Goal: Task Accomplishment & Management: Manage account settings

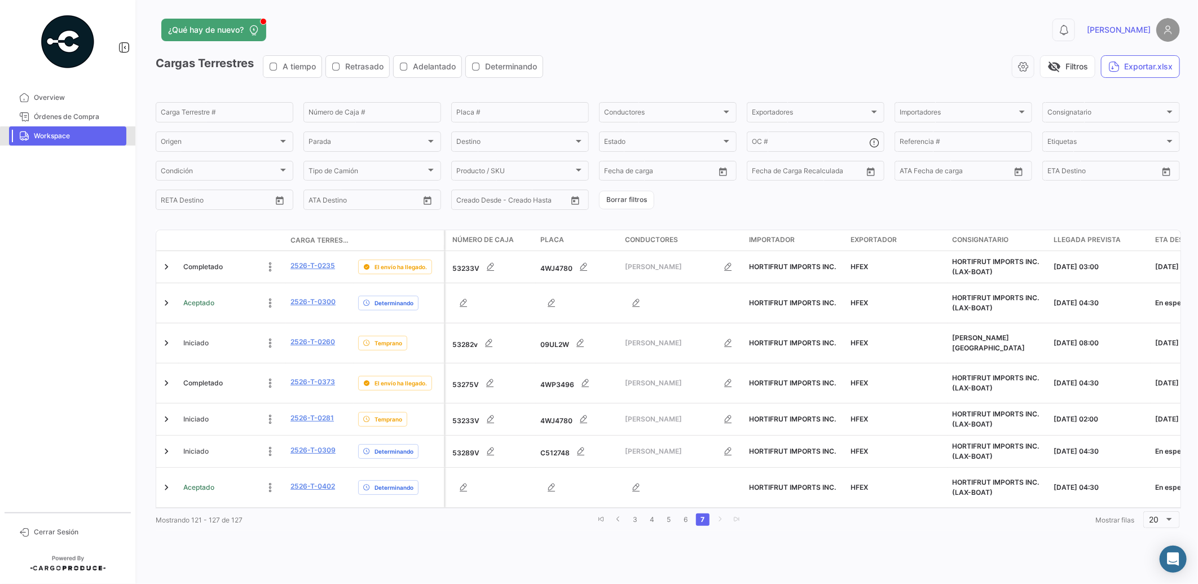
click at [75, 137] on span "Workspace" at bounding box center [78, 136] width 88 height 10
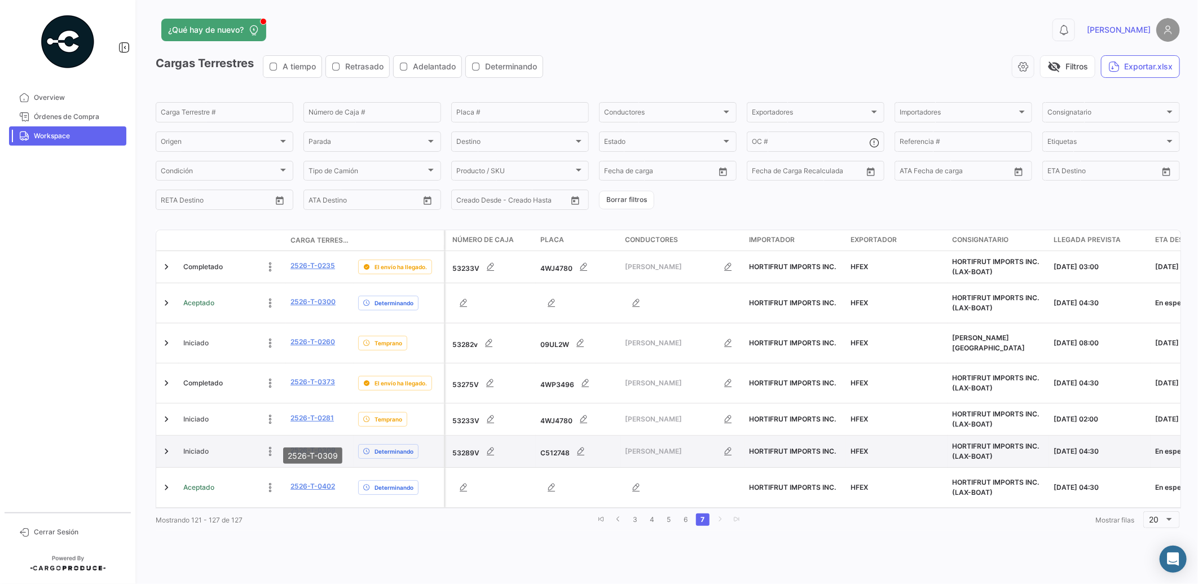
click at [316, 445] on link "2526-T-0309" at bounding box center [312, 450] width 45 height 10
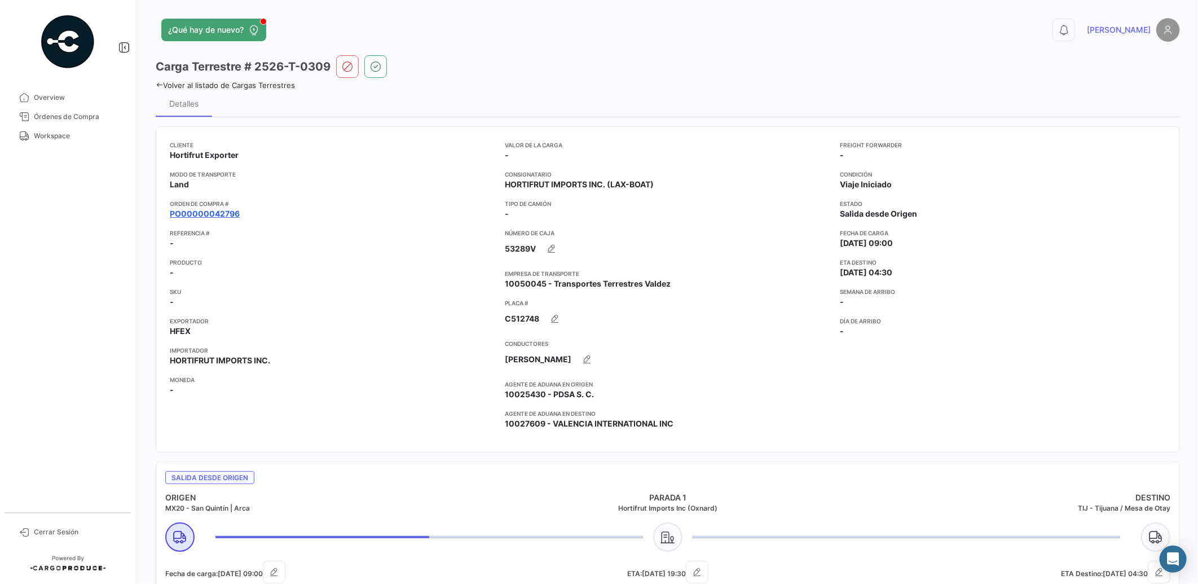
click at [223, 209] on link "PO00000042796" at bounding box center [205, 213] width 70 height 11
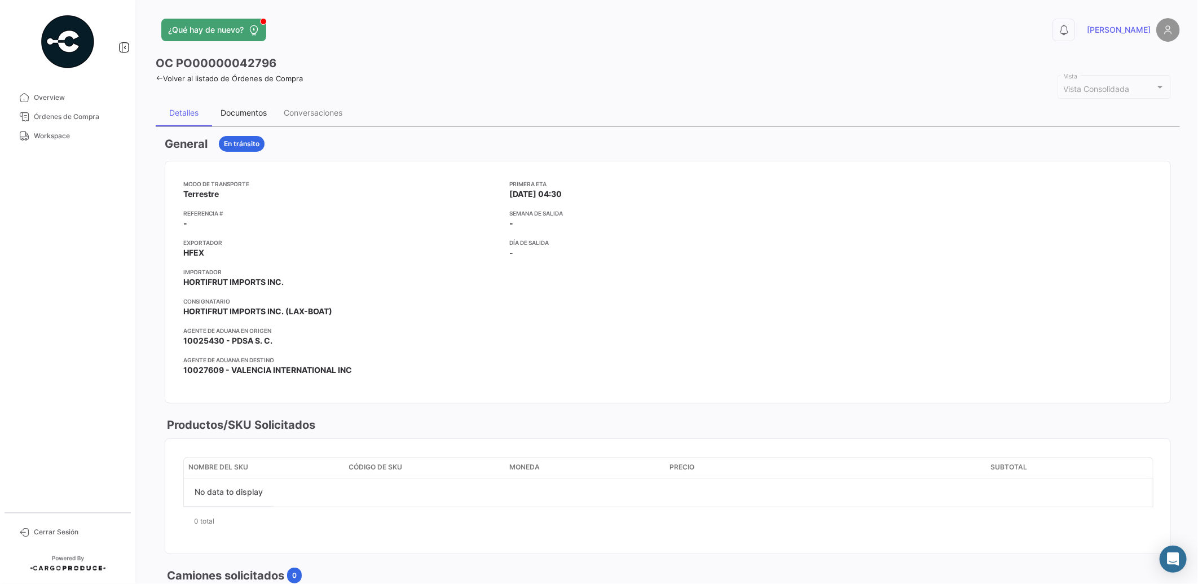
click at [239, 114] on div "Documentos" at bounding box center [243, 113] width 46 height 10
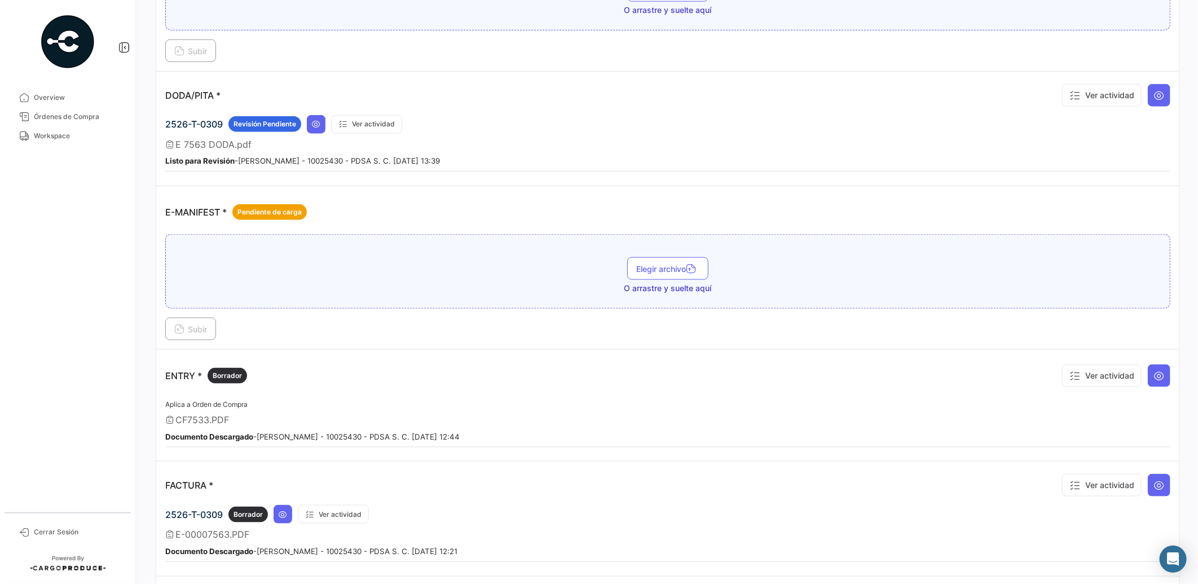
scroll to position [722, 0]
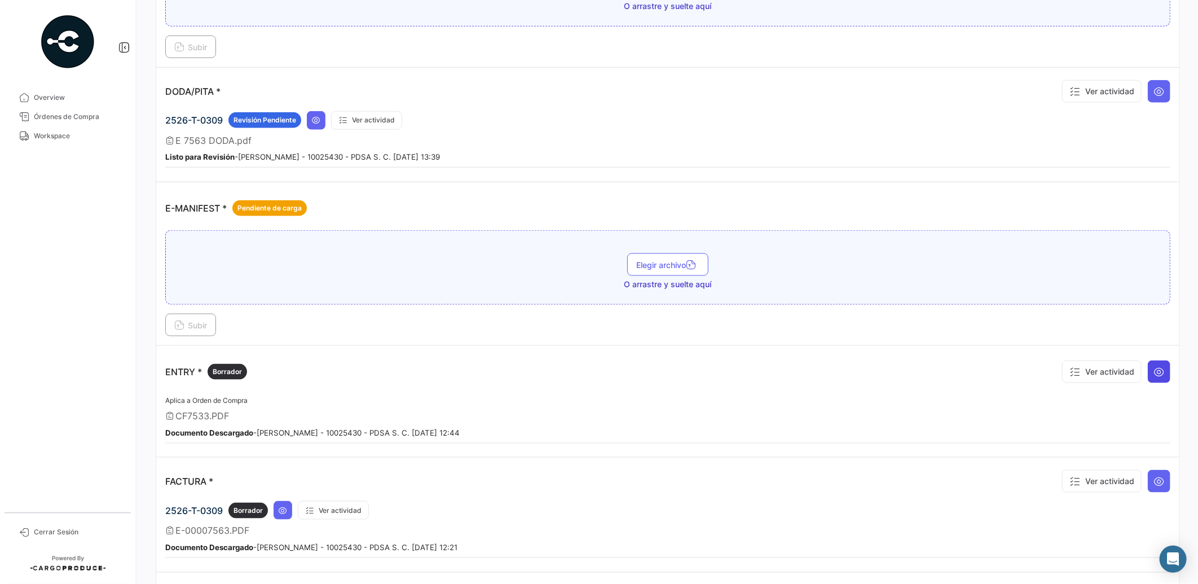
click at [1156, 368] on icon at bounding box center [1158, 371] width 11 height 11
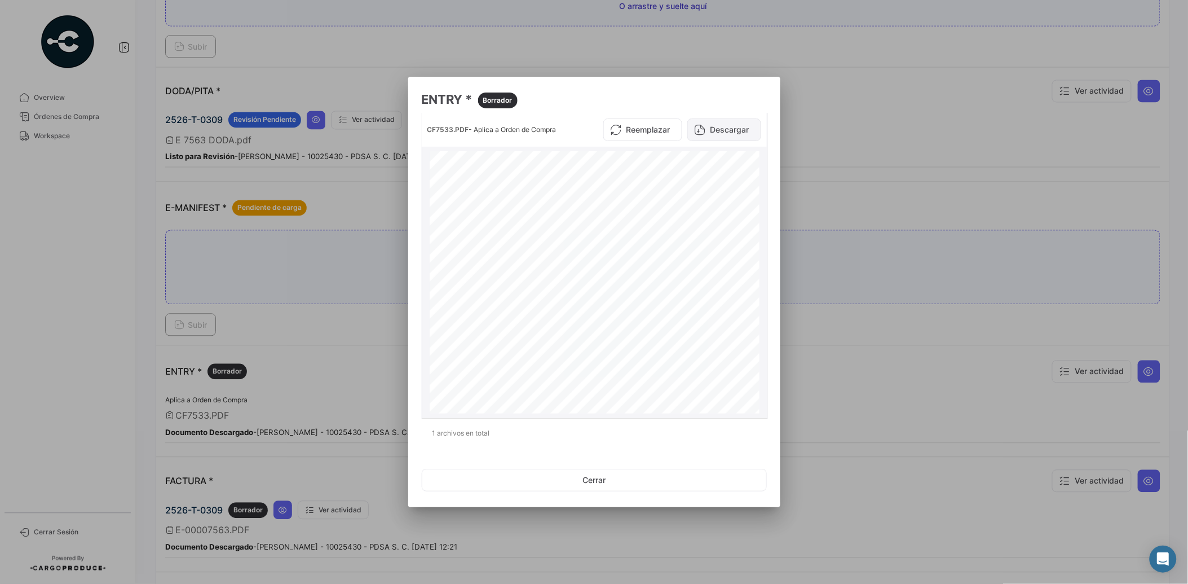
click at [742, 134] on button "Descargar" at bounding box center [724, 129] width 74 height 23
click at [617, 478] on button "Cerrar" at bounding box center [594, 480] width 345 height 23
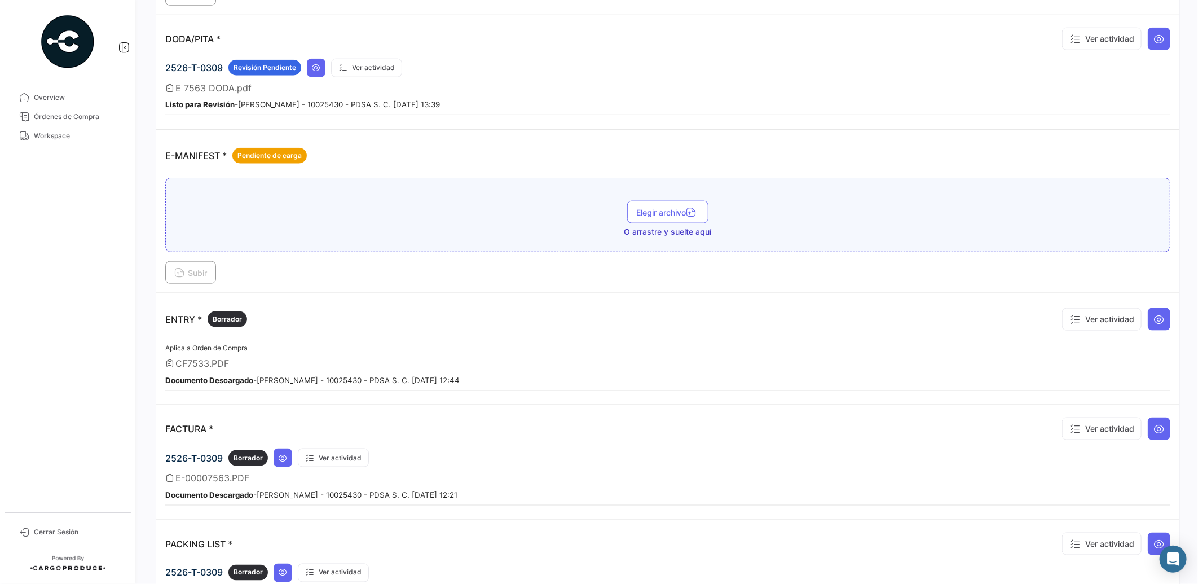
scroll to position [784, 0]
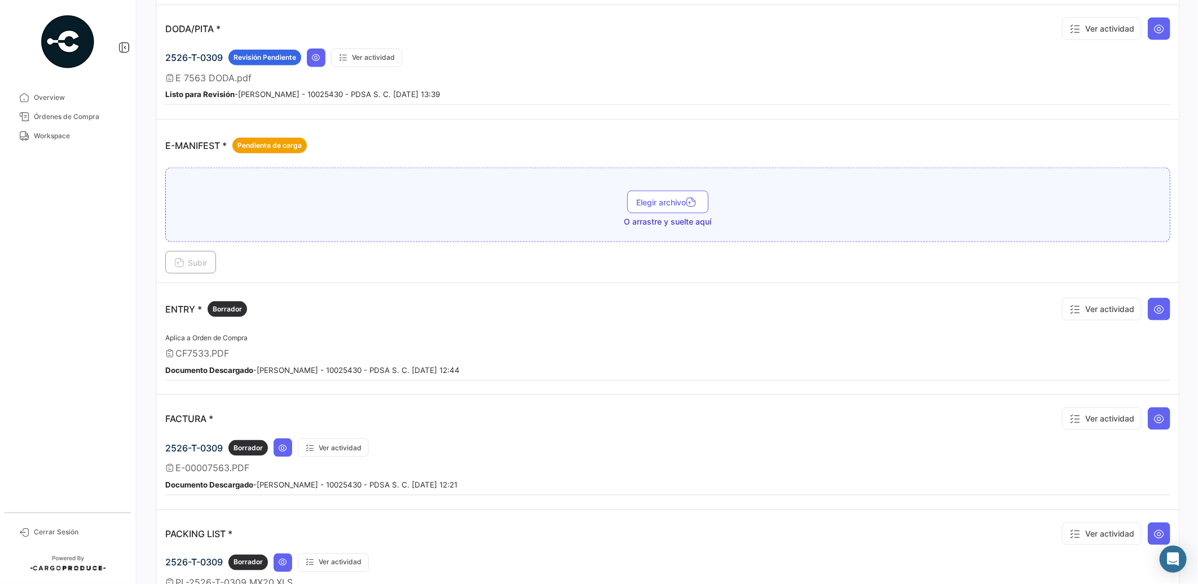
drag, startPoint x: 1190, startPoint y: 283, endPoint x: 1196, endPoint y: 223, distance: 59.5
click at [1192, 212] on div "¿Qué hay de nuevo? 0 [PERSON_NAME] OC PO00000042796 Volver al listado de Órdene…" at bounding box center [668, 292] width 1060 height 584
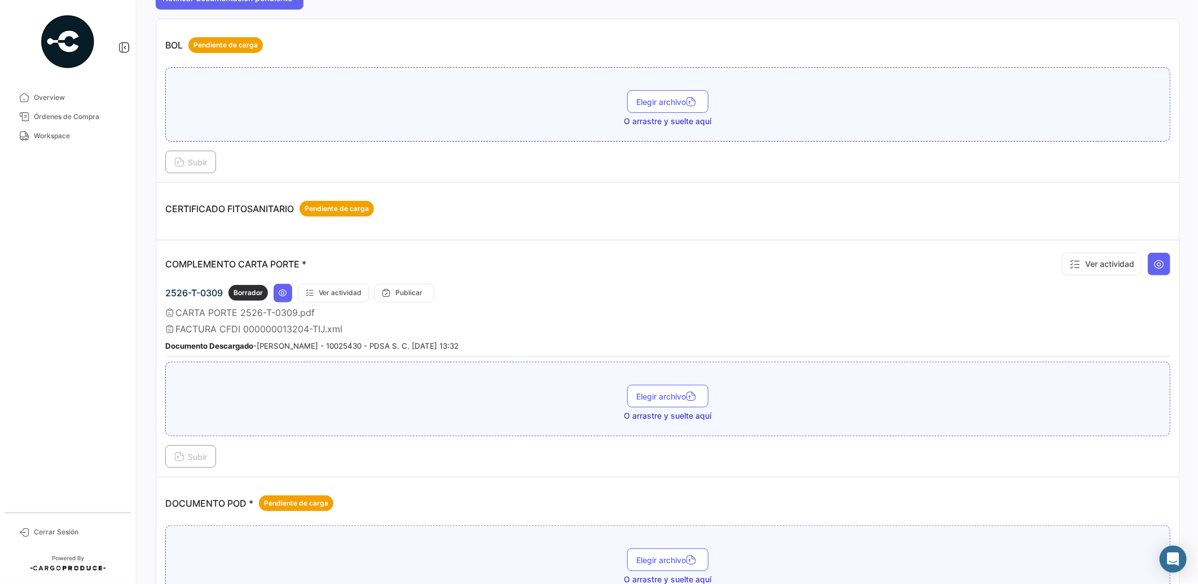
scroll to position [0, 0]
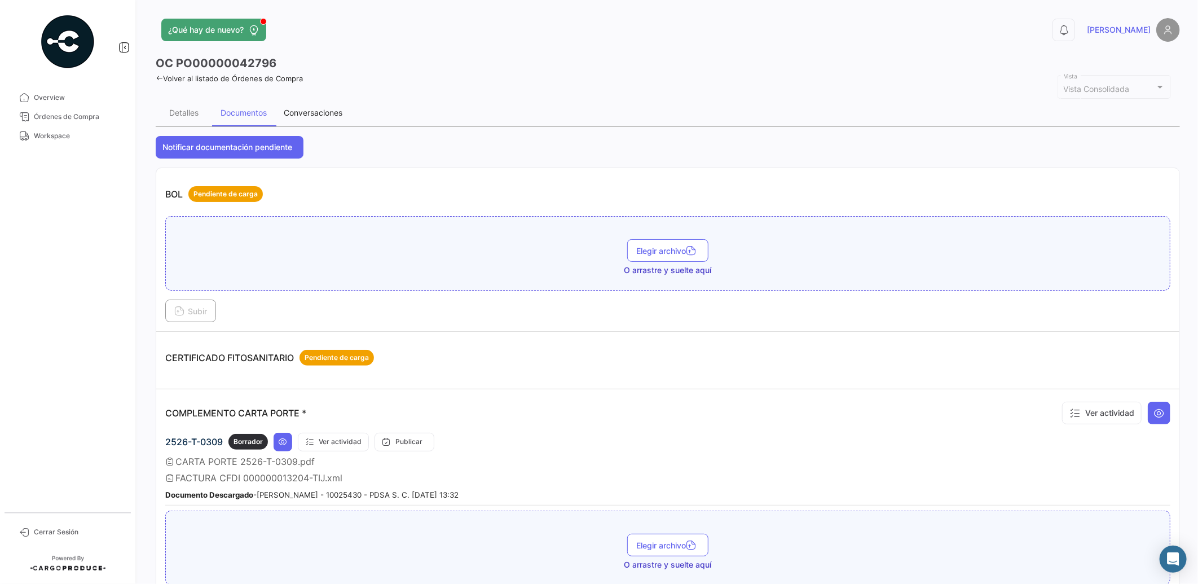
click at [303, 109] on div "Conversaciones" at bounding box center [313, 113] width 59 height 10
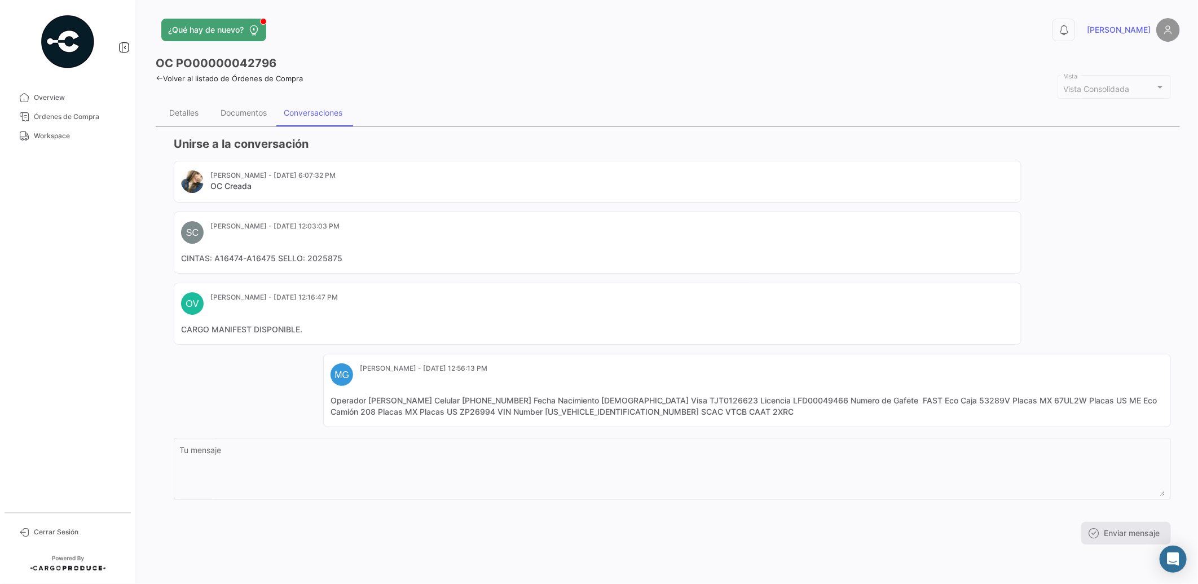
drag, startPoint x: 465, startPoint y: 307, endPoint x: 466, endPoint y: 297, distance: 10.2
click at [466, 306] on mat-card-header "OV Otay Valencia - [DATE] 12:16:47 PM" at bounding box center [597, 303] width 833 height 23
click at [508, 408] on mat-card-content "Operador [PERSON_NAME] Celular [PHONE_NUMBER] Fecha Nacimiento [DEMOGRAPHIC_DAT…" at bounding box center [746, 406] width 833 height 23
drag, startPoint x: 337, startPoint y: 257, endPoint x: 307, endPoint y: 259, distance: 30.0
click at [307, 259] on mat-card-content "CINTAS: A16474-A16475 SELLO: 2025875" at bounding box center [597, 258] width 833 height 11
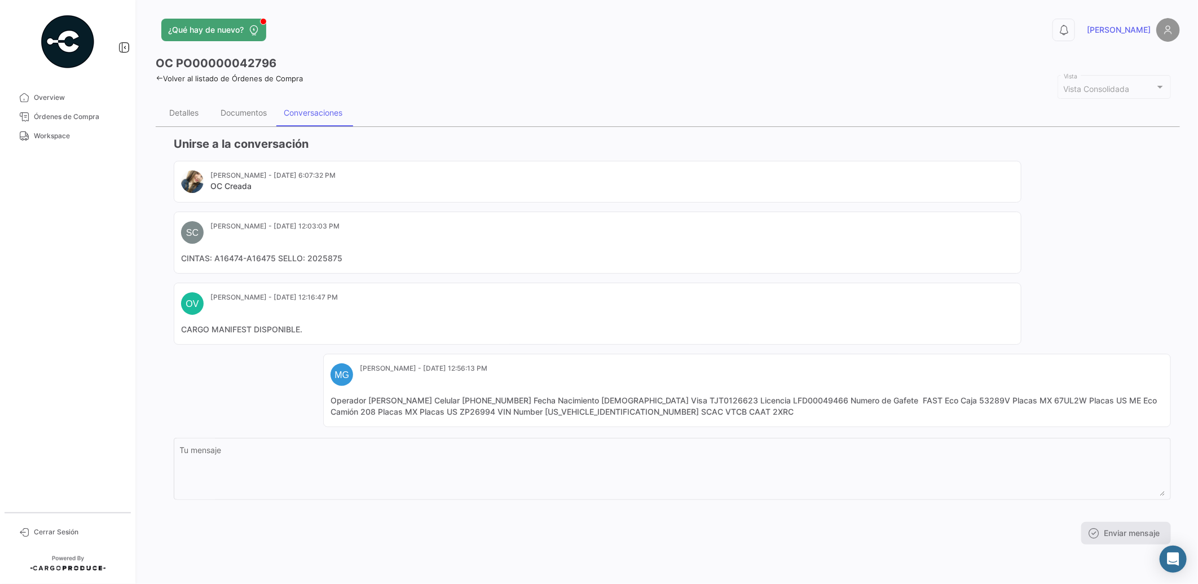
drag, startPoint x: 307, startPoint y: 259, endPoint x: 320, endPoint y: 258, distance: 12.5
copy mat-card-content "2025875"
click at [242, 113] on div "Documentos" at bounding box center [243, 113] width 46 height 10
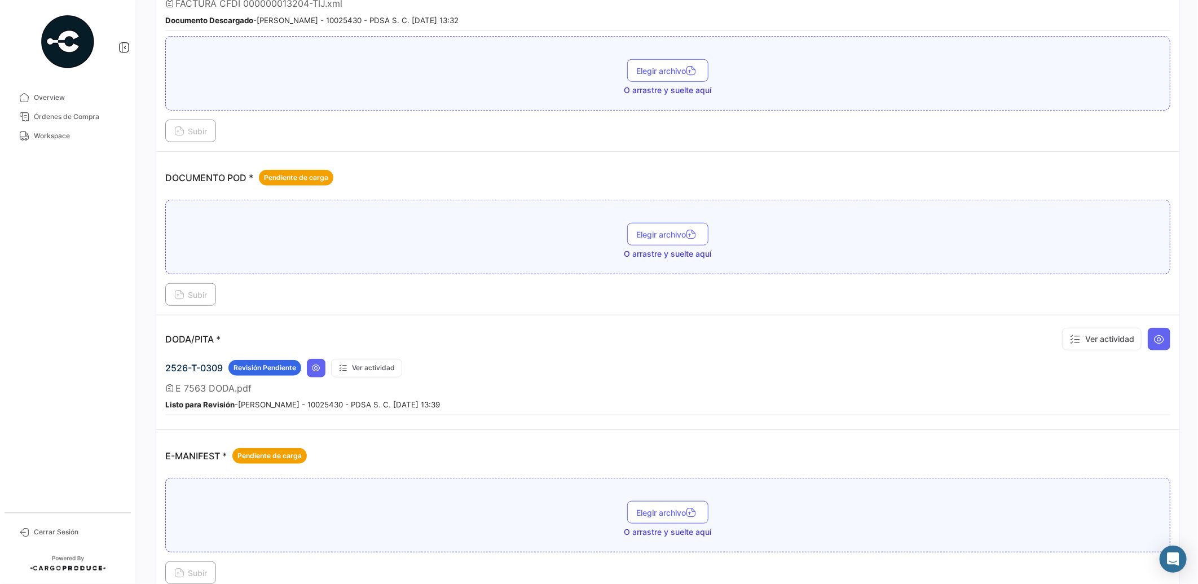
scroll to position [538, 0]
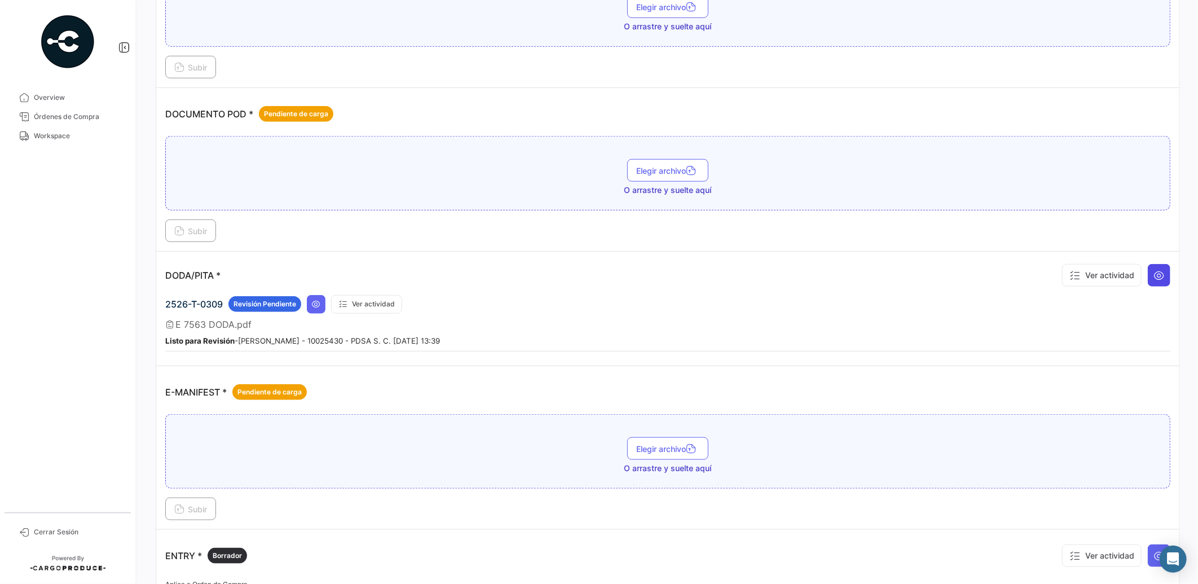
click at [1153, 271] on icon at bounding box center [1158, 275] width 11 height 11
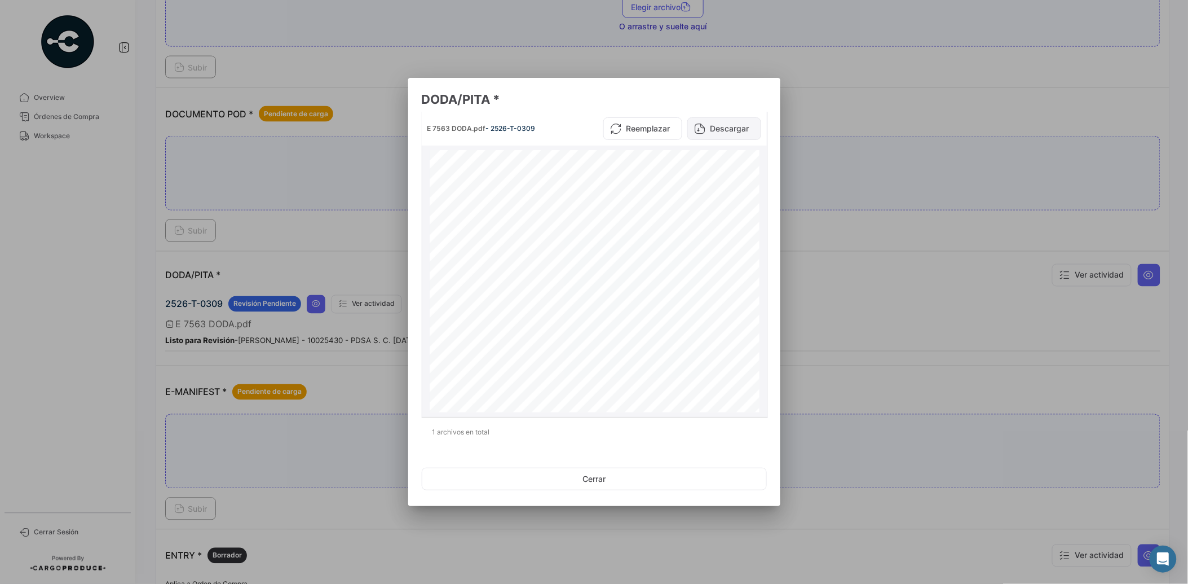
click at [734, 125] on button "Descargar" at bounding box center [724, 128] width 74 height 23
click at [622, 470] on button "Cerrar" at bounding box center [594, 478] width 345 height 23
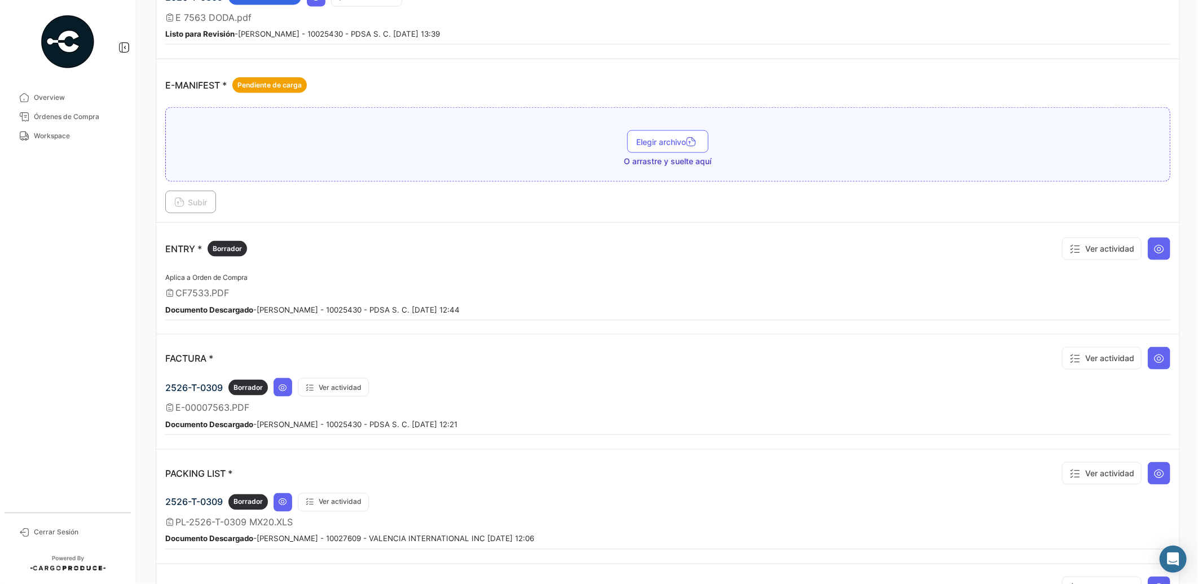
scroll to position [858, 0]
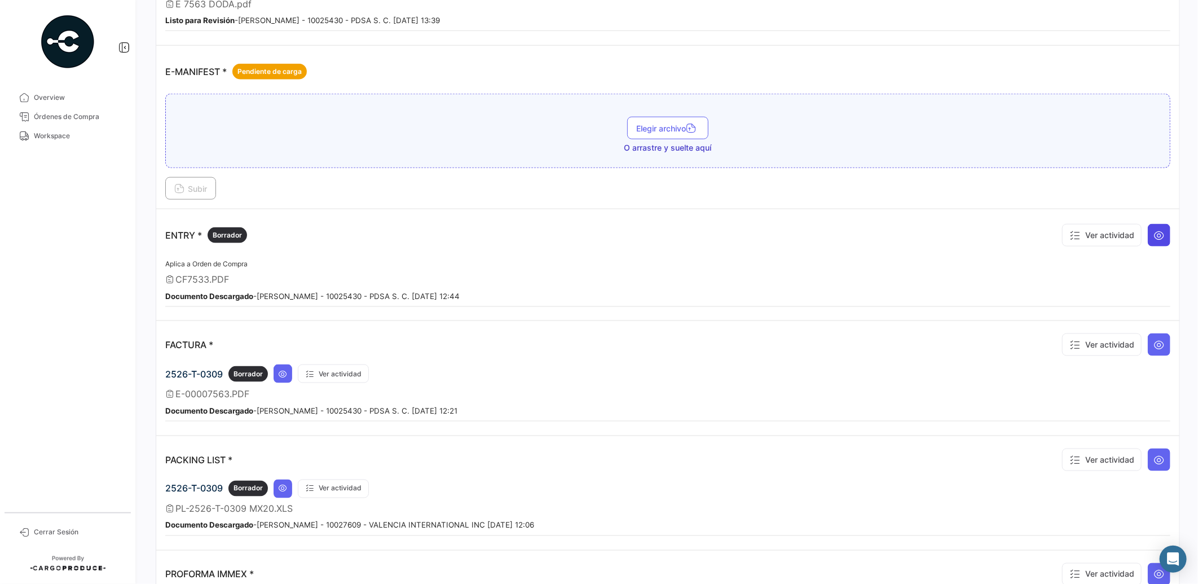
click at [1155, 234] on icon at bounding box center [1158, 235] width 11 height 11
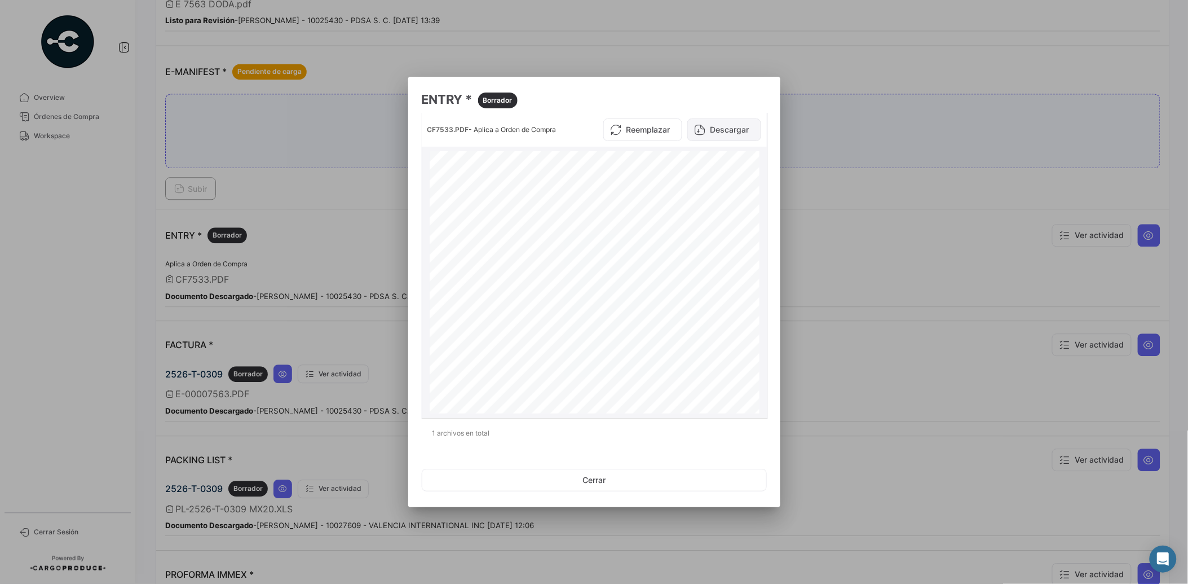
click at [735, 134] on button "Descargar" at bounding box center [724, 129] width 74 height 23
click at [595, 486] on button "Cerrar" at bounding box center [594, 480] width 345 height 23
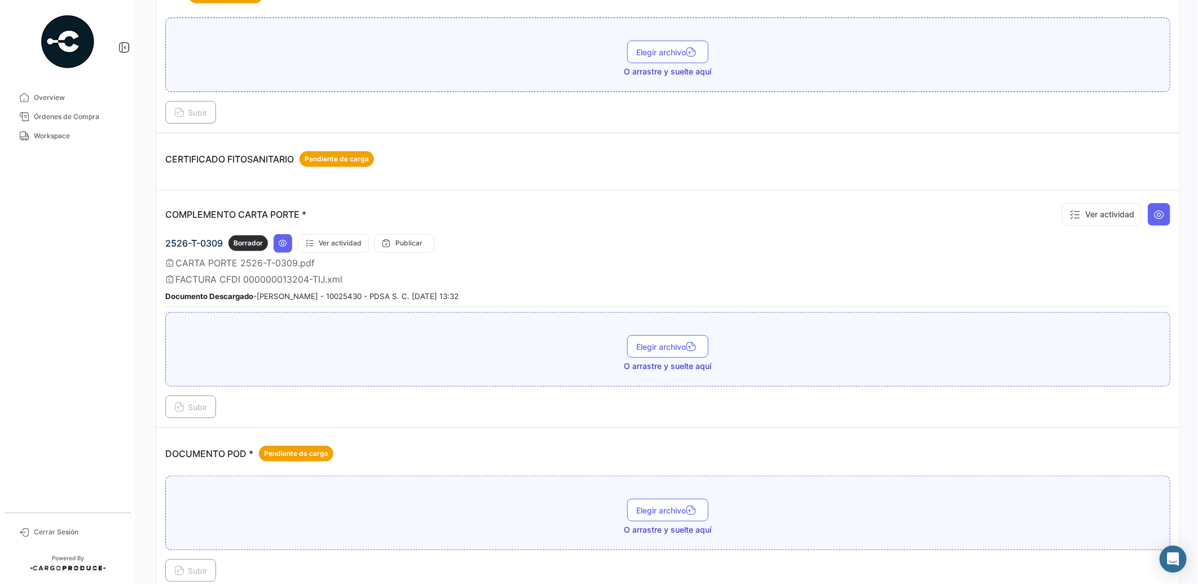
scroll to position [48, 0]
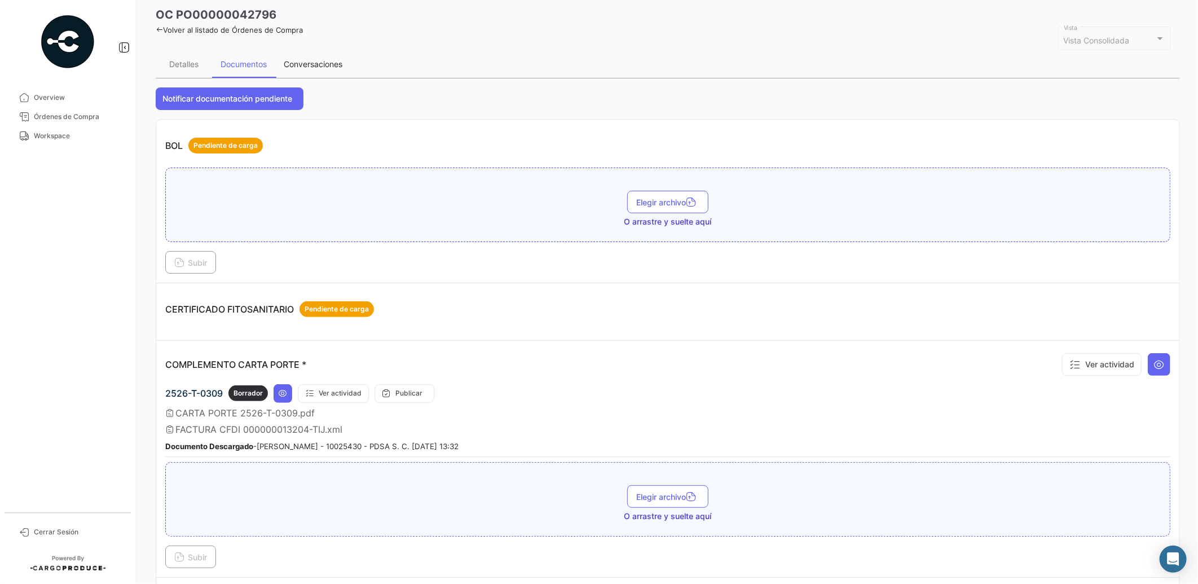
click at [338, 69] on div "Conversaciones" at bounding box center [313, 64] width 76 height 27
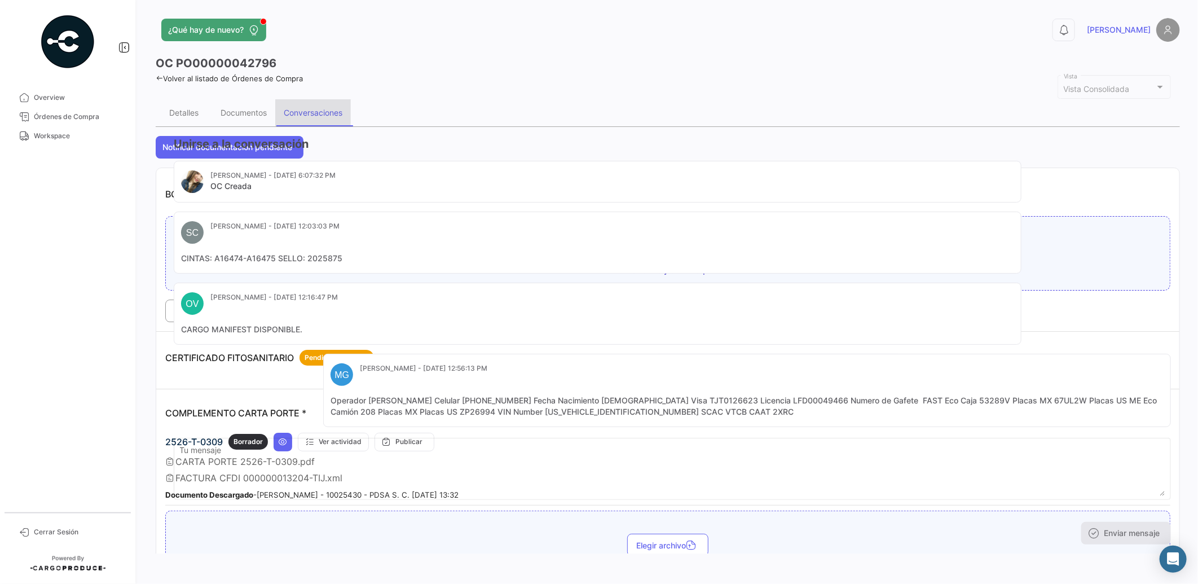
scroll to position [0, 0]
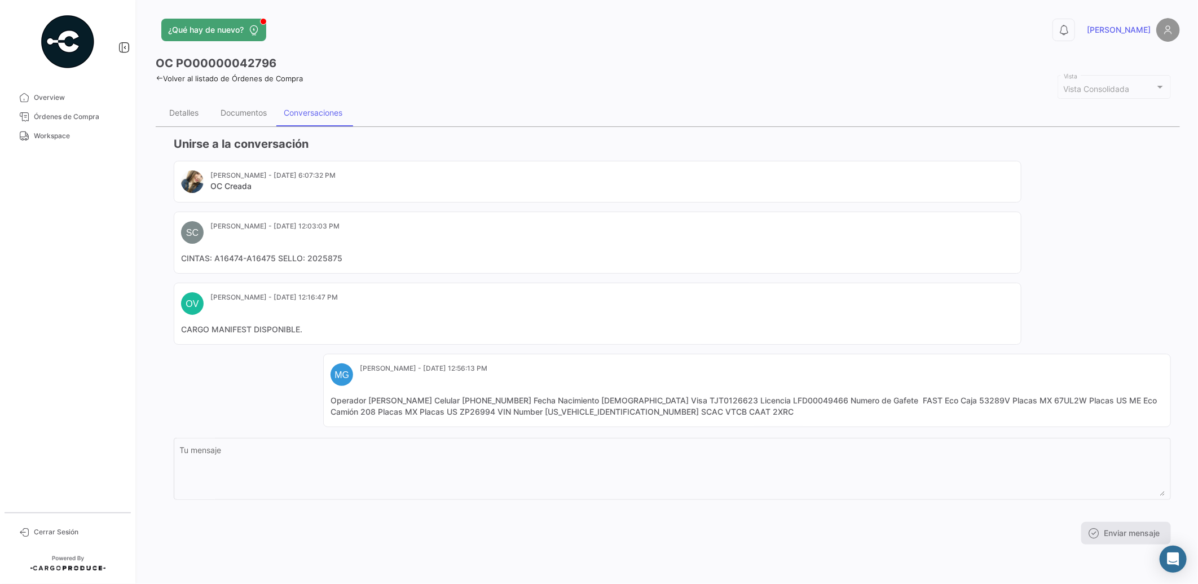
click at [1070, 402] on mat-card-content "Operador [PERSON_NAME] Celular [PHONE_NUMBER] Fecha Nacimiento [DEMOGRAPHIC_DAT…" at bounding box center [746, 406] width 833 height 23
click at [1074, 403] on mat-card-content "Operador [PERSON_NAME] Celular [PHONE_NUMBER] Fecha Nacimiento [DEMOGRAPHIC_DAT…" at bounding box center [746, 406] width 833 height 23
click at [249, 108] on div "Documentos" at bounding box center [243, 113] width 46 height 10
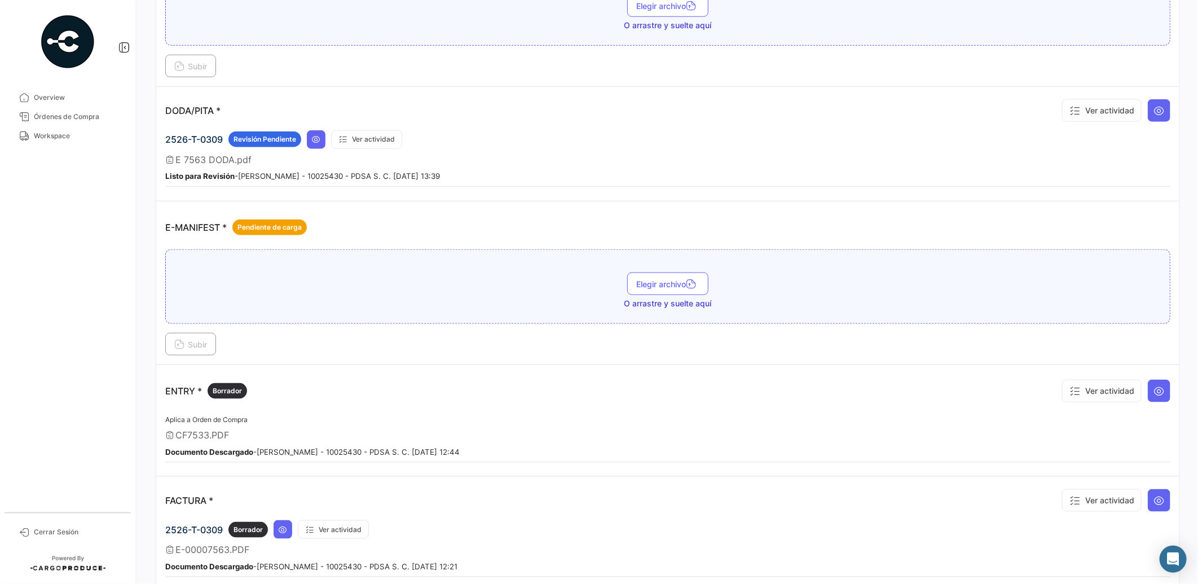
scroll to position [697, 0]
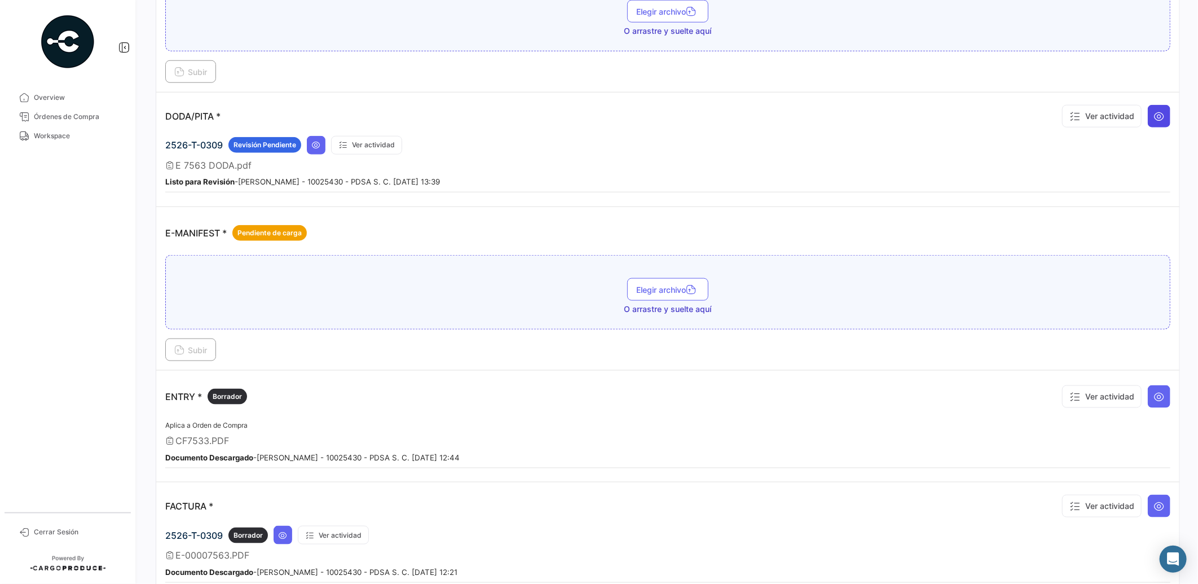
click at [1152, 120] on button at bounding box center [1159, 116] width 23 height 23
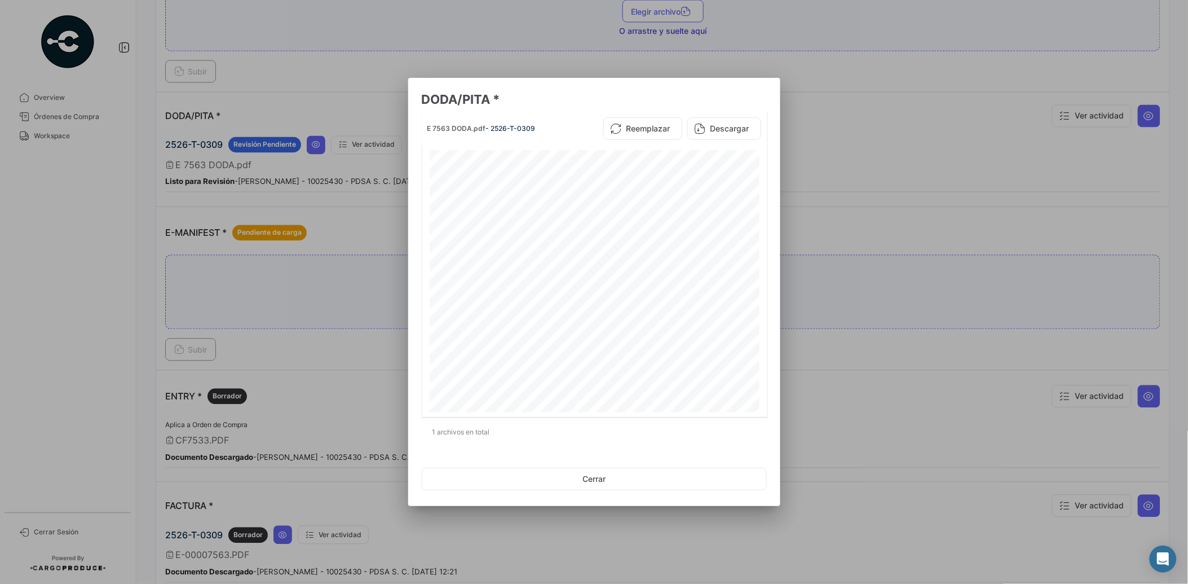
click at [841, 156] on div at bounding box center [594, 292] width 1188 height 584
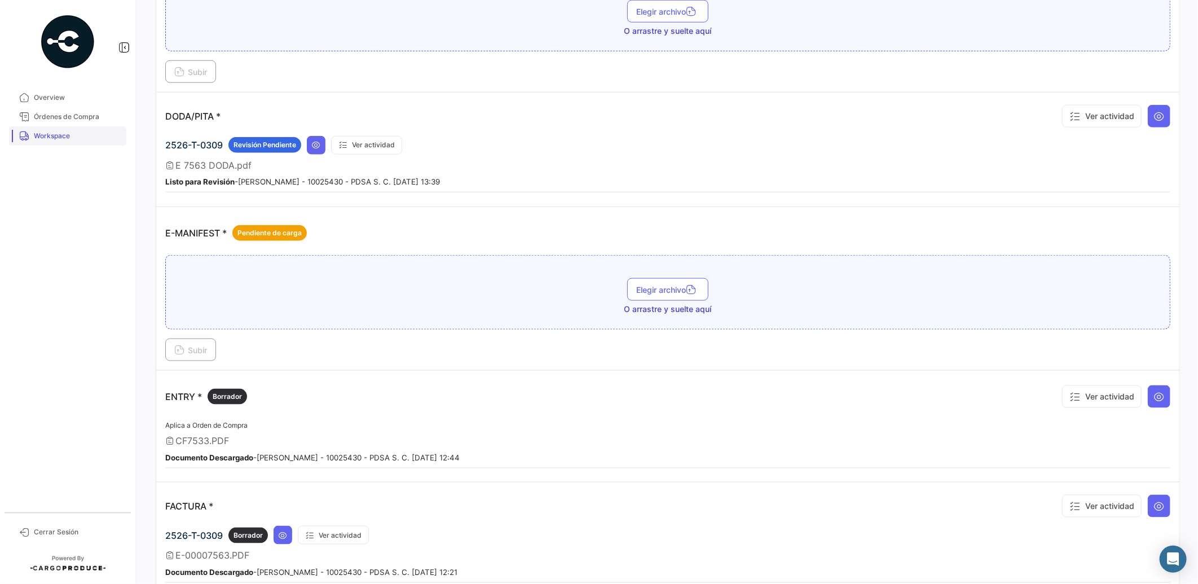
click at [79, 131] on span "Workspace" at bounding box center [78, 136] width 88 height 10
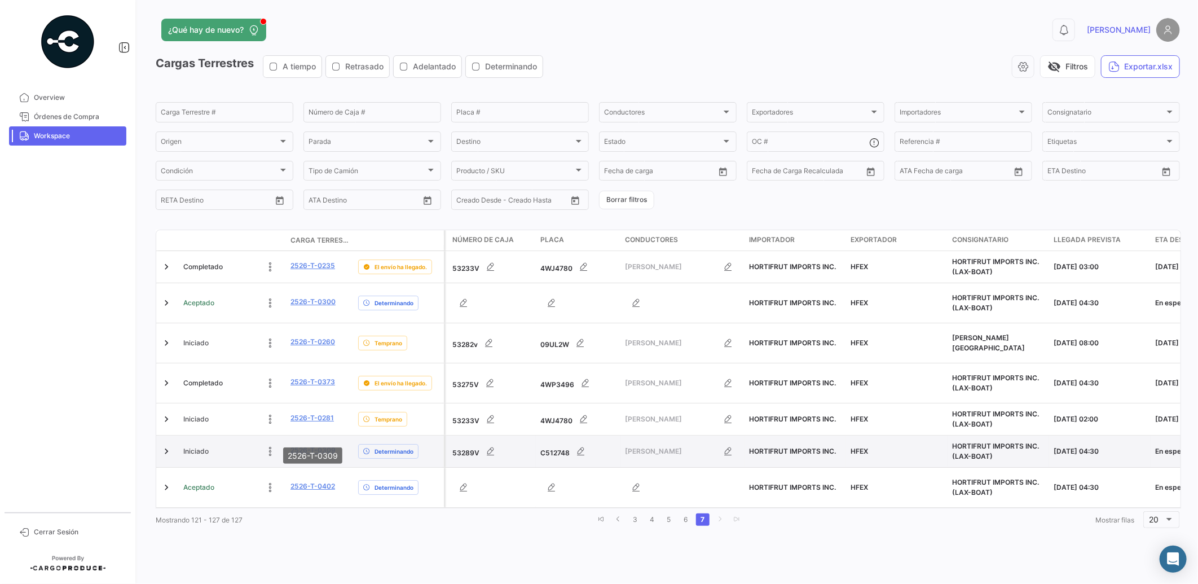
click at [316, 445] on link "2526-T-0309" at bounding box center [312, 450] width 45 height 10
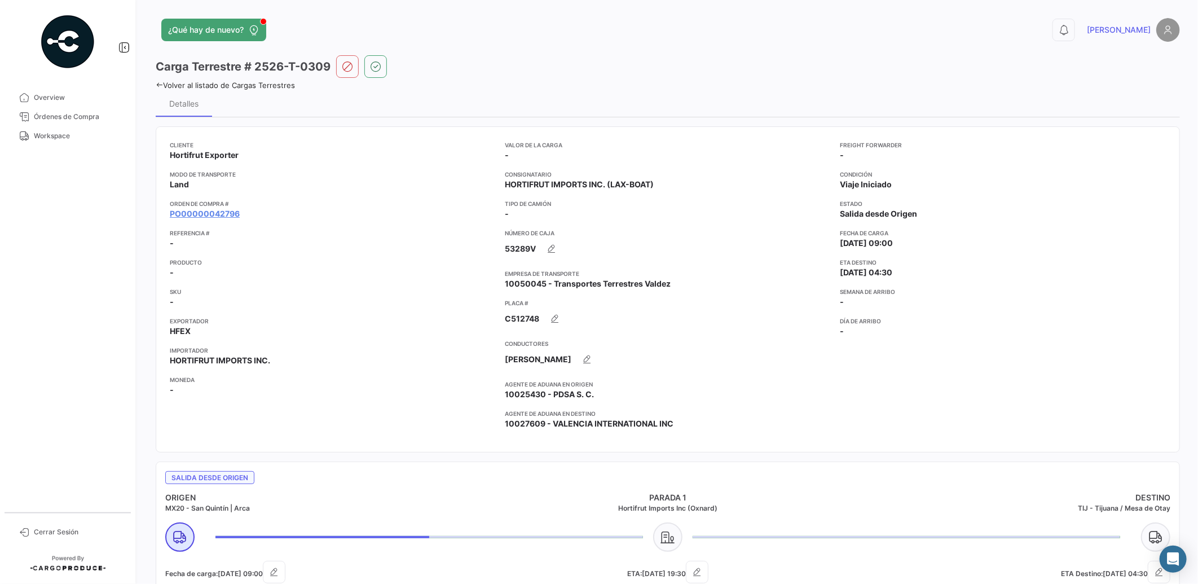
scroll to position [16, 0]
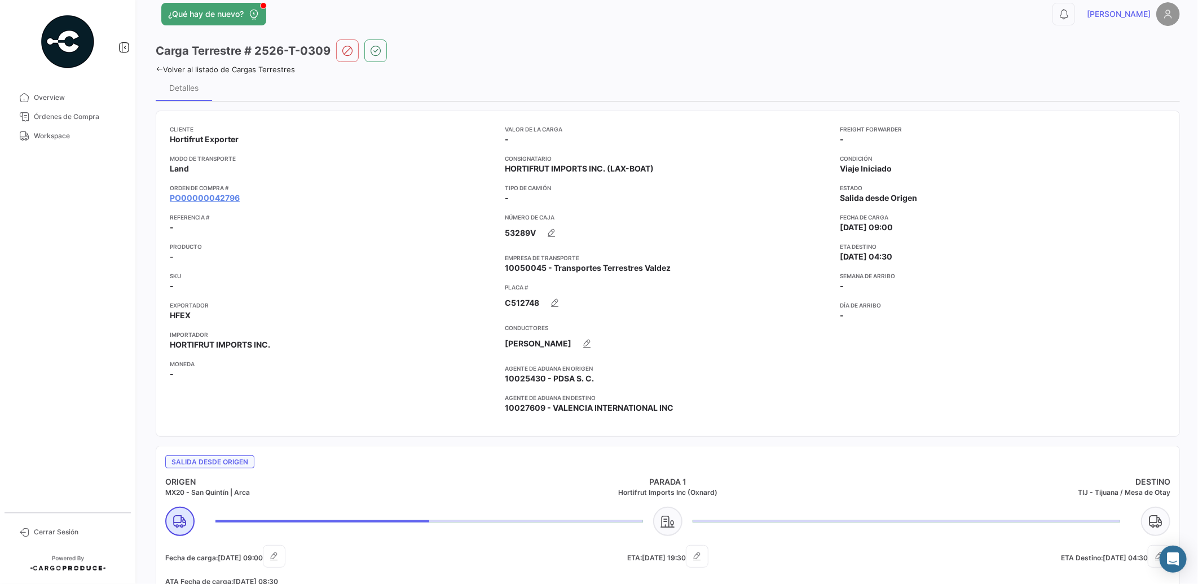
click at [160, 65] on icon at bounding box center [159, 68] width 7 height 7
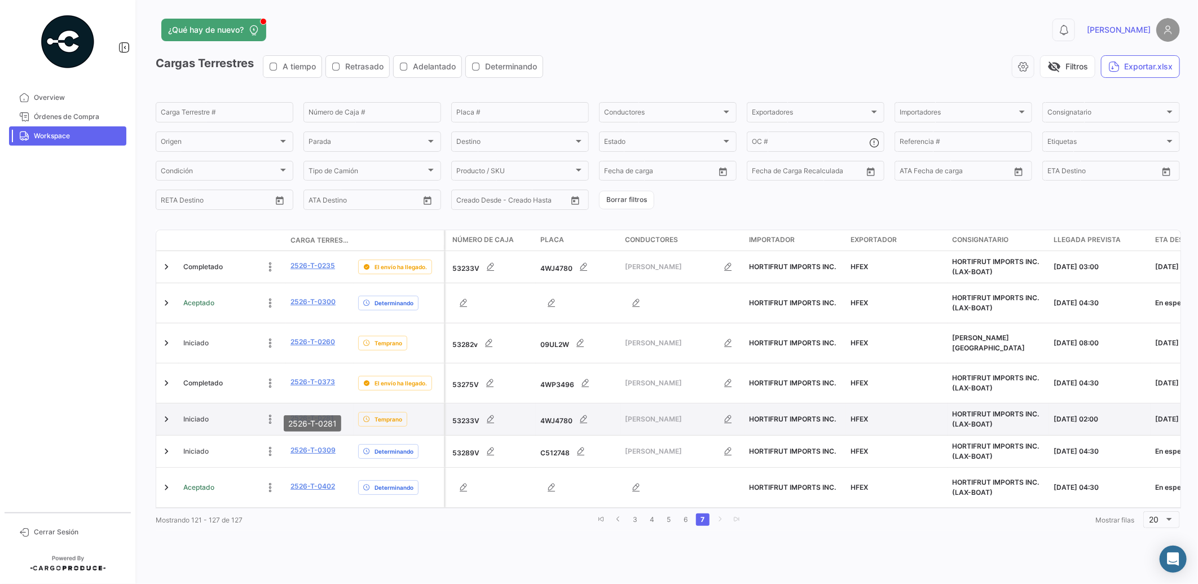
click at [308, 413] on link "2526-T-0281" at bounding box center [311, 418] width 43 height 10
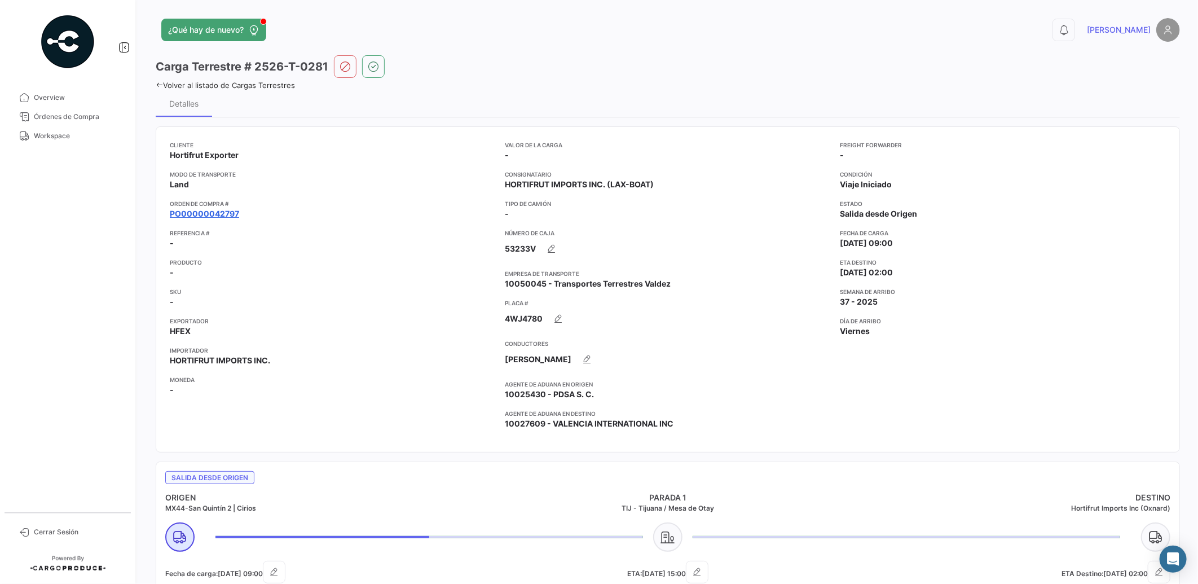
click at [228, 211] on link "PO00000042797" at bounding box center [204, 213] width 69 height 11
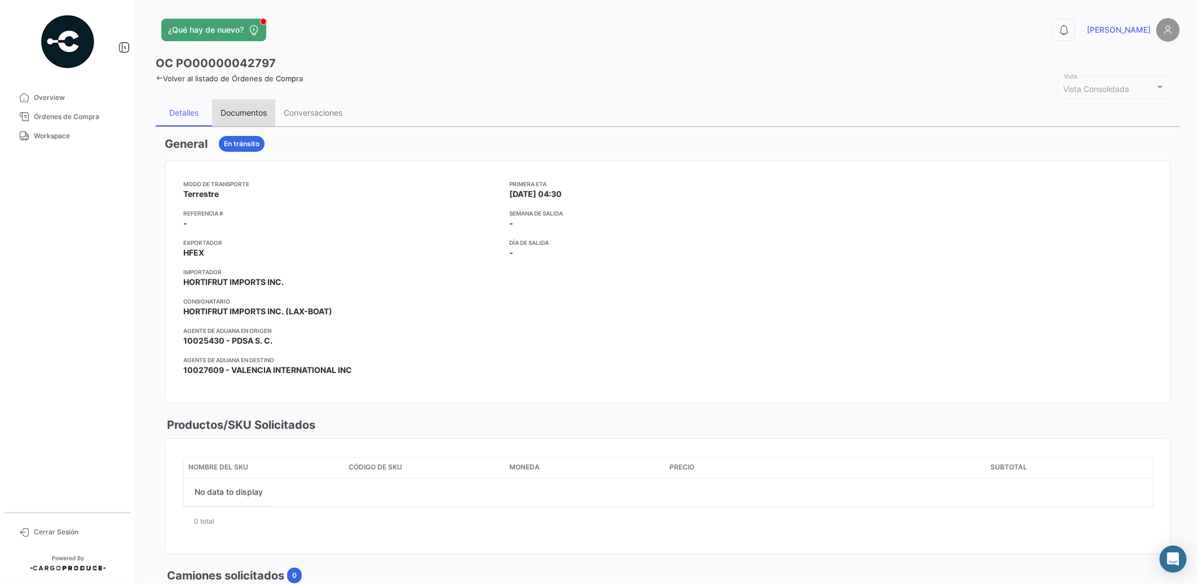
click at [253, 108] on div "Documentos" at bounding box center [243, 113] width 46 height 10
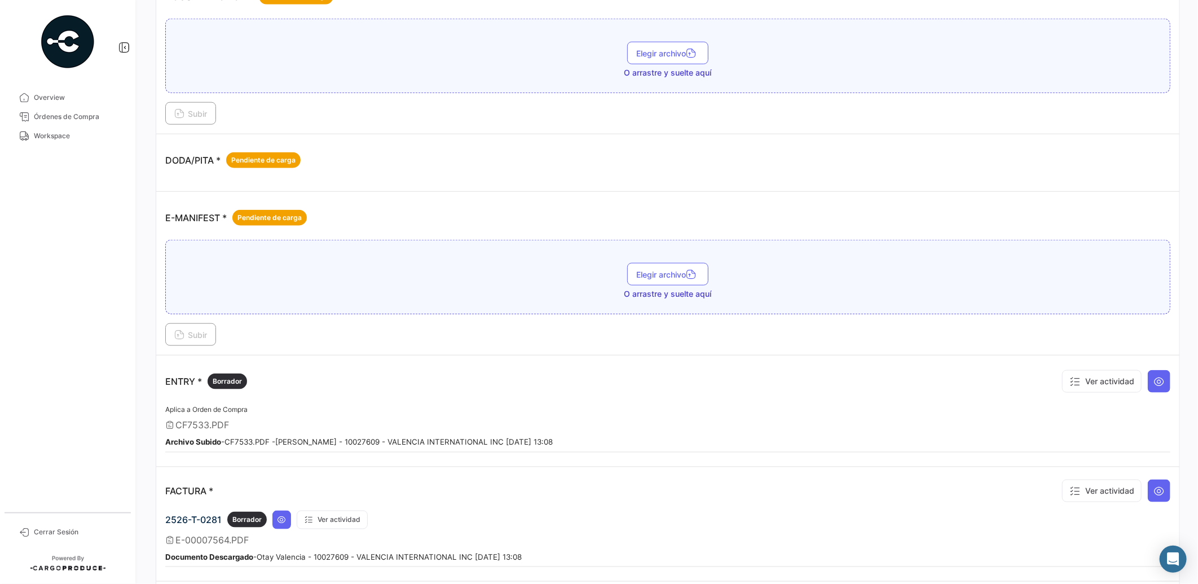
scroll to position [640, 0]
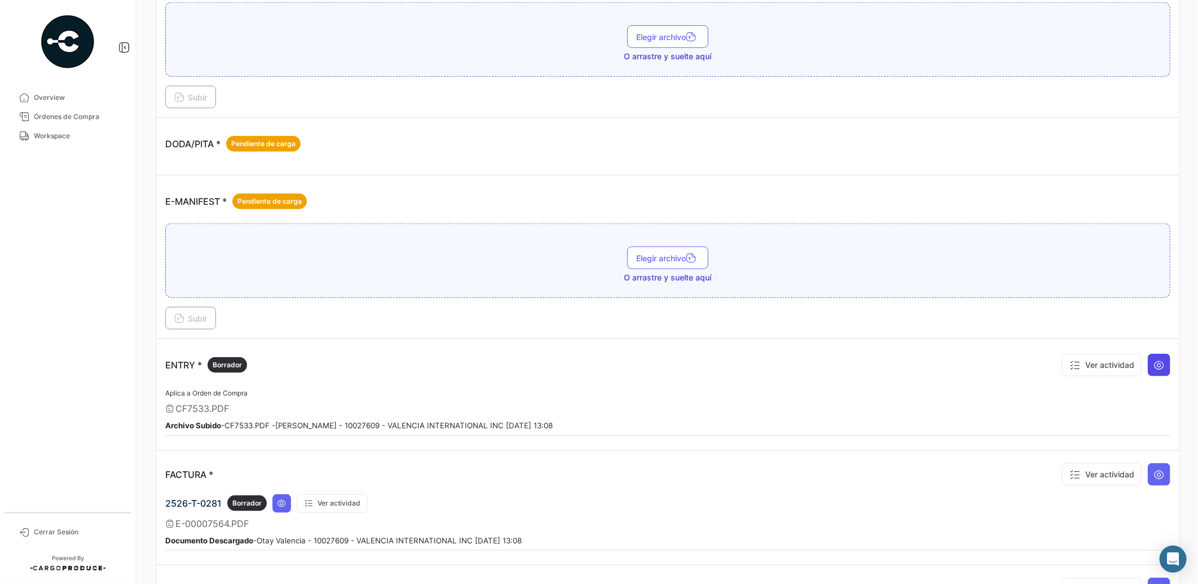
click at [1153, 362] on icon at bounding box center [1158, 364] width 11 height 11
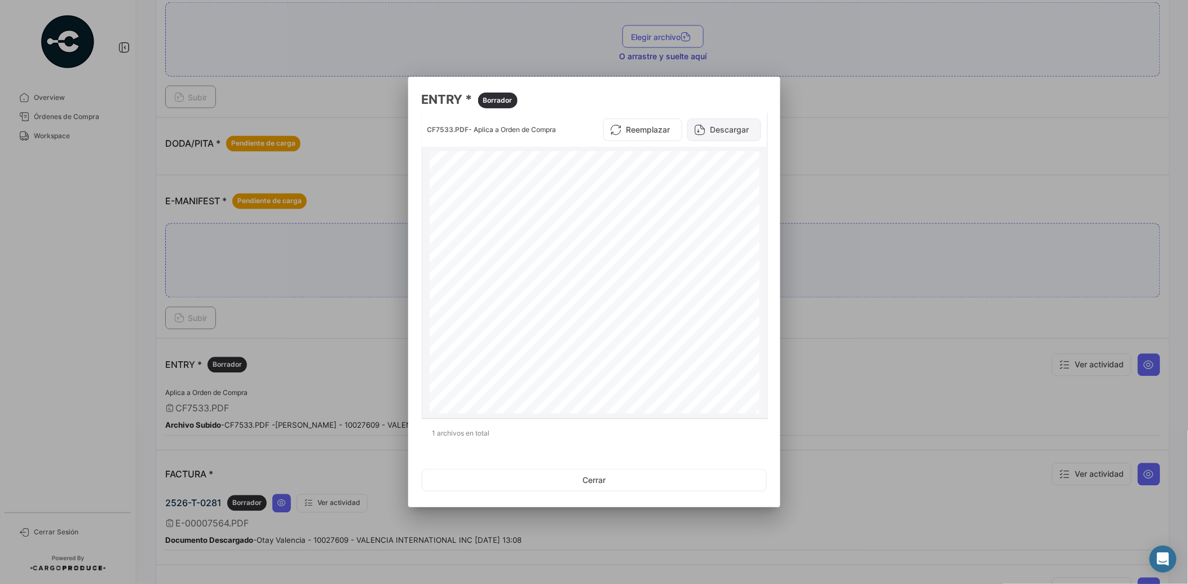
click at [726, 125] on button "Descargar" at bounding box center [724, 129] width 74 height 23
click at [616, 477] on button "Cerrar" at bounding box center [594, 480] width 345 height 23
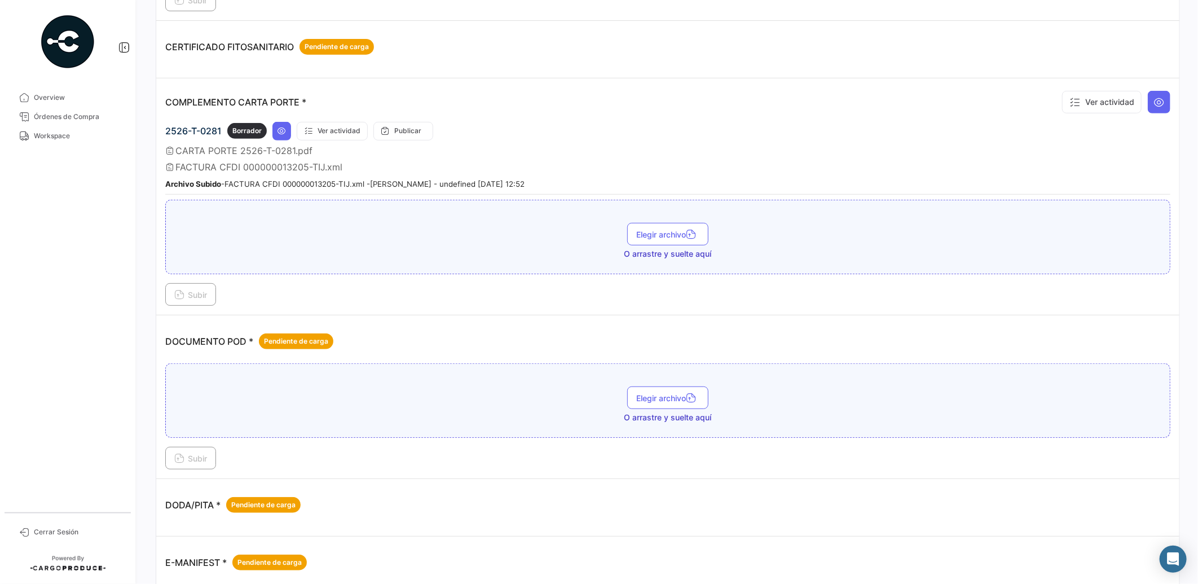
scroll to position [0, 0]
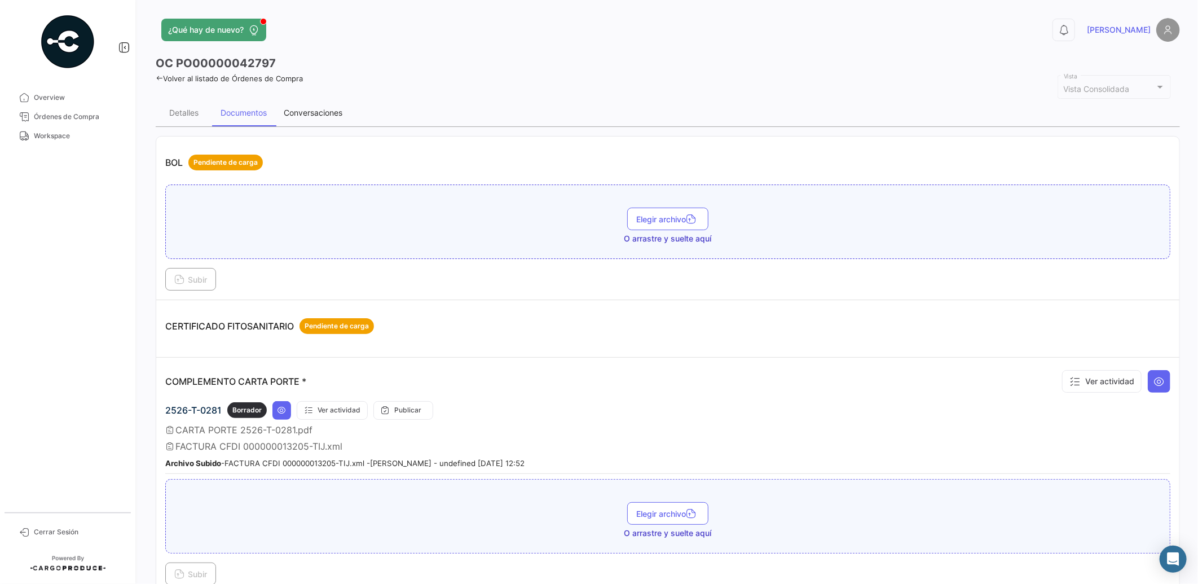
click at [323, 106] on div "Conversaciones" at bounding box center [313, 112] width 76 height 27
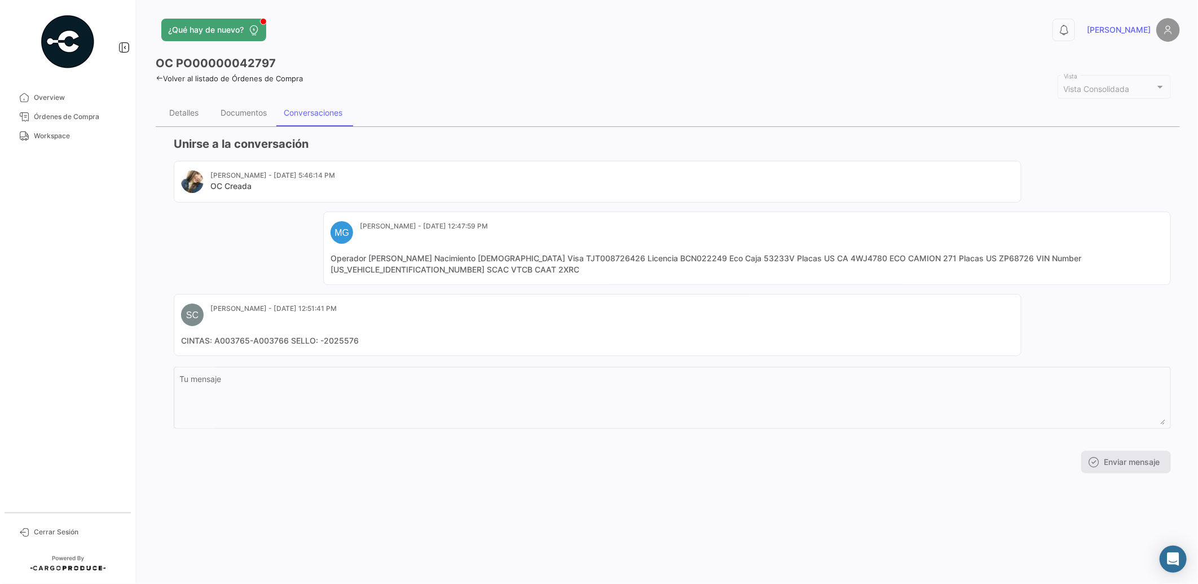
drag, startPoint x: 363, startPoint y: 338, endPoint x: 323, endPoint y: 340, distance: 39.5
click at [323, 340] on mat-card-content "CINTAS: A003765-A003766 SELLO: -2025576" at bounding box center [597, 340] width 833 height 11
copy mat-card-content "2025576"
click at [420, 85] on div "OC PO00000042797 Volver al listado de Órdenes de Compra Vista Consolidada Vista…" at bounding box center [668, 268] width 1024 height 427
click at [252, 113] on div "Documentos" at bounding box center [243, 113] width 46 height 10
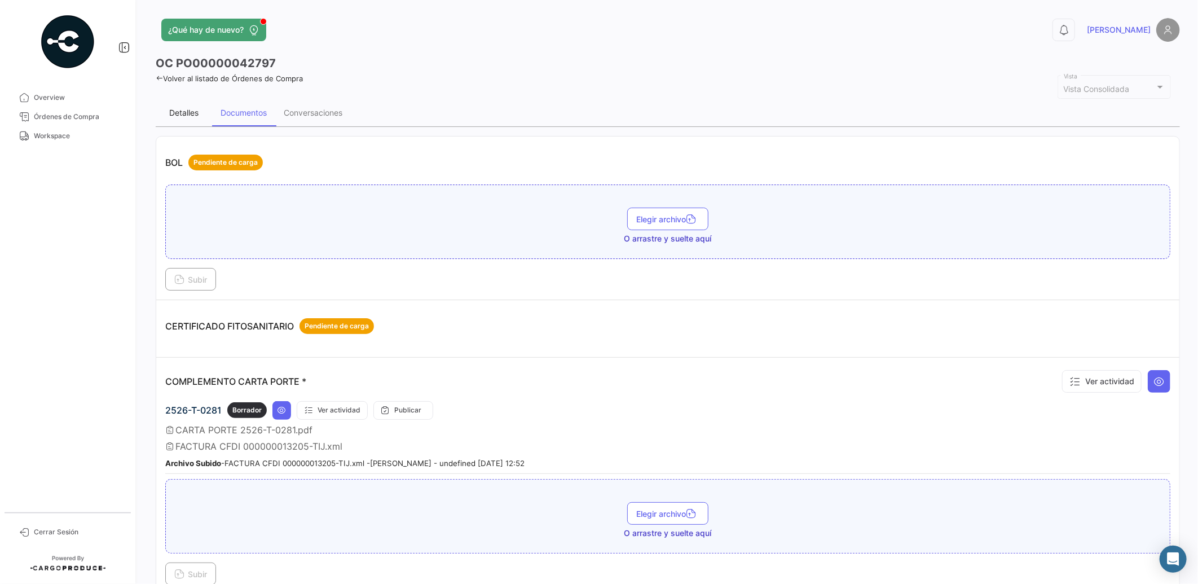
click at [184, 114] on div "Detalles" at bounding box center [183, 113] width 29 height 10
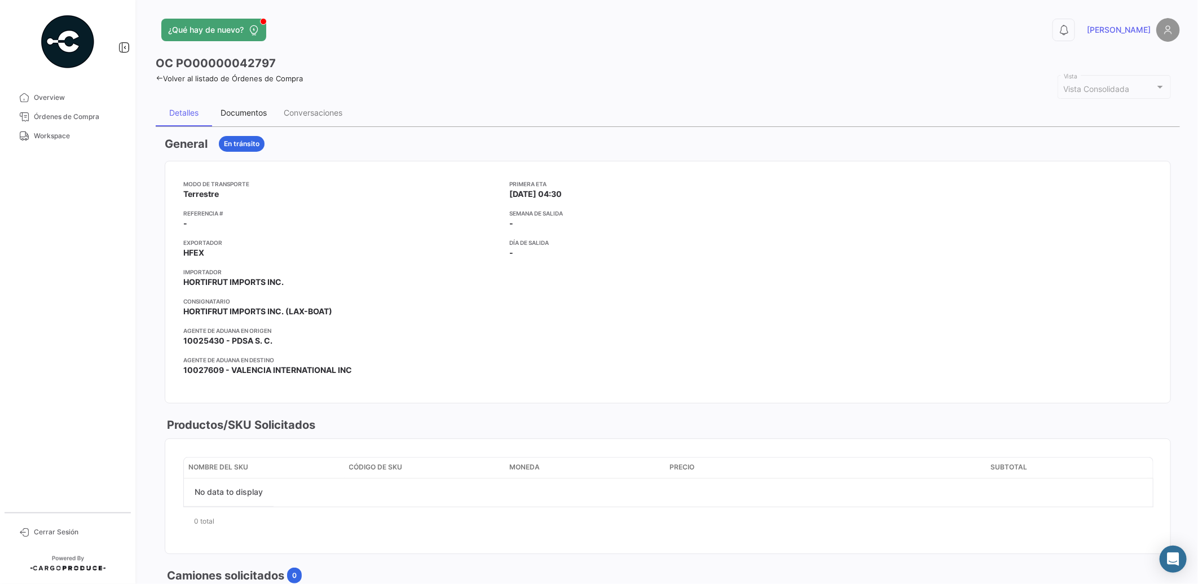
click at [251, 113] on div "Documentos" at bounding box center [243, 113] width 46 height 10
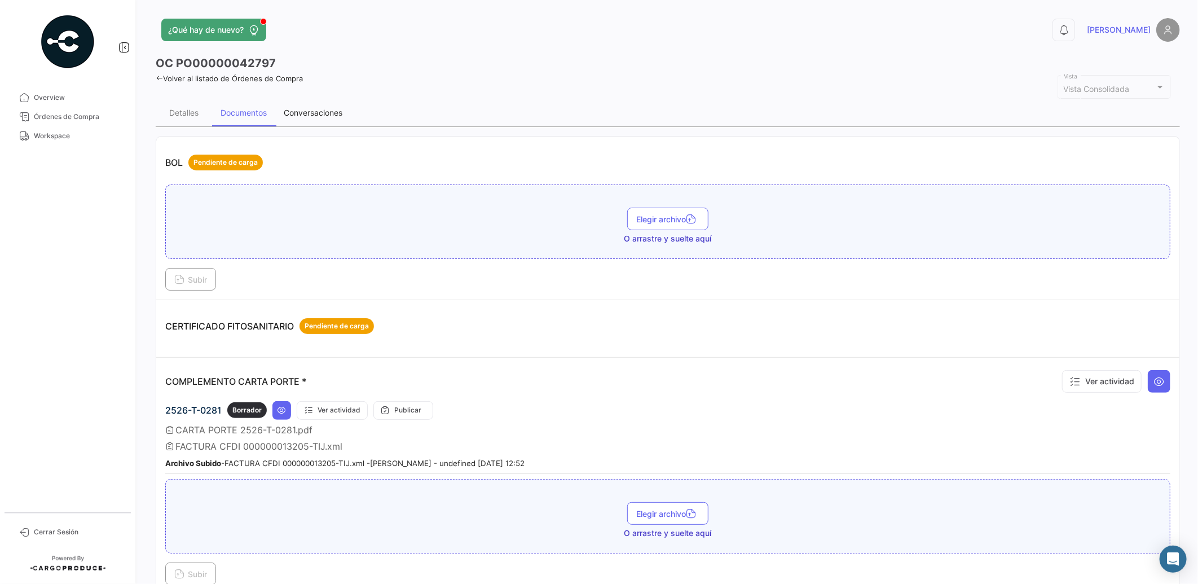
click at [310, 116] on div "Conversaciones" at bounding box center [313, 113] width 59 height 10
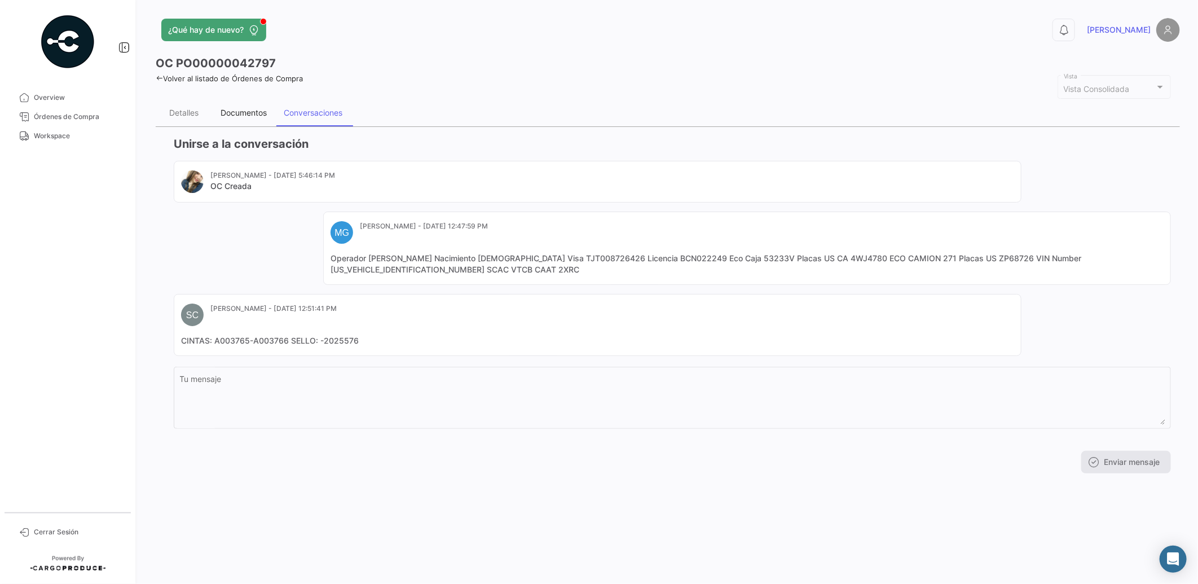
click at [254, 116] on div "Documentos" at bounding box center [243, 113] width 46 height 10
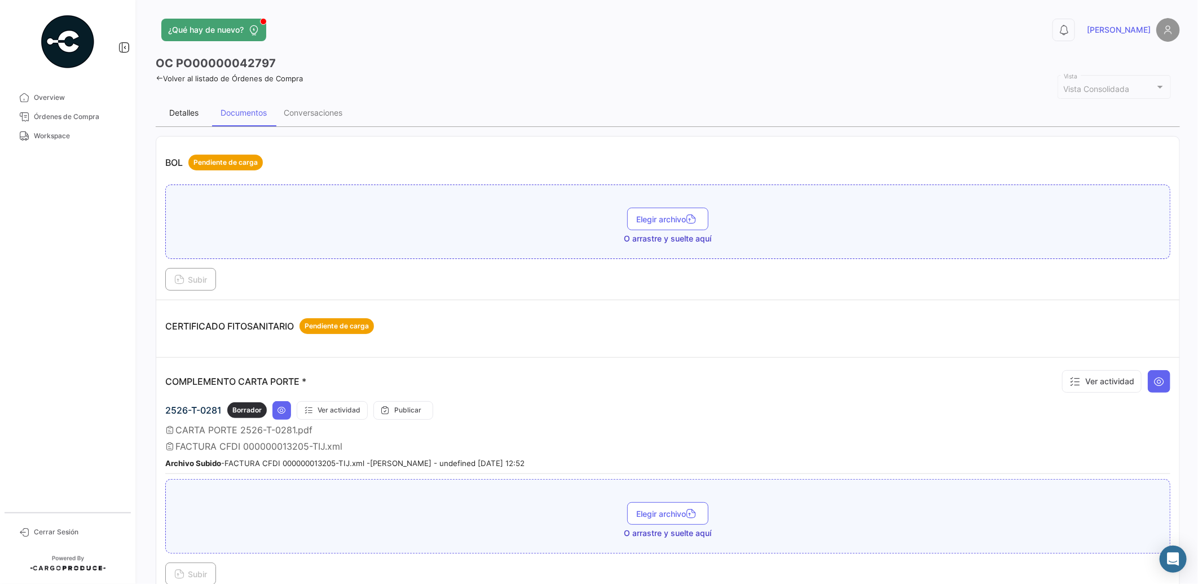
click at [180, 114] on div "Detalles" at bounding box center [183, 113] width 29 height 10
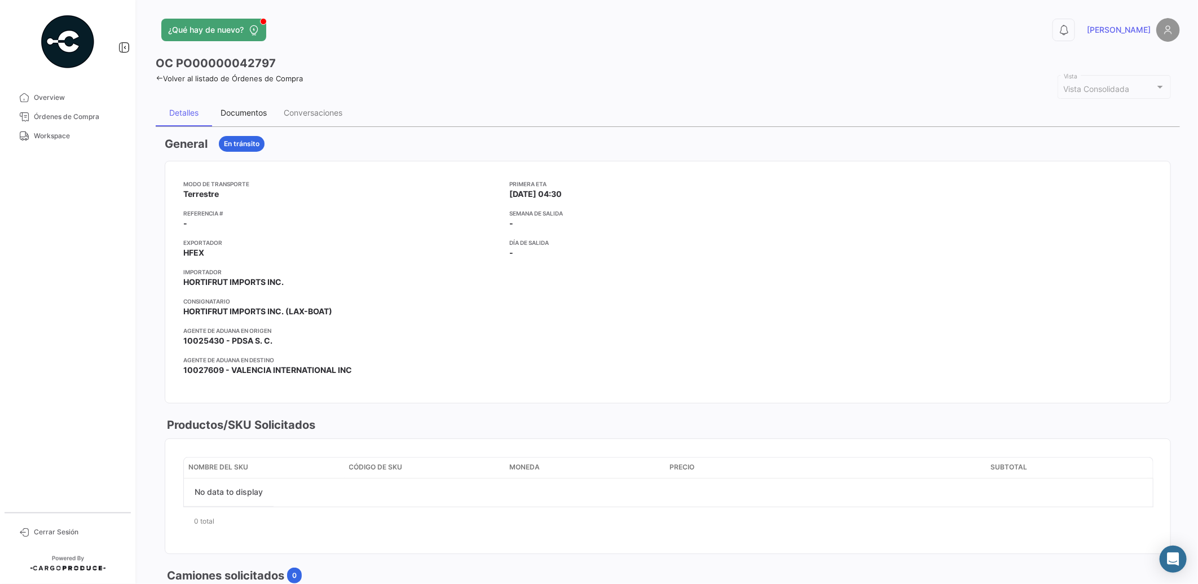
click at [247, 114] on div "Documentos" at bounding box center [243, 113] width 46 height 10
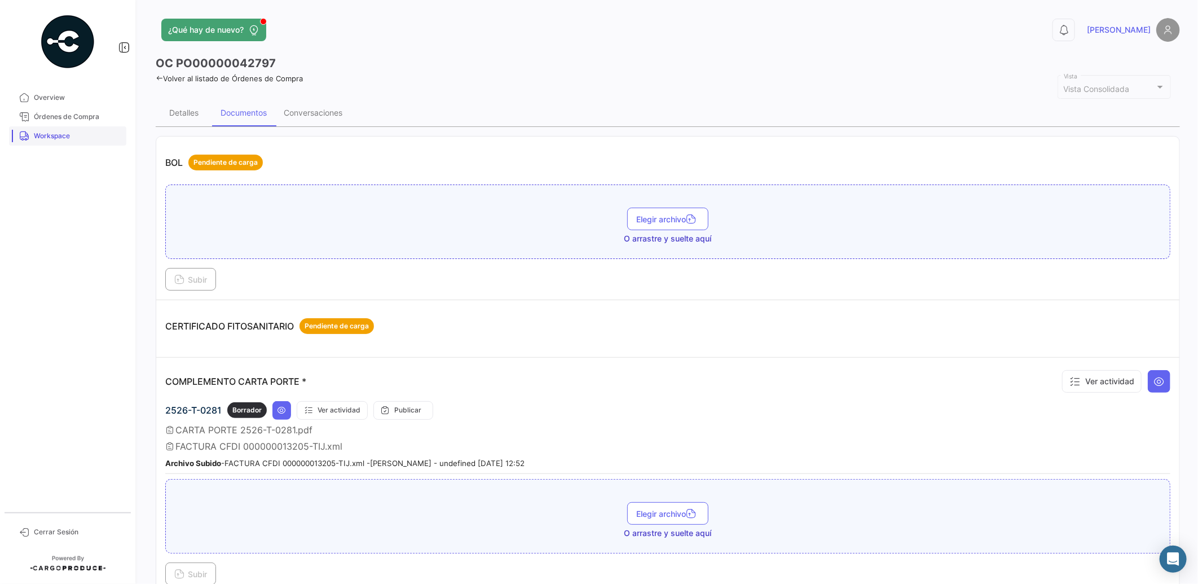
click at [61, 136] on span "Workspace" at bounding box center [78, 136] width 88 height 10
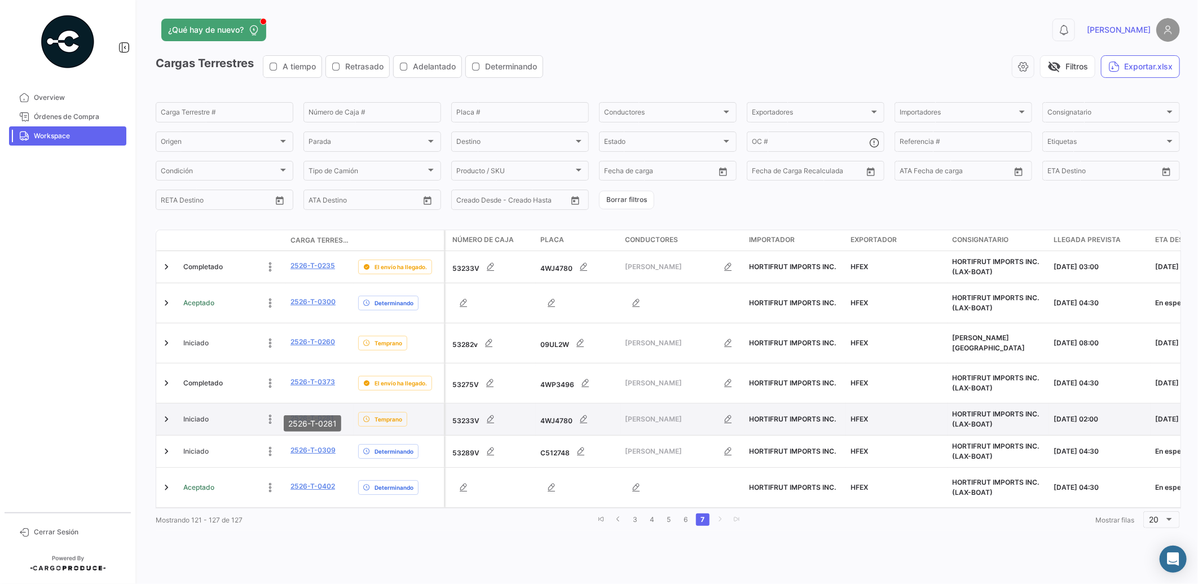
click at [319, 413] on link "2526-T-0281" at bounding box center [311, 418] width 43 height 10
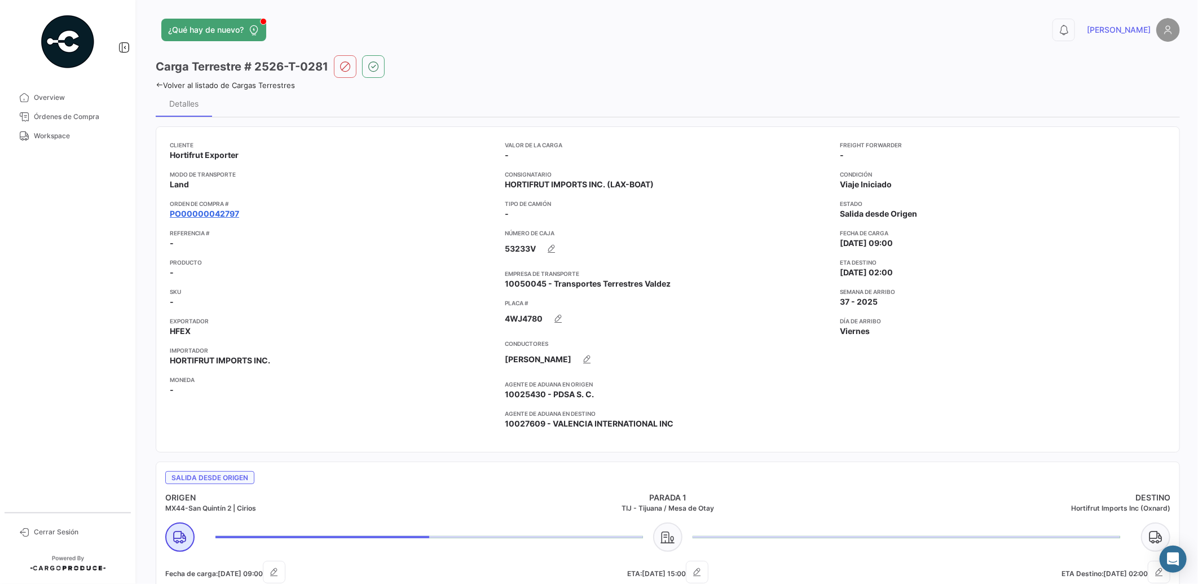
click at [222, 212] on link "PO00000042797" at bounding box center [204, 213] width 69 height 11
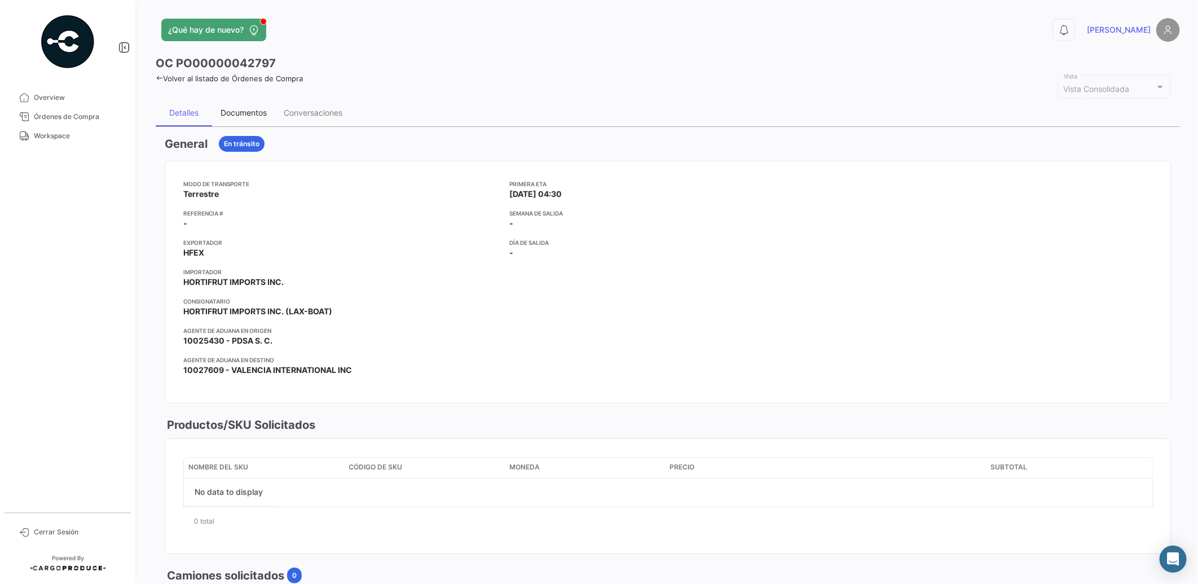
click at [248, 115] on div "Documentos" at bounding box center [243, 113] width 46 height 10
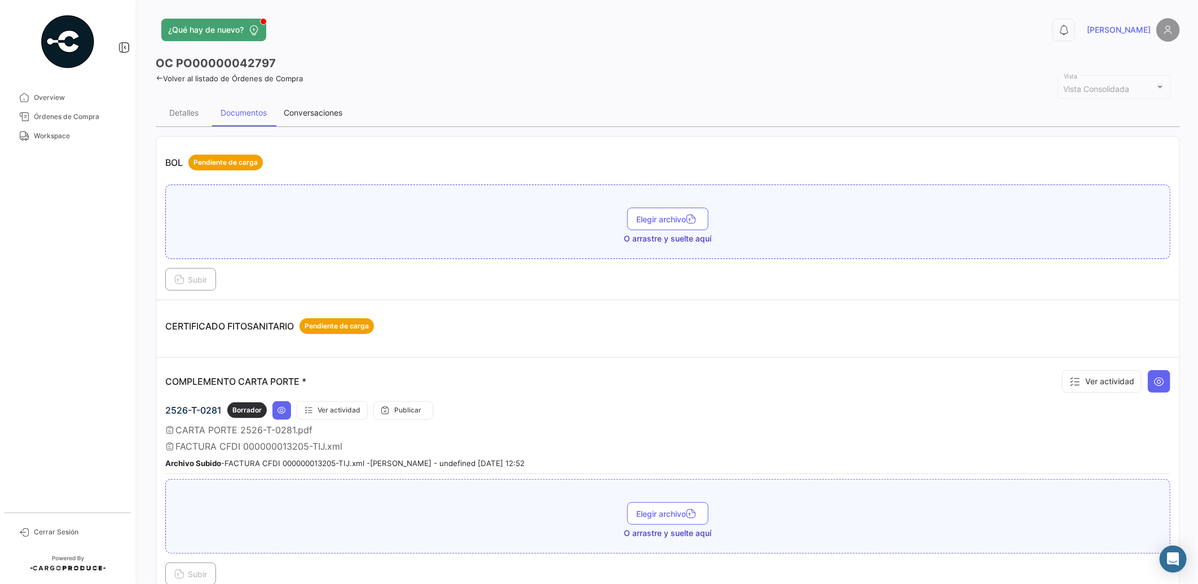
click at [332, 108] on div "Conversaciones" at bounding box center [313, 113] width 59 height 10
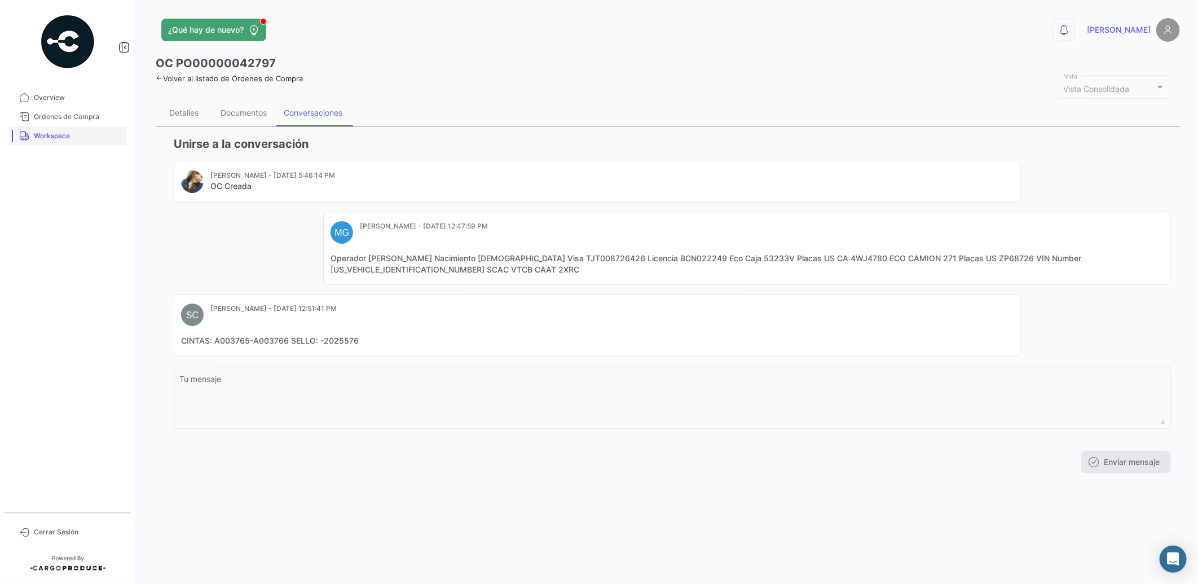
click at [55, 134] on span "Workspace" at bounding box center [78, 136] width 88 height 10
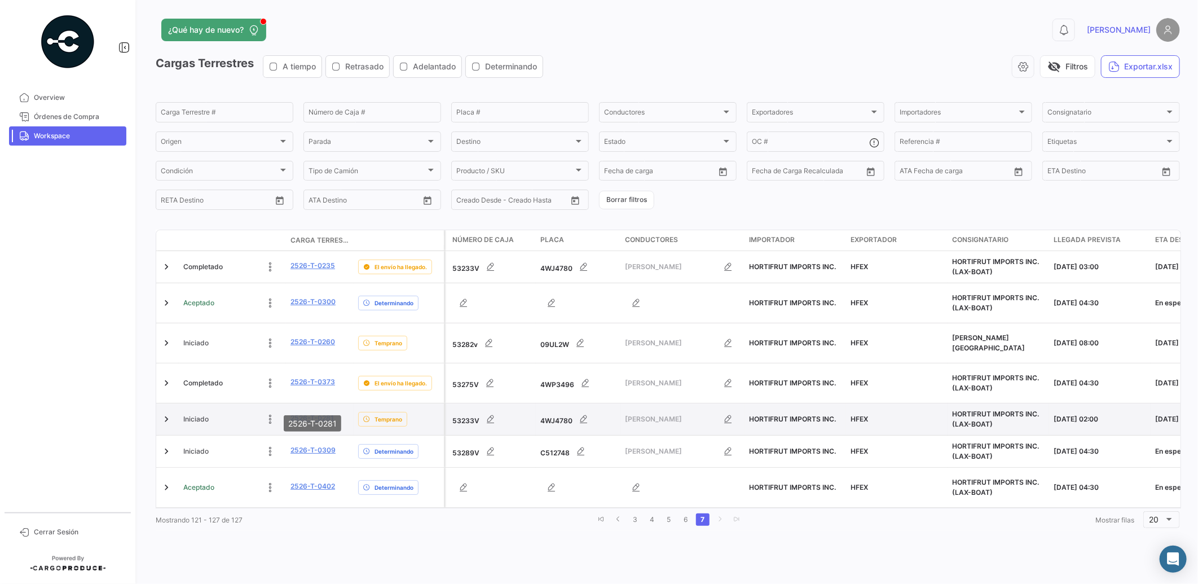
click at [318, 413] on link "2526-T-0281" at bounding box center [311, 418] width 43 height 10
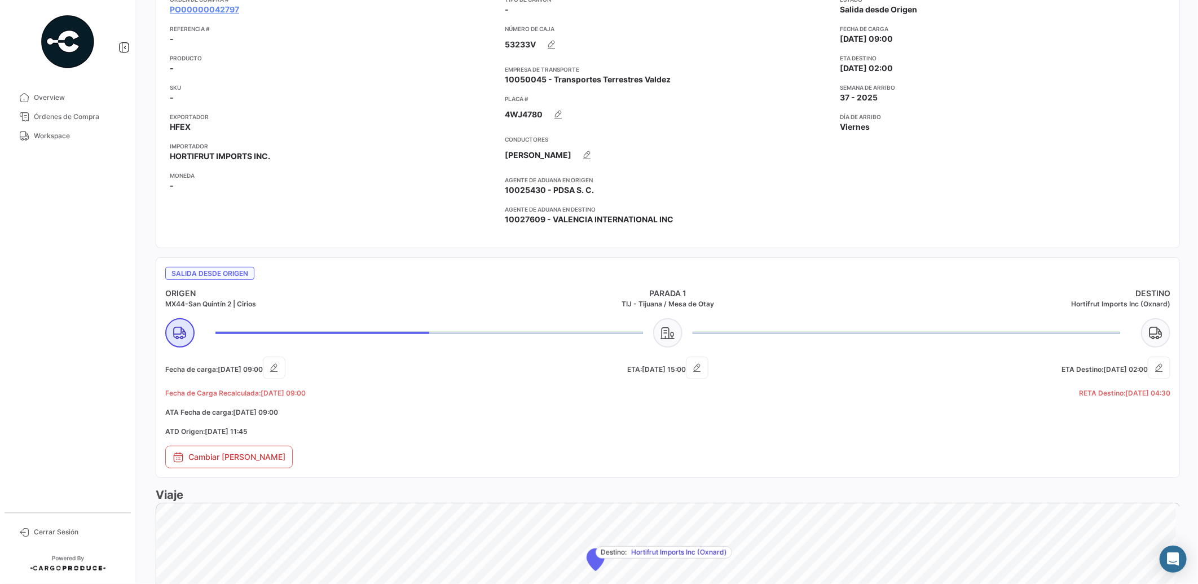
scroll to position [167, 0]
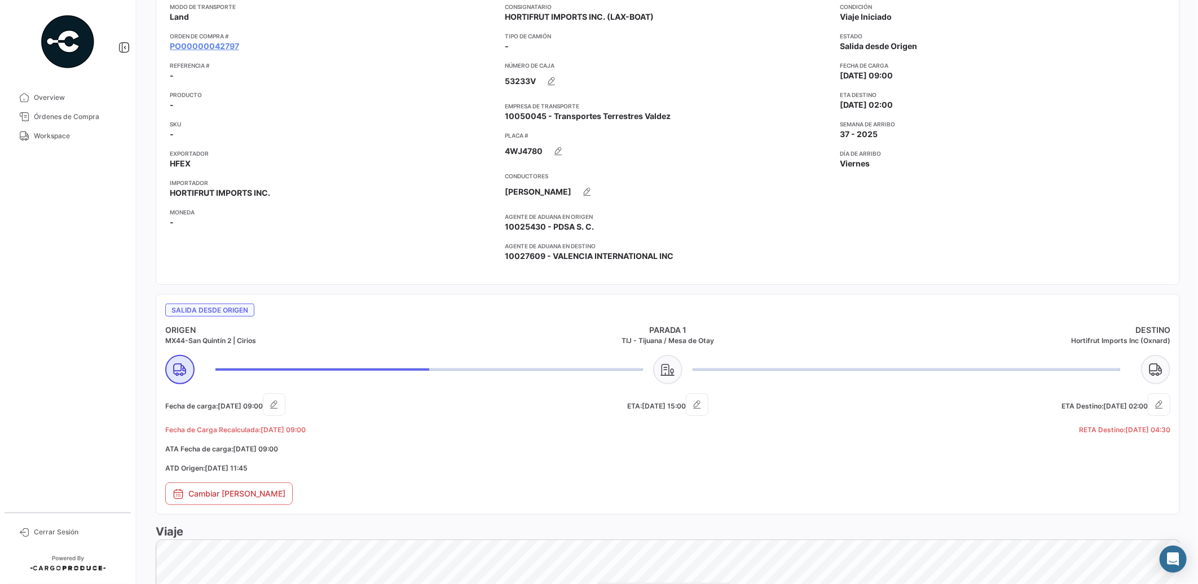
drag, startPoint x: 1190, startPoint y: 266, endPoint x: 1181, endPoint y: 160, distance: 107.0
click at [1194, 159] on div "¿Qué hay de nuevo? 0 [PERSON_NAME] Terrestre # 2526-T-0281 Volver al listado de…" at bounding box center [668, 292] width 1060 height 584
click at [196, 48] on link "PO00000042797" at bounding box center [204, 46] width 69 height 11
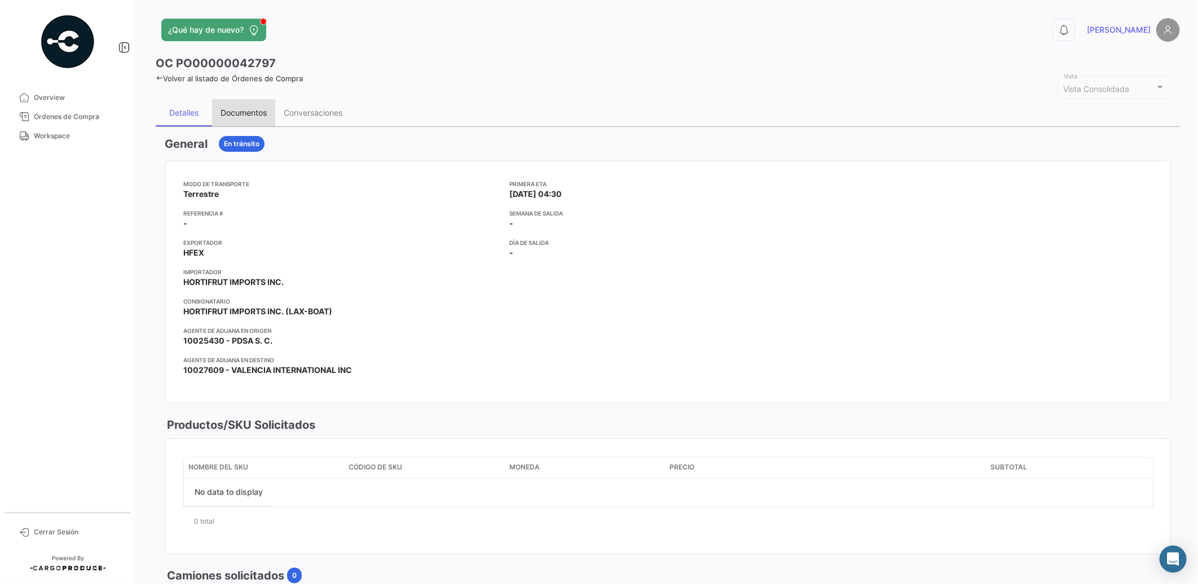
click at [255, 105] on div "Documentos" at bounding box center [243, 112] width 63 height 27
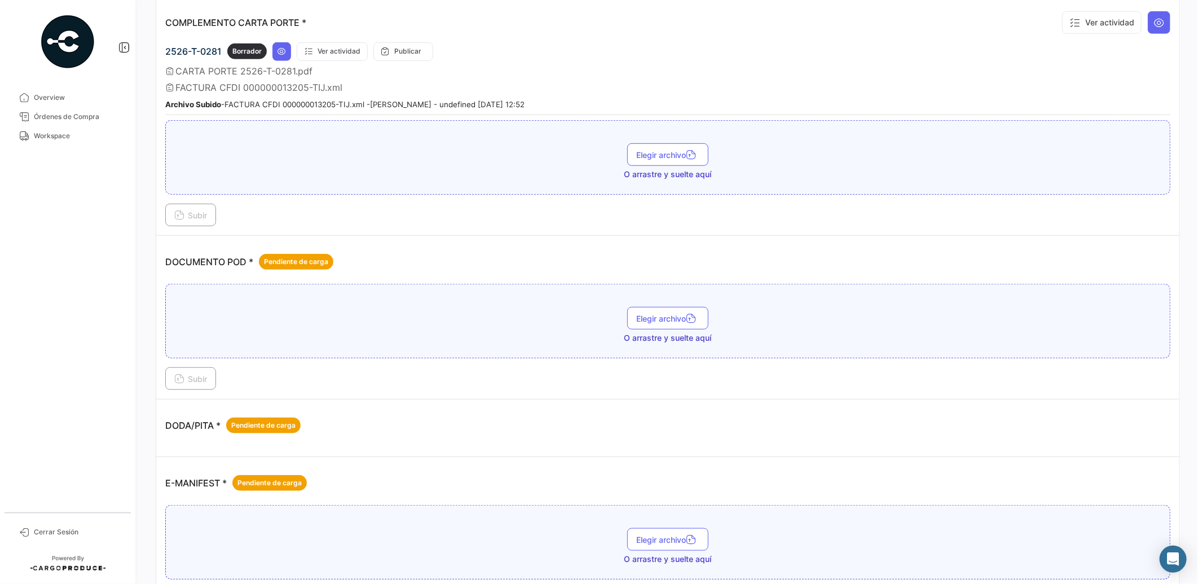
scroll to position [395, 0]
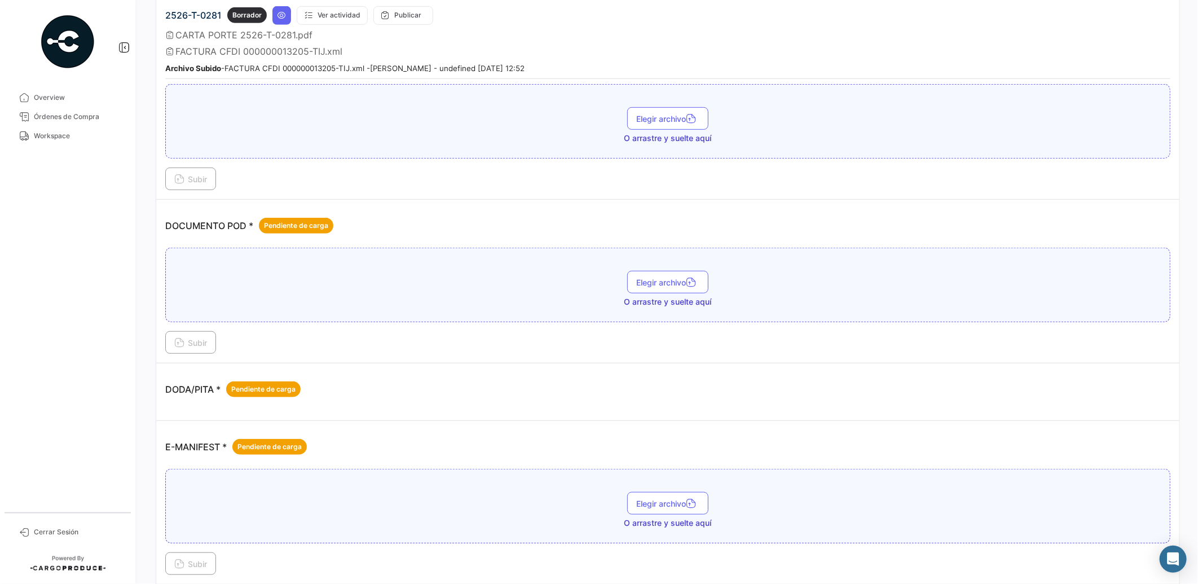
drag, startPoint x: 222, startPoint y: 12, endPoint x: 158, endPoint y: 17, distance: 63.4
click at [160, 17] on td "COMPLEMENTO CARTA PORTE * Ver actividad 2526-T-0281 Borrador Ver actividad Publ…" at bounding box center [667, 81] width 1023 height 237
copy span "2526-T-0281"
click at [64, 138] on span "Workspace" at bounding box center [78, 136] width 88 height 10
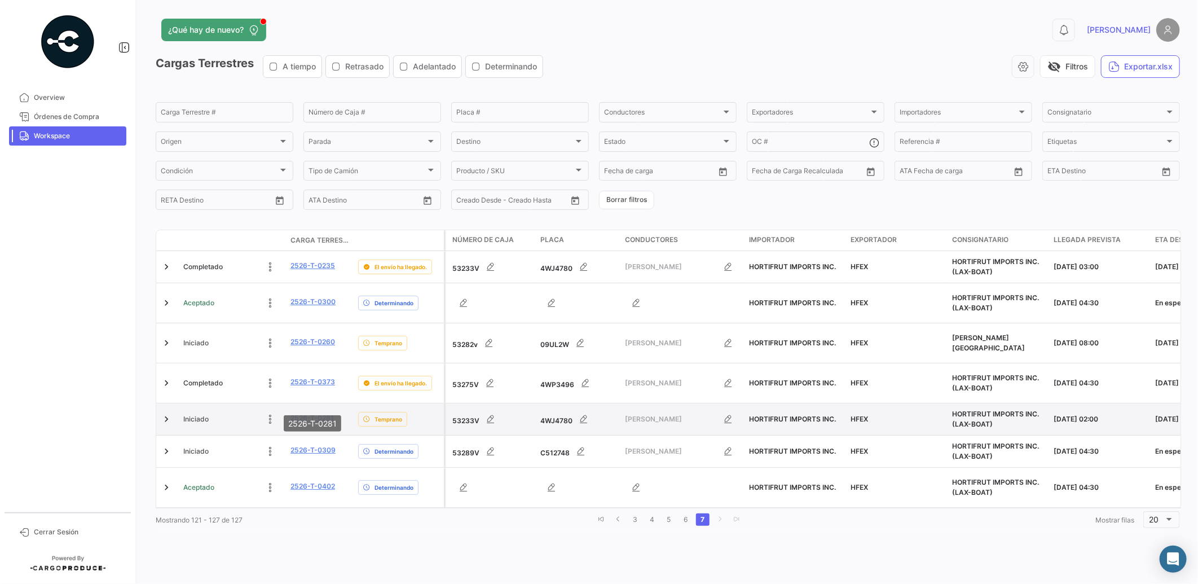
click at [320, 413] on link "2526-T-0281" at bounding box center [311, 418] width 43 height 10
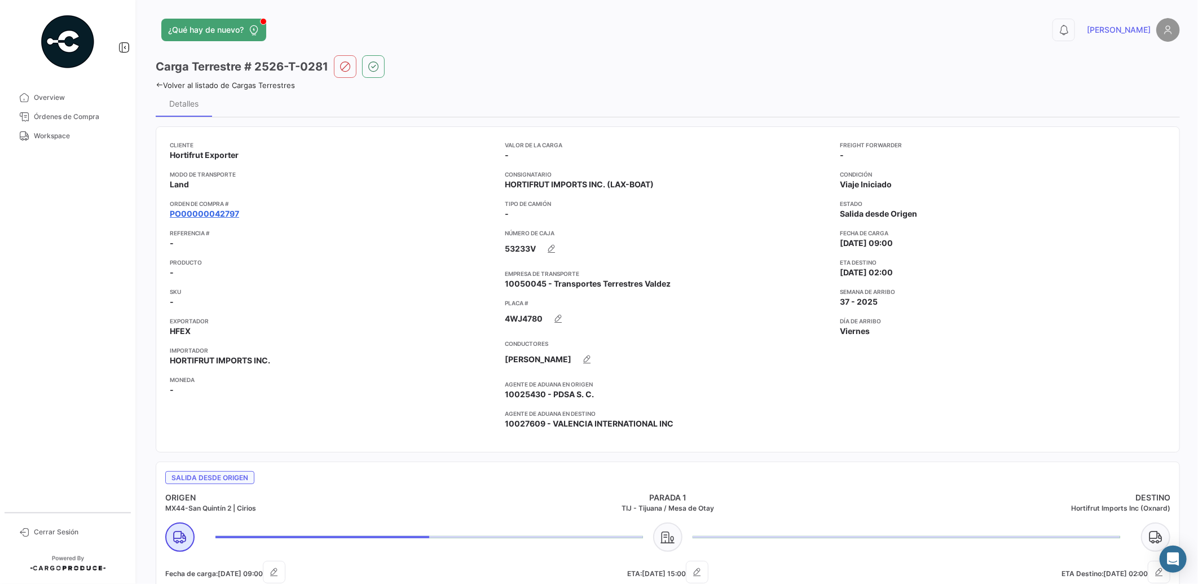
click at [232, 210] on link "PO00000042797" at bounding box center [204, 213] width 69 height 11
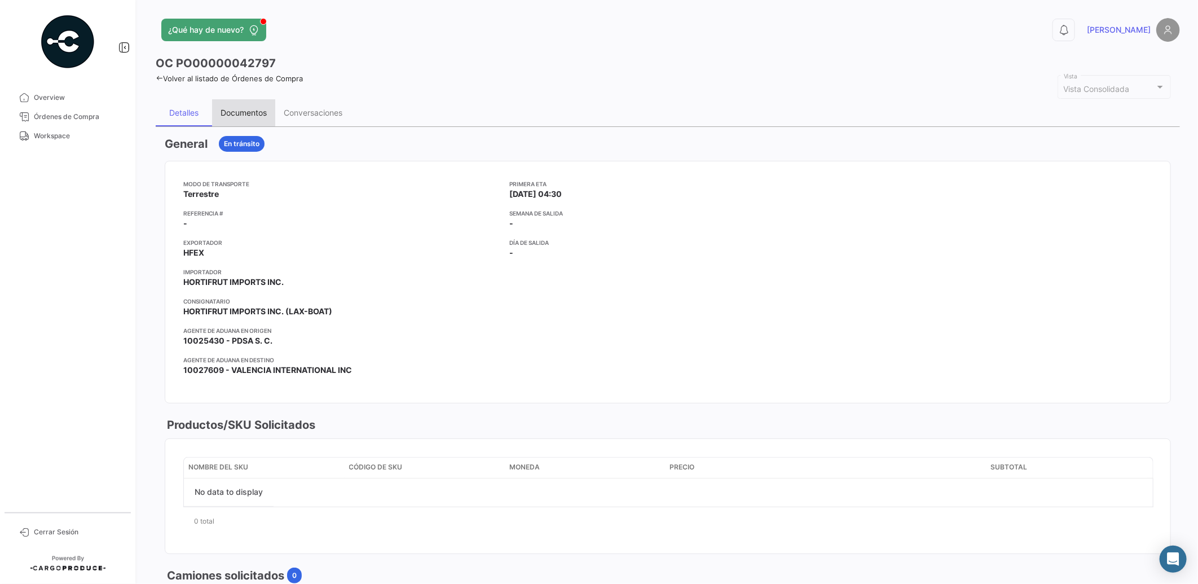
click at [230, 105] on div "Documentos" at bounding box center [243, 112] width 63 height 27
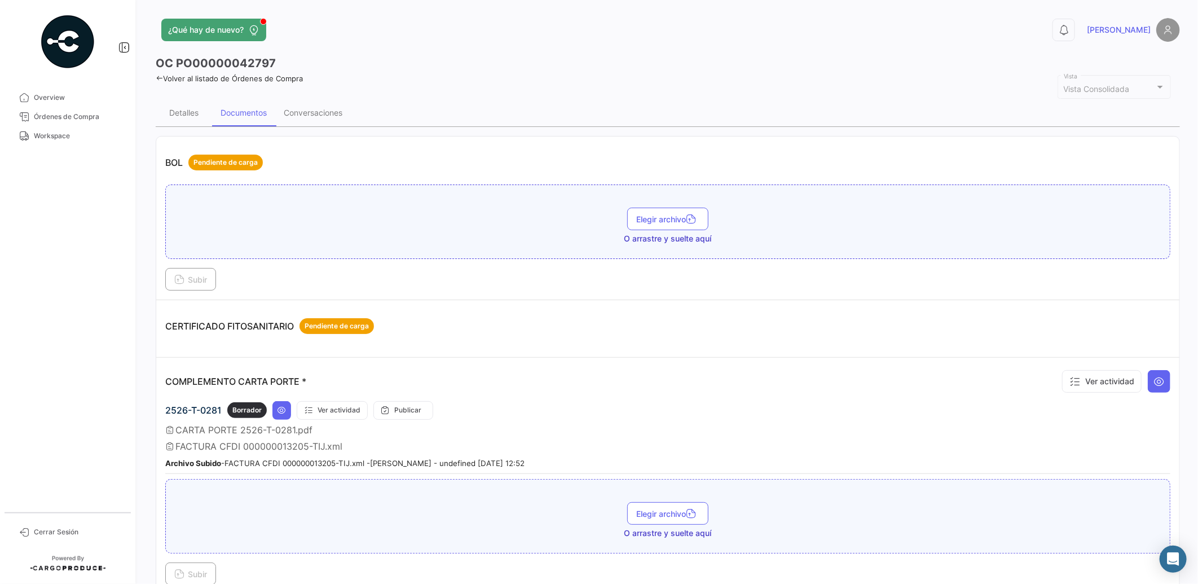
drag, startPoint x: 1191, startPoint y: 147, endPoint x: 1194, endPoint y: 224, distance: 77.9
click at [1192, 230] on div "¿Qué hay de nuevo? 0 [PERSON_NAME] OC PO00000042797 Volver al listado de Órdene…" at bounding box center [668, 292] width 1060 height 584
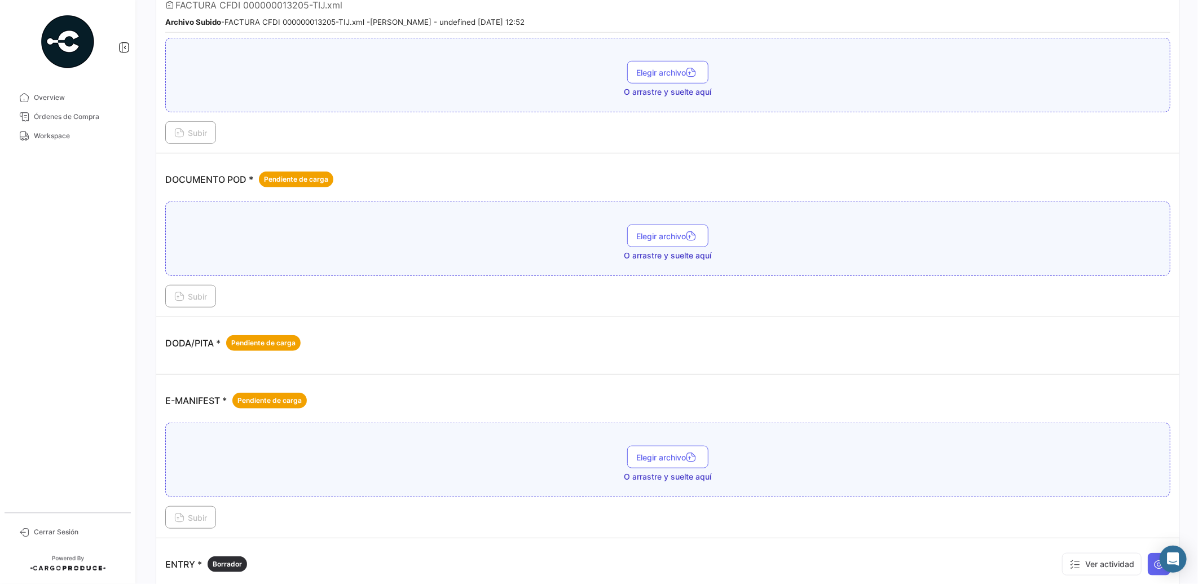
scroll to position [449, 0]
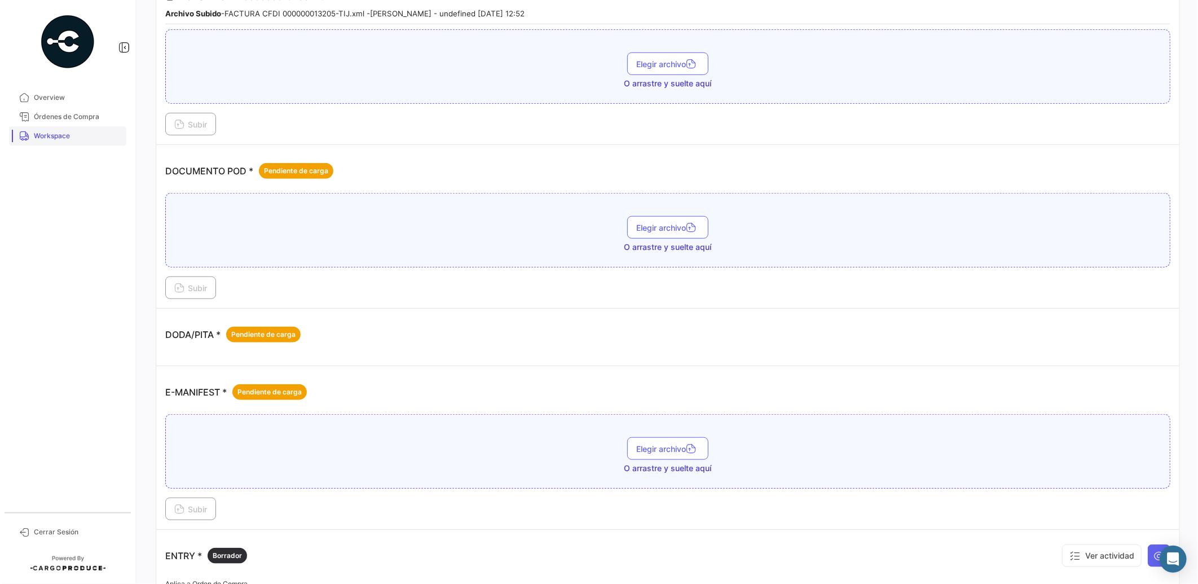
click at [54, 136] on span "Workspace" at bounding box center [78, 136] width 88 height 10
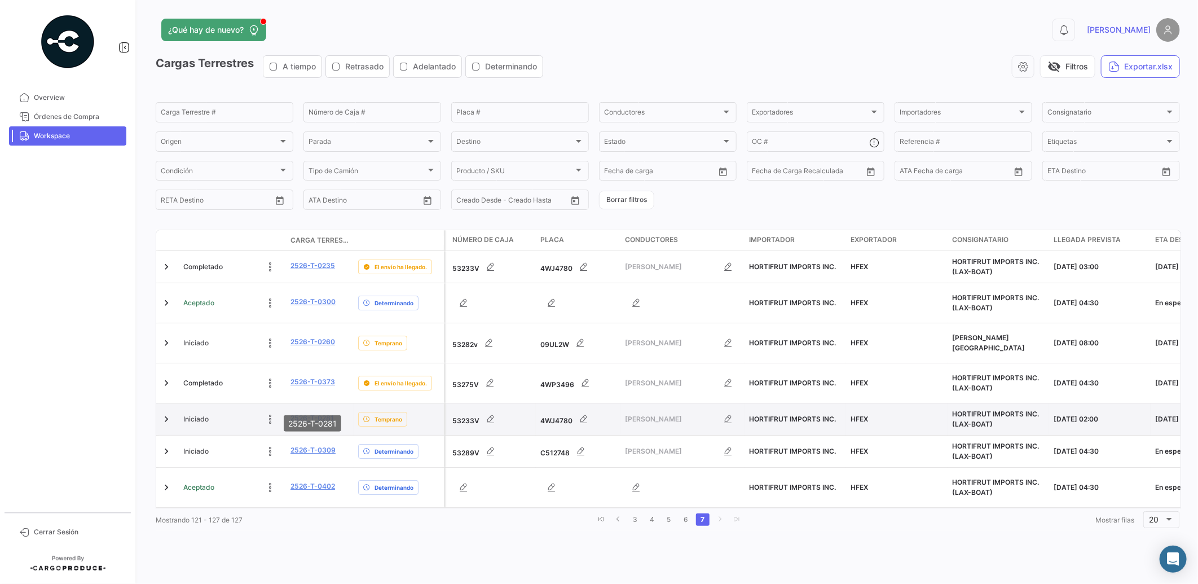
click at [320, 413] on link "2526-T-0281" at bounding box center [311, 418] width 43 height 10
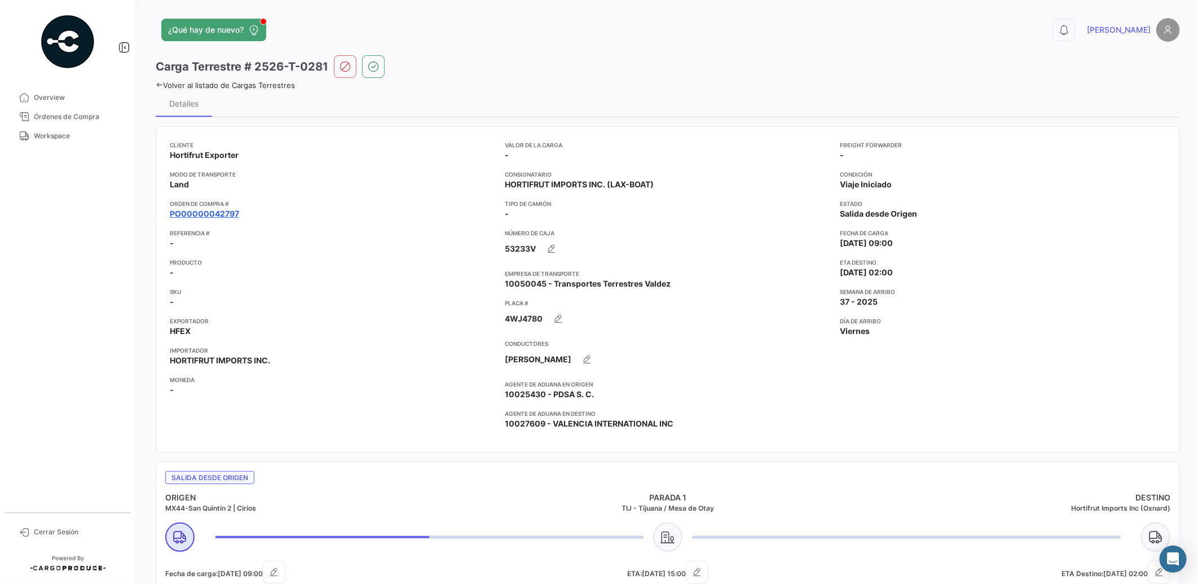
click at [232, 216] on link "PO00000042797" at bounding box center [204, 213] width 69 height 11
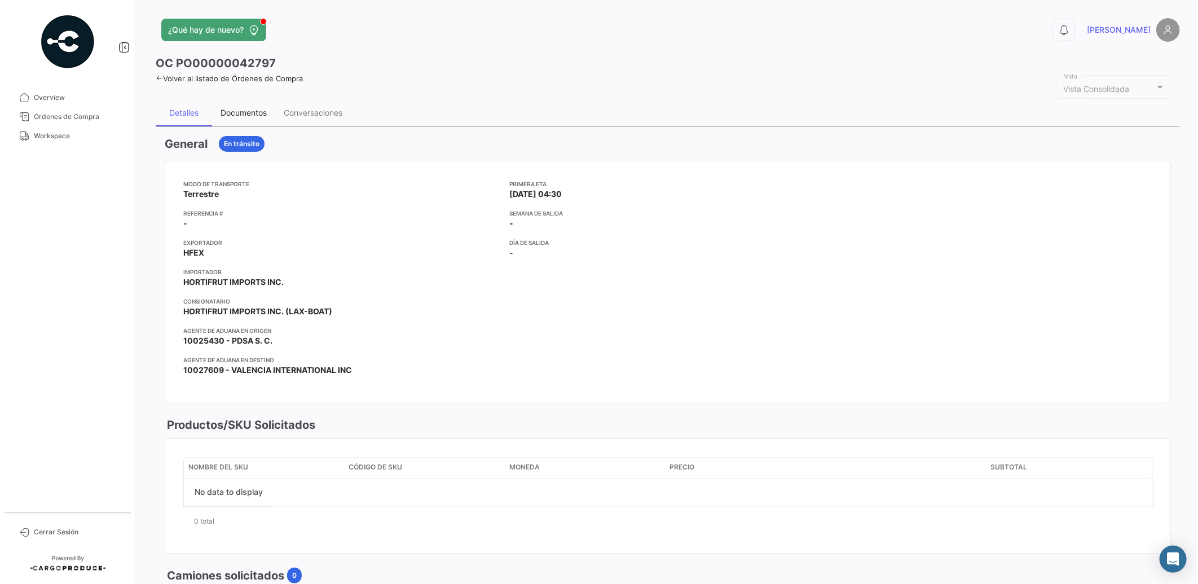
click at [257, 114] on div "Documentos" at bounding box center [243, 113] width 46 height 10
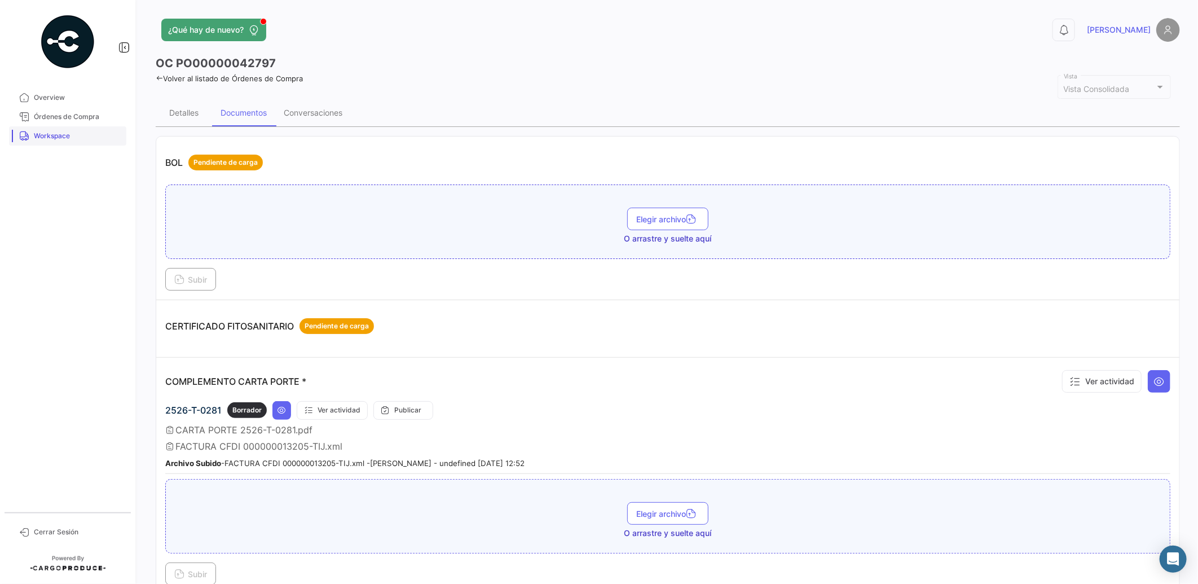
click at [64, 129] on link "Workspace" at bounding box center [67, 135] width 117 height 19
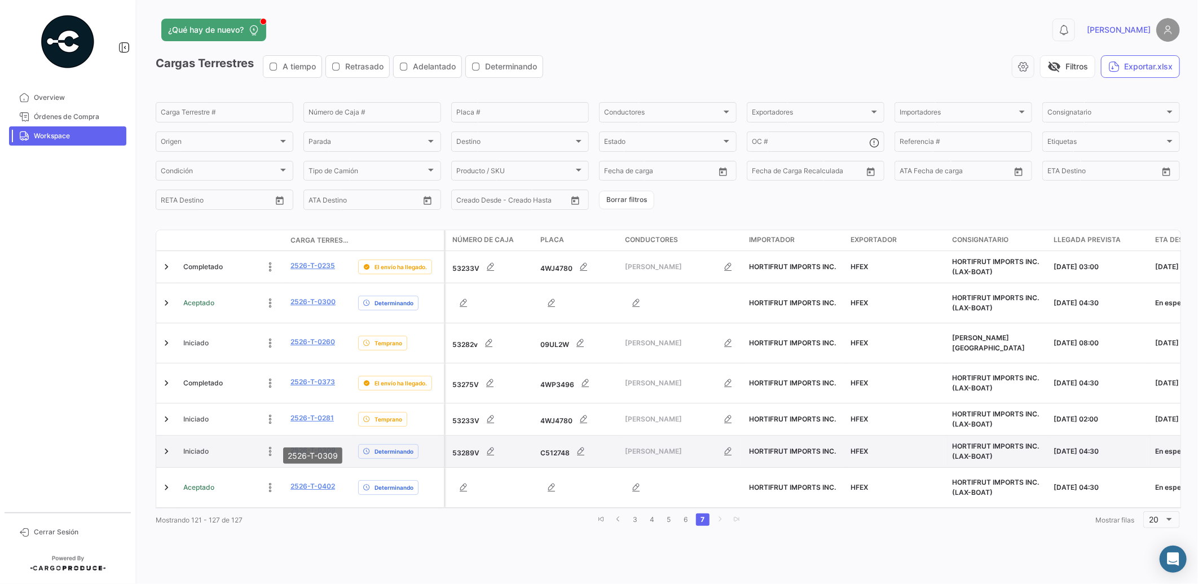
click at [318, 445] on link "2526-T-0309" at bounding box center [312, 450] width 45 height 10
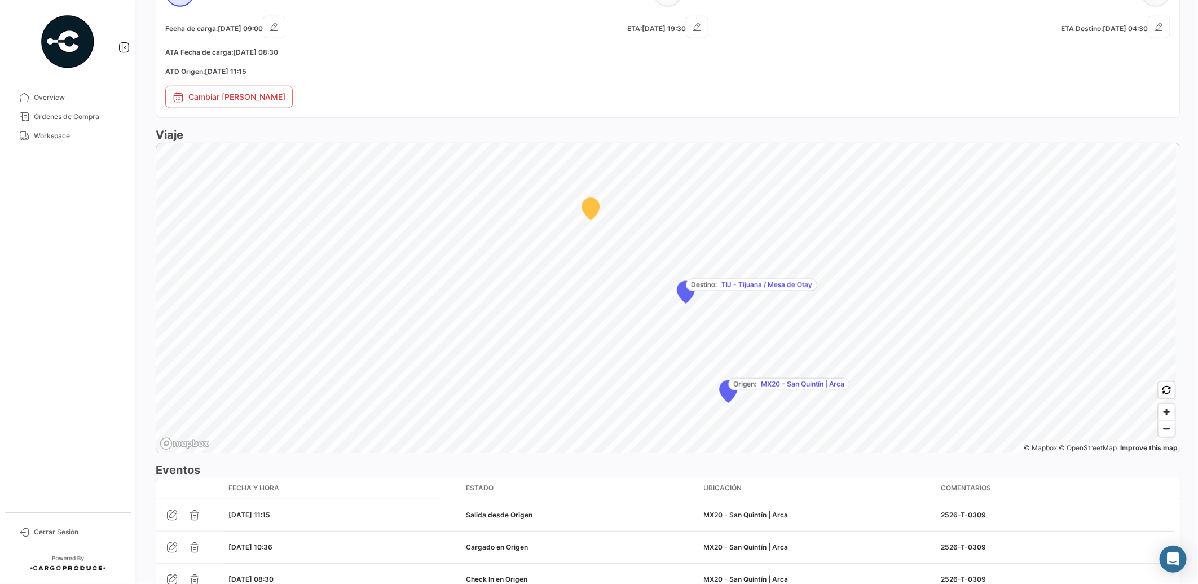
scroll to position [649, 0]
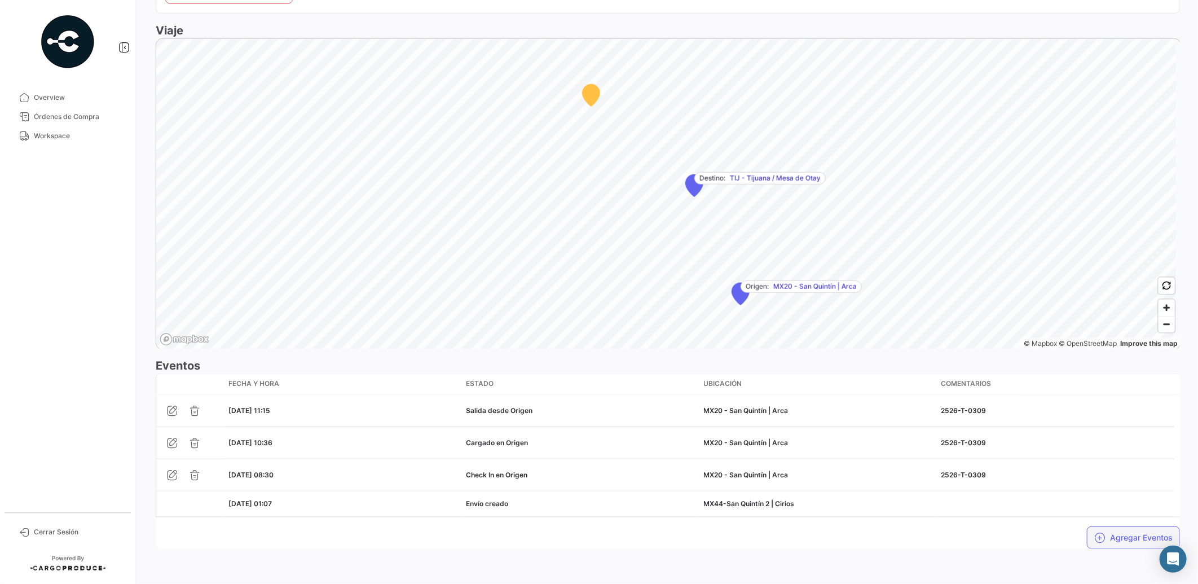
click at [1132, 537] on button "Agregar Eventos" at bounding box center [1133, 537] width 93 height 23
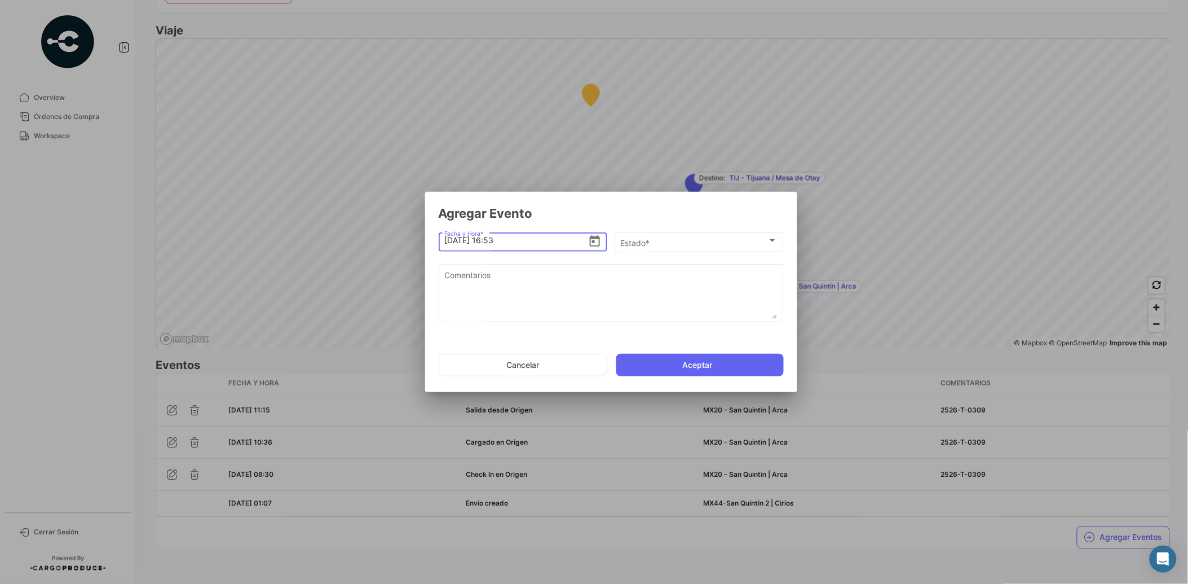
click at [655, 566] on div at bounding box center [594, 292] width 1188 height 584
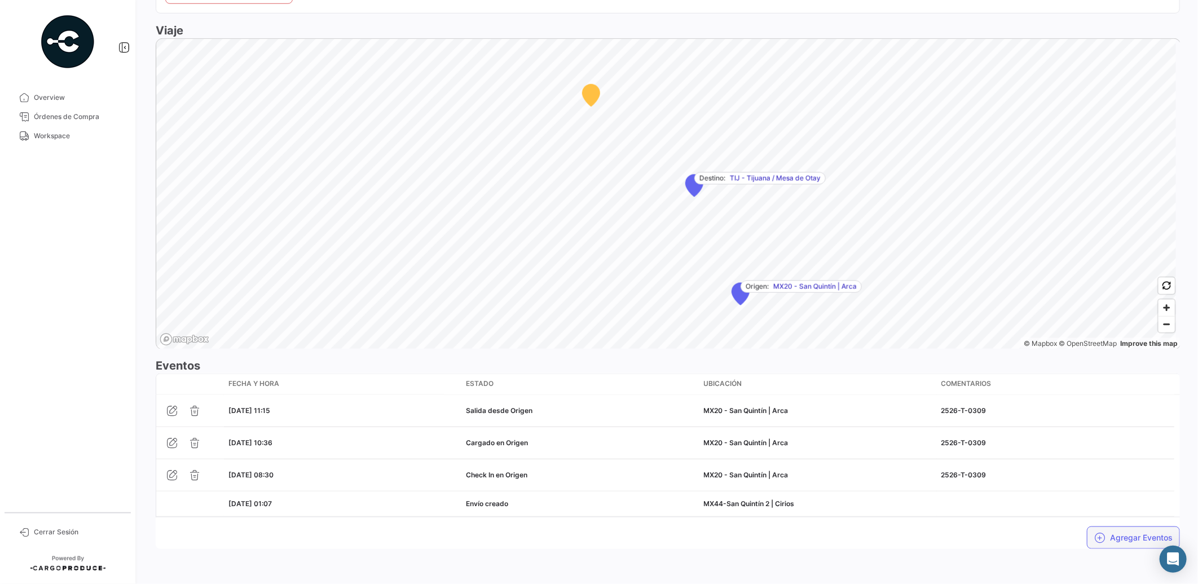
click at [1117, 536] on button "Agregar Eventos" at bounding box center [1133, 537] width 93 height 23
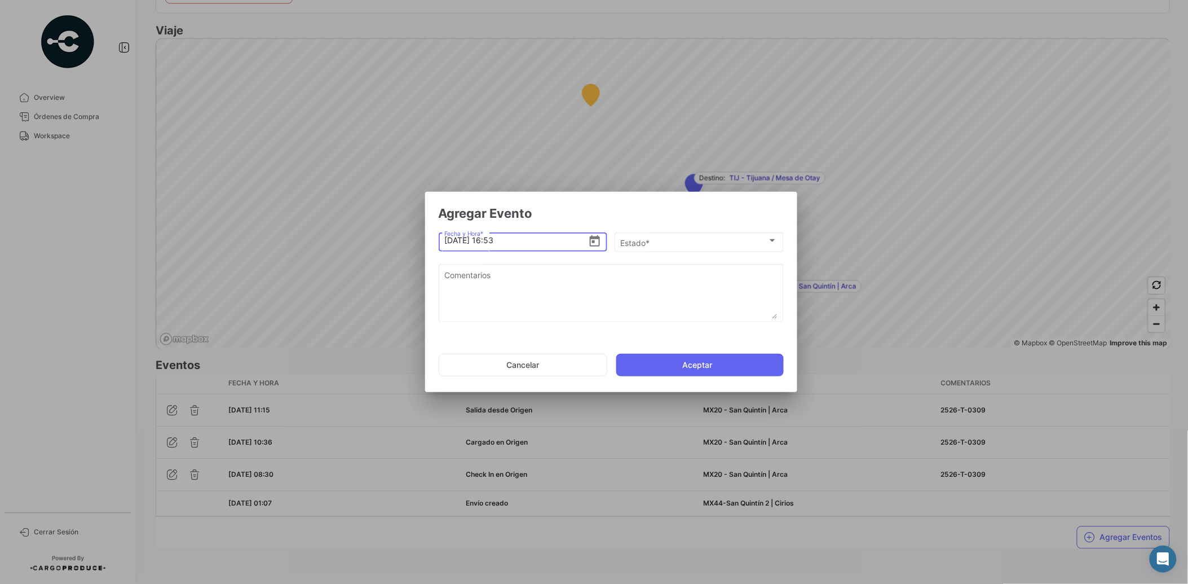
click at [599, 240] on icon "Open calendar" at bounding box center [595, 242] width 14 height 14
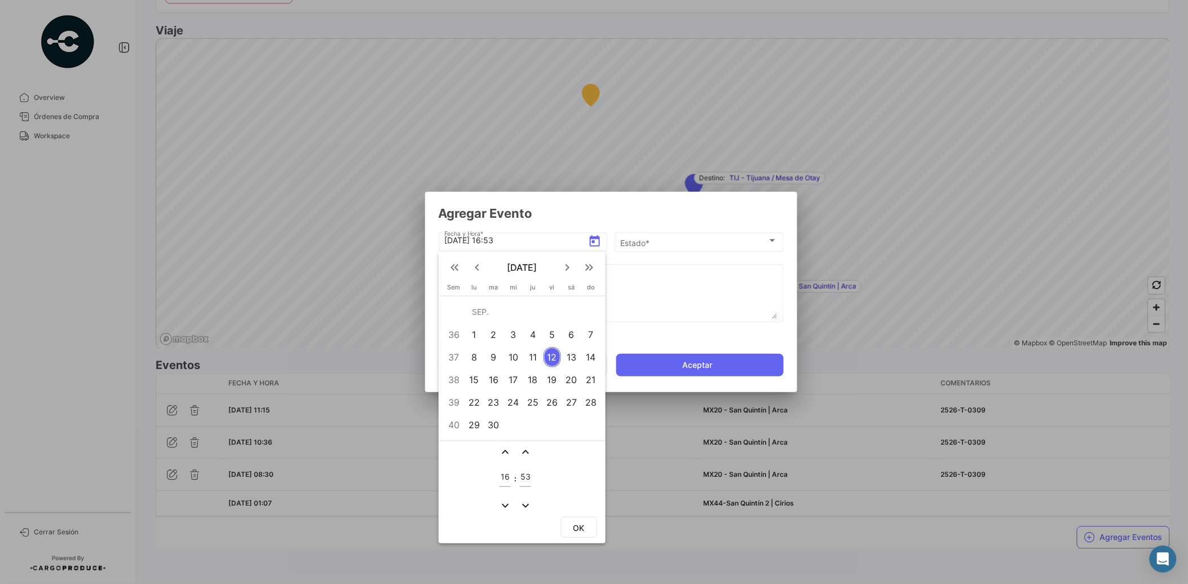
click at [608, 213] on div at bounding box center [594, 292] width 1188 height 584
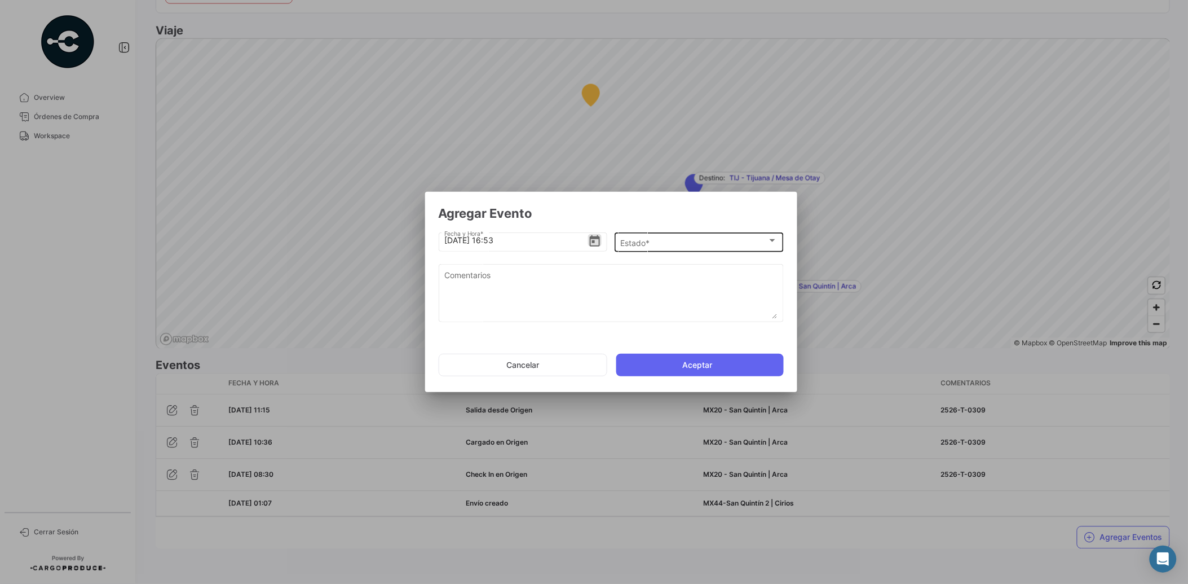
click at [662, 239] on div "Estado *" at bounding box center [693, 243] width 147 height 10
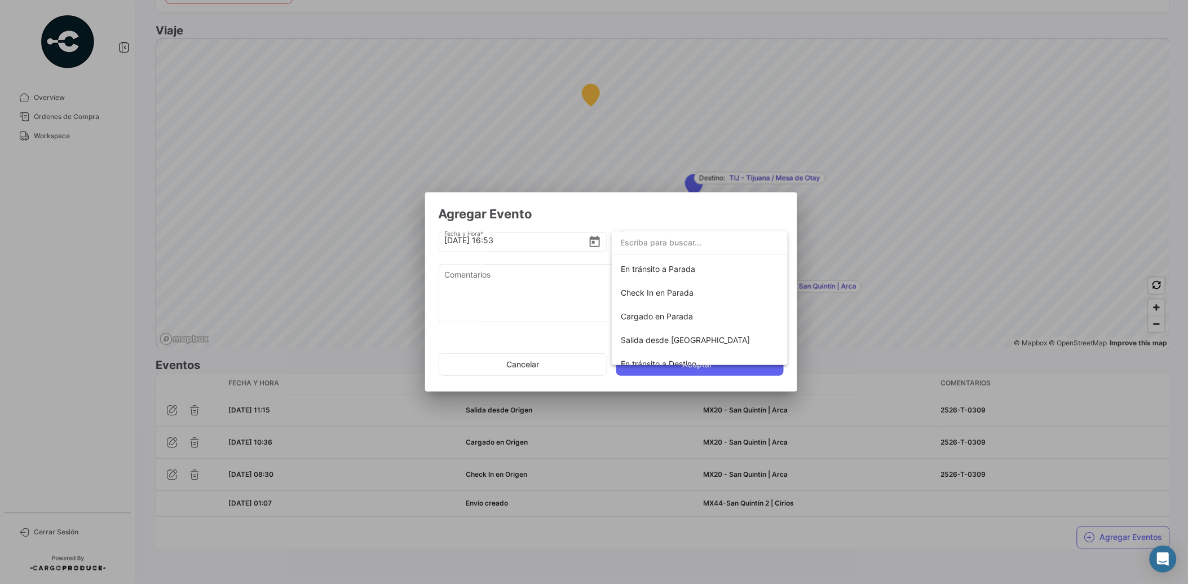
scroll to position [86, 0]
click at [689, 297] on span "Check In en Parada" at bounding box center [657, 299] width 73 height 10
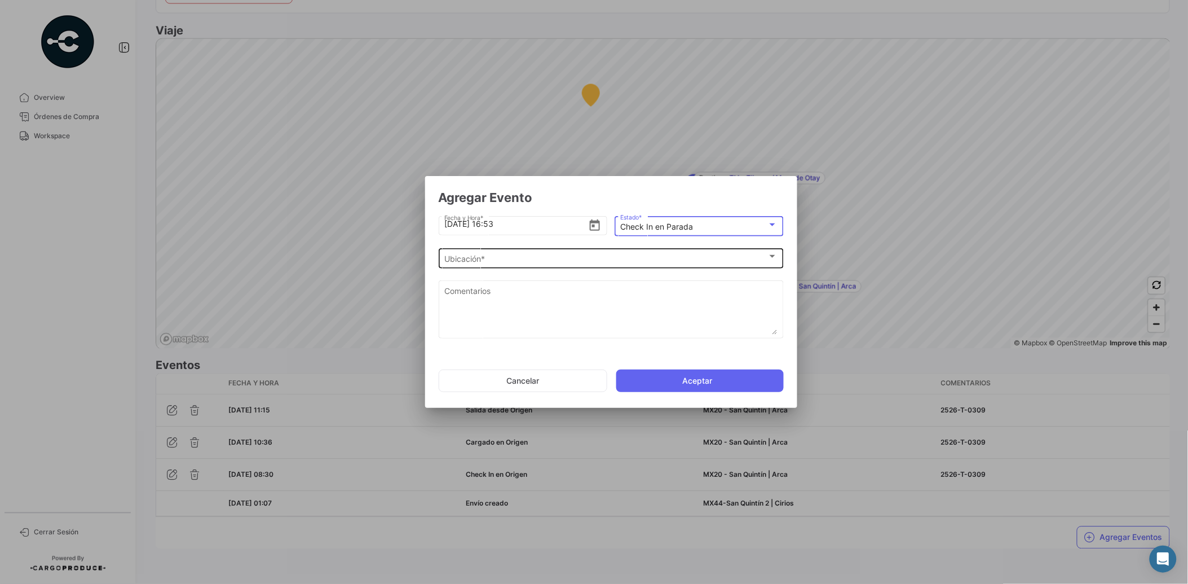
click at [510, 266] on div "Ubicación * Ubicación *" at bounding box center [610, 257] width 333 height 22
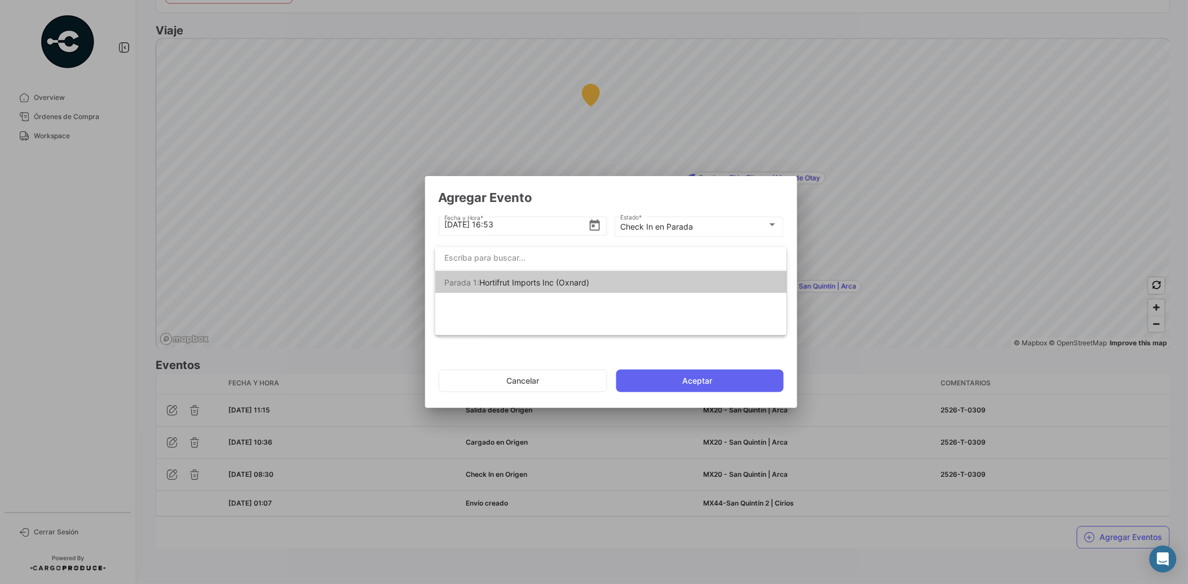
click at [567, 203] on div at bounding box center [594, 292] width 1188 height 584
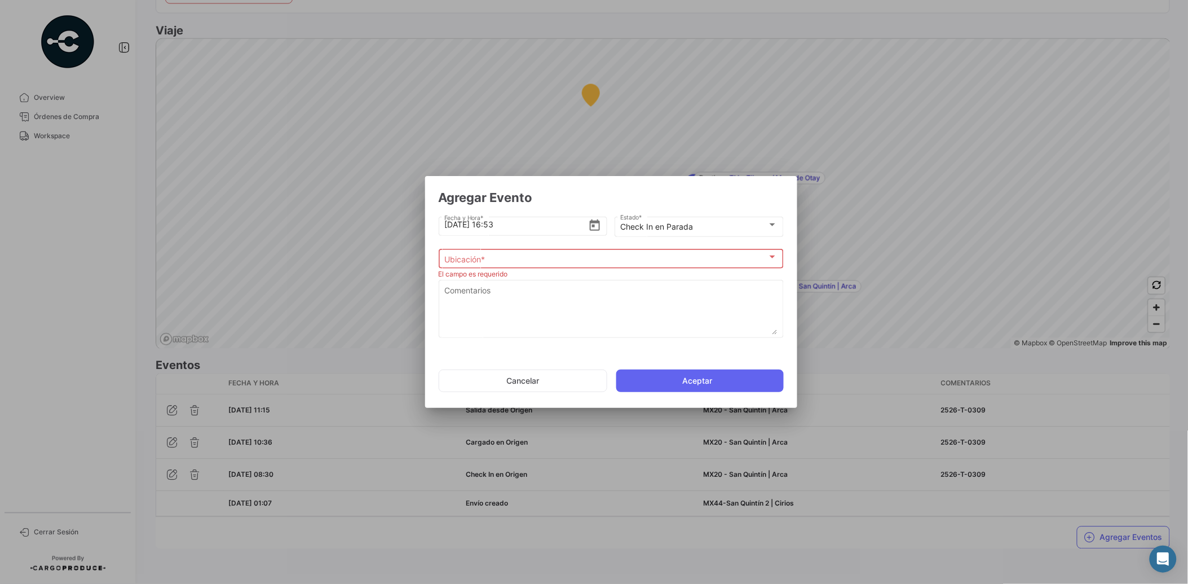
click at [511, 255] on div "Ubicación *" at bounding box center [605, 259] width 323 height 10
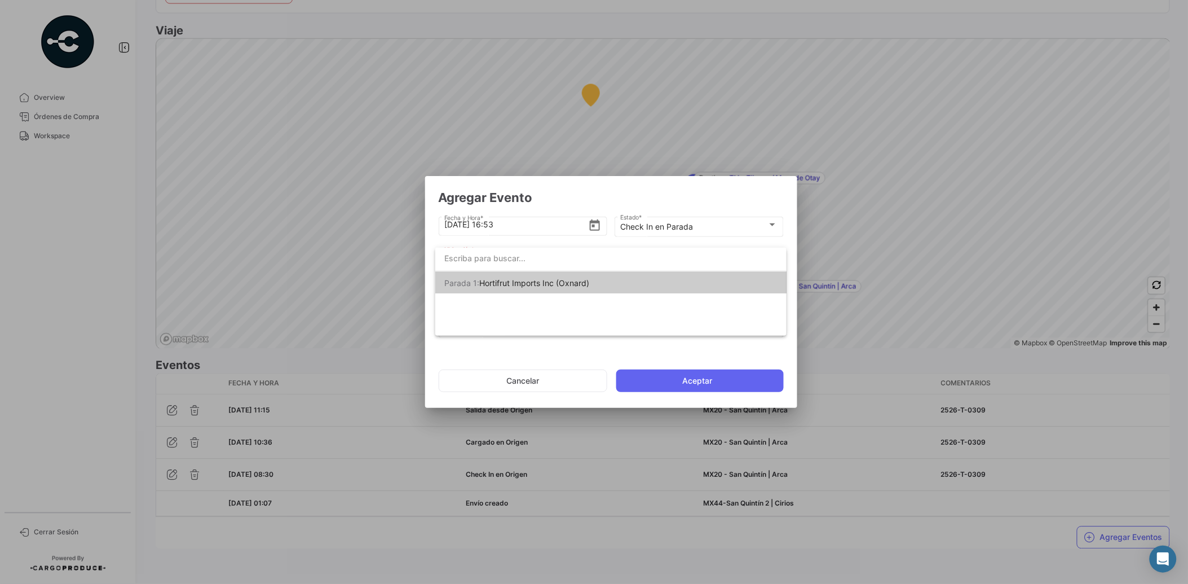
click at [581, 195] on div at bounding box center [594, 292] width 1188 height 584
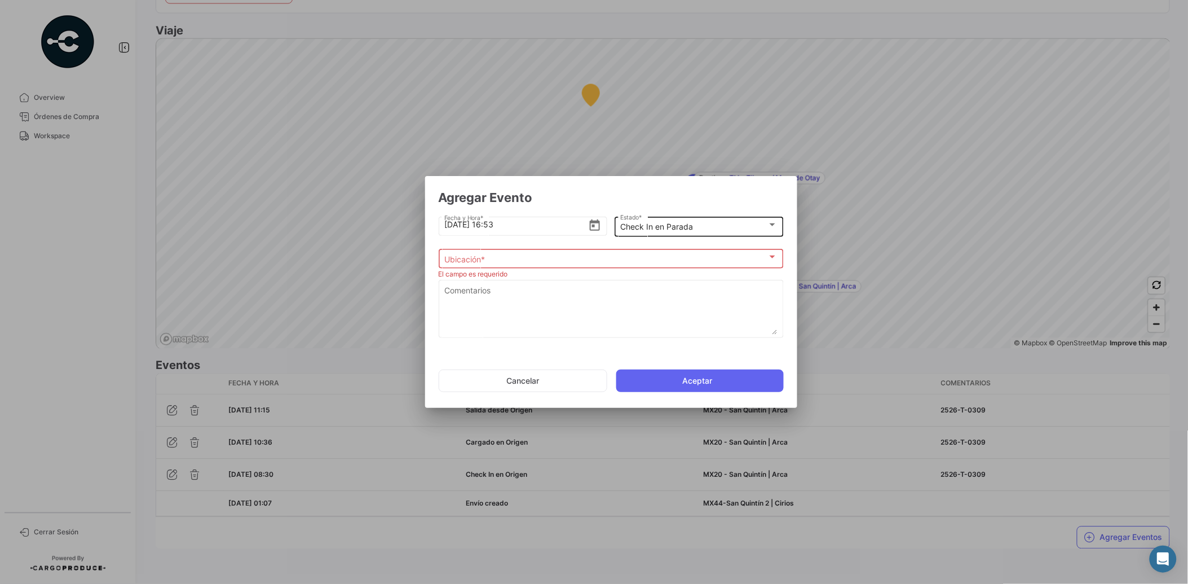
click at [708, 227] on div "Check In en Parada" at bounding box center [693, 227] width 147 height 10
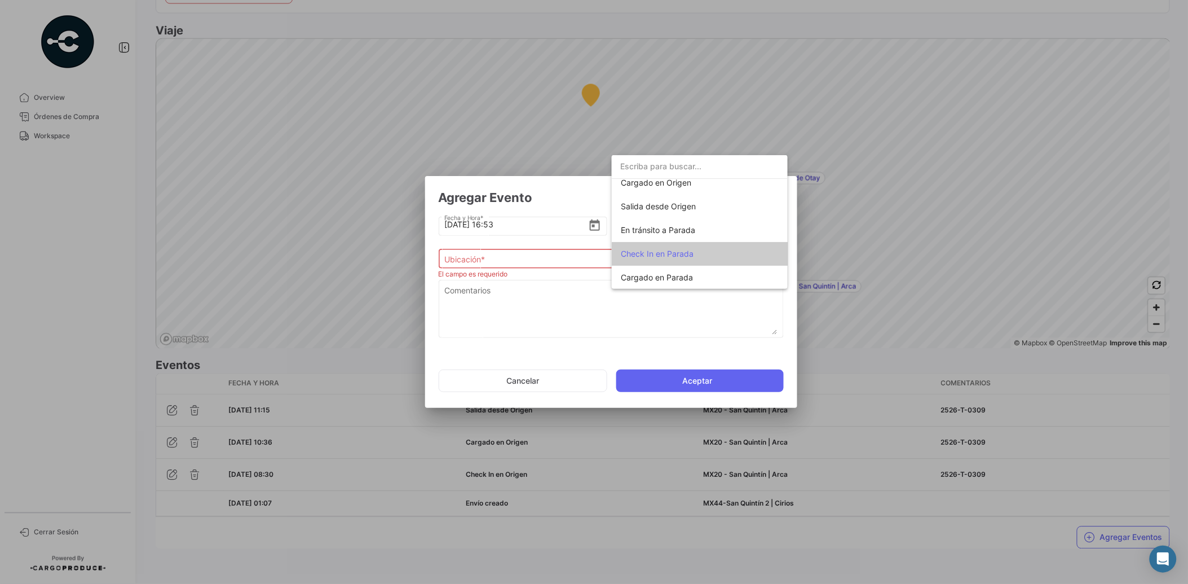
scroll to position [48, 0]
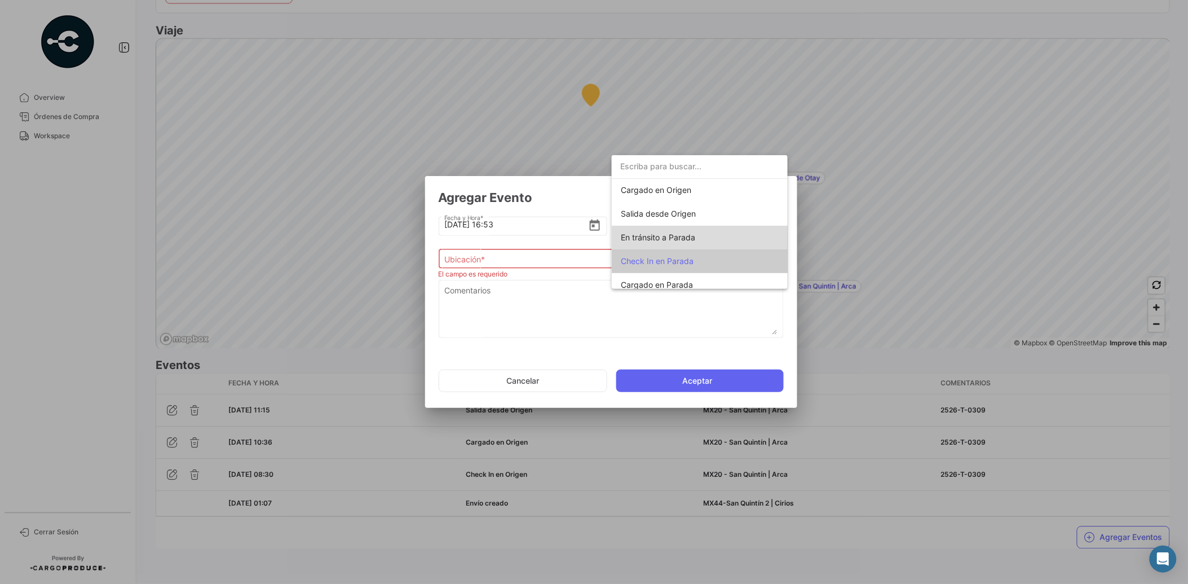
click at [726, 241] on span "En tránsito a Parada" at bounding box center [700, 238] width 158 height 24
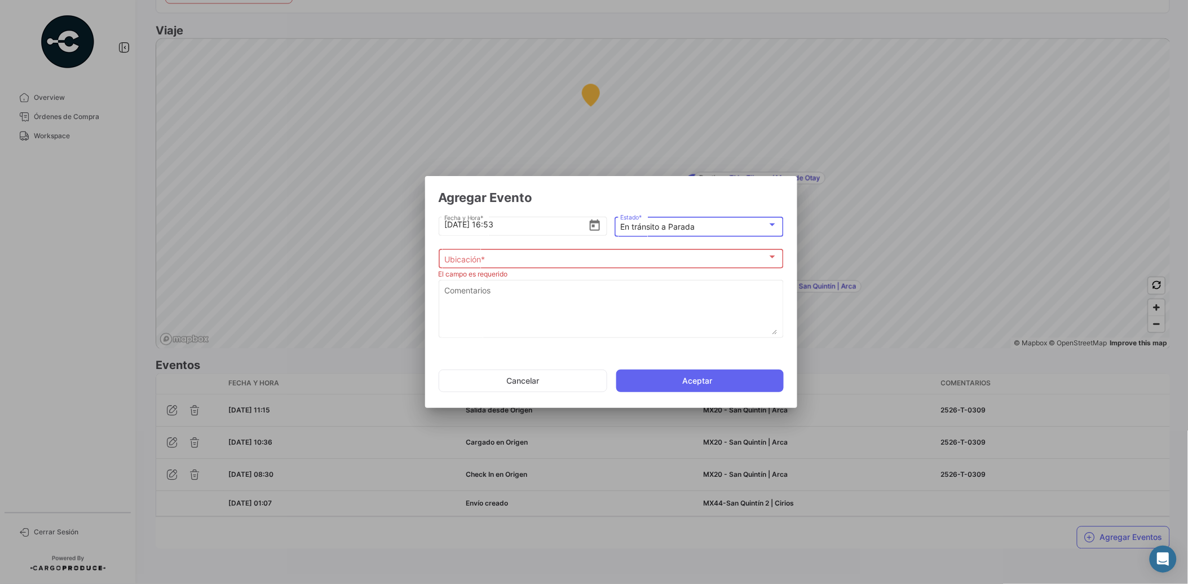
click at [547, 254] on div "Ubicación * Ubicación *" at bounding box center [610, 257] width 333 height 22
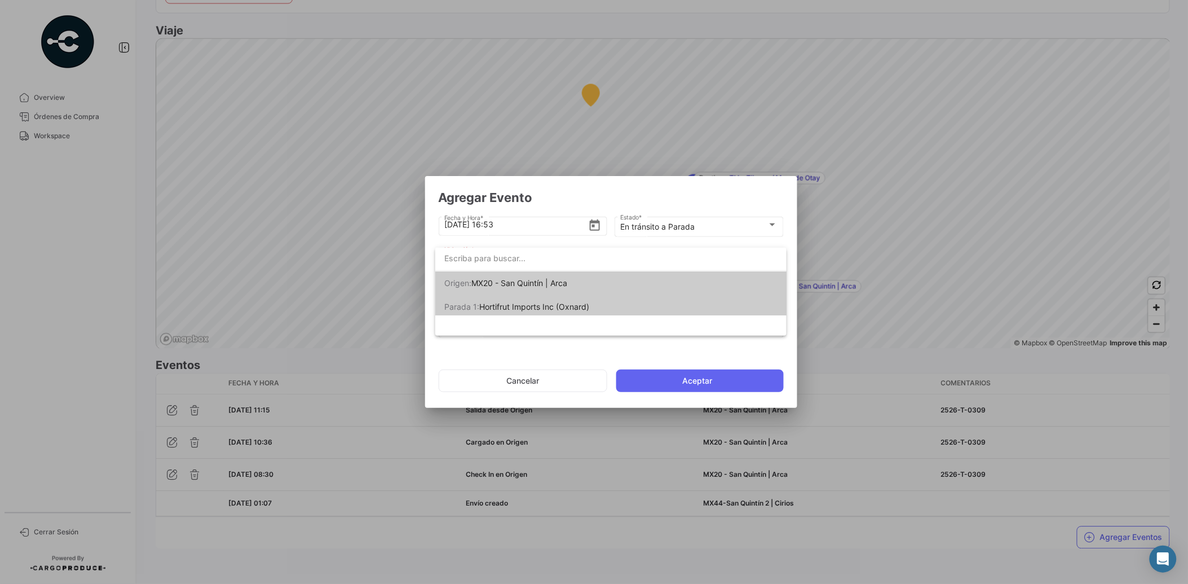
click at [574, 196] on div at bounding box center [594, 292] width 1188 height 584
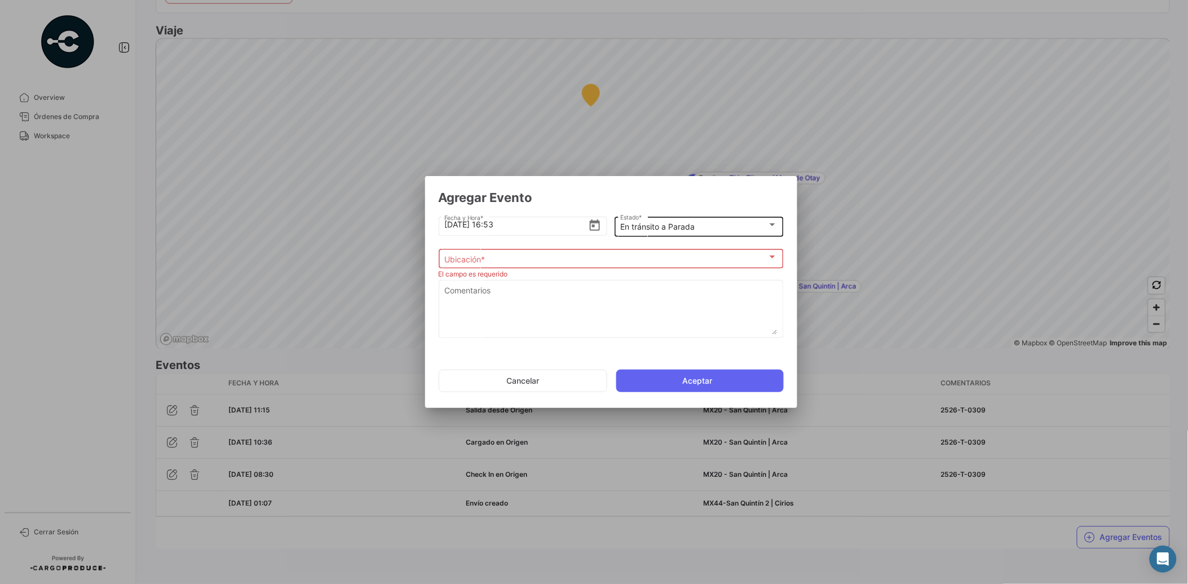
click at [656, 231] on mat-select-trigger "En tránsito a Parada" at bounding box center [657, 227] width 74 height 10
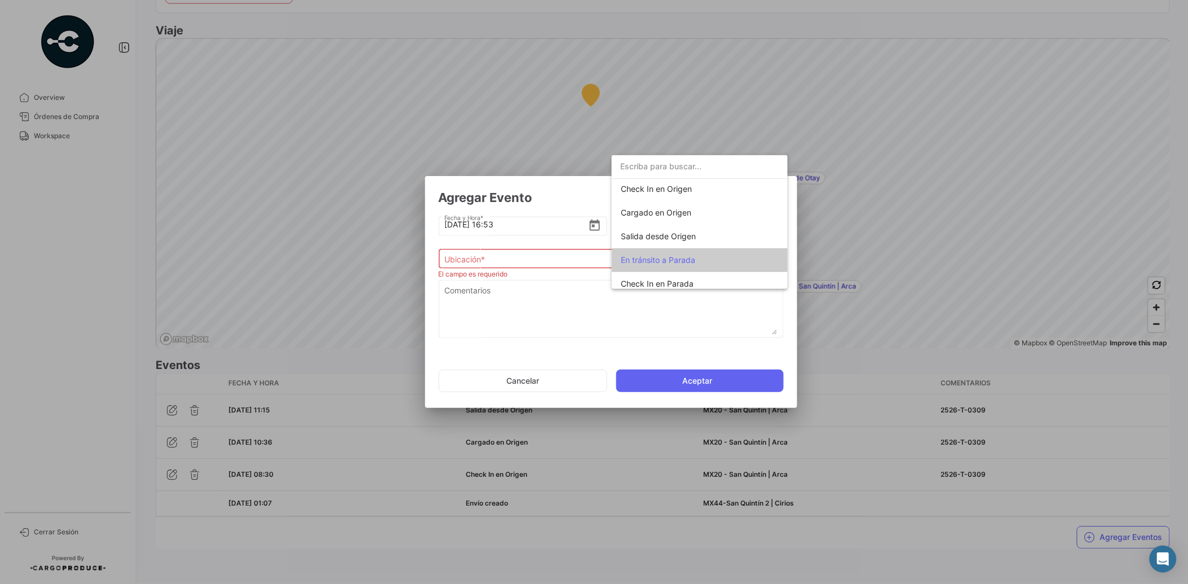
scroll to position [16, 0]
click at [704, 243] on span "Salida desde Origen" at bounding box center [700, 246] width 158 height 24
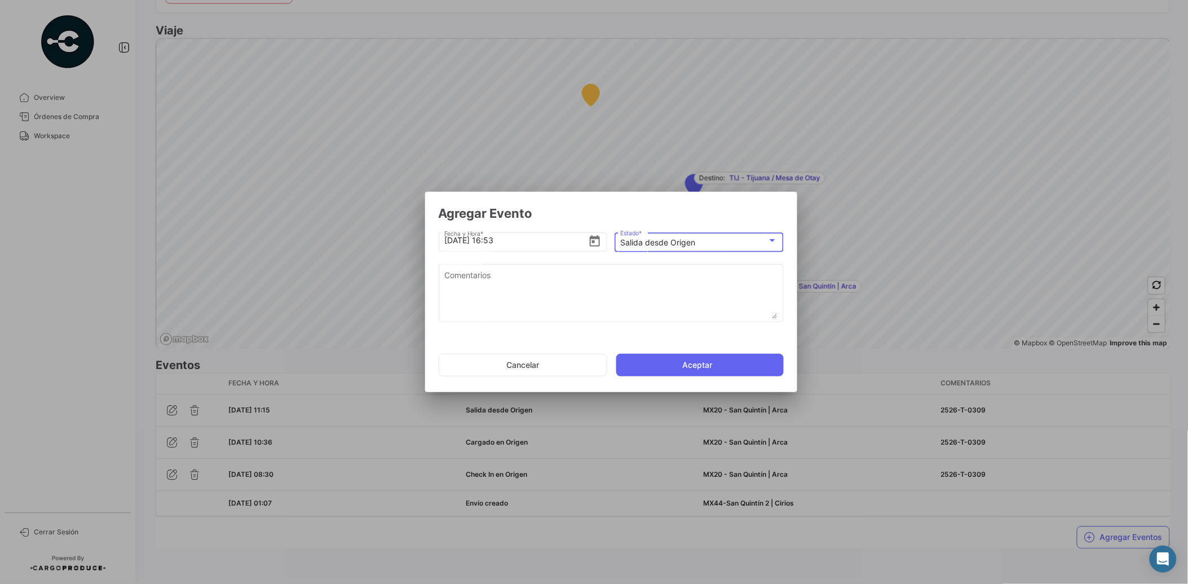
click at [695, 241] on mat-select-trigger "Salida desde Origen" at bounding box center [657, 242] width 75 height 10
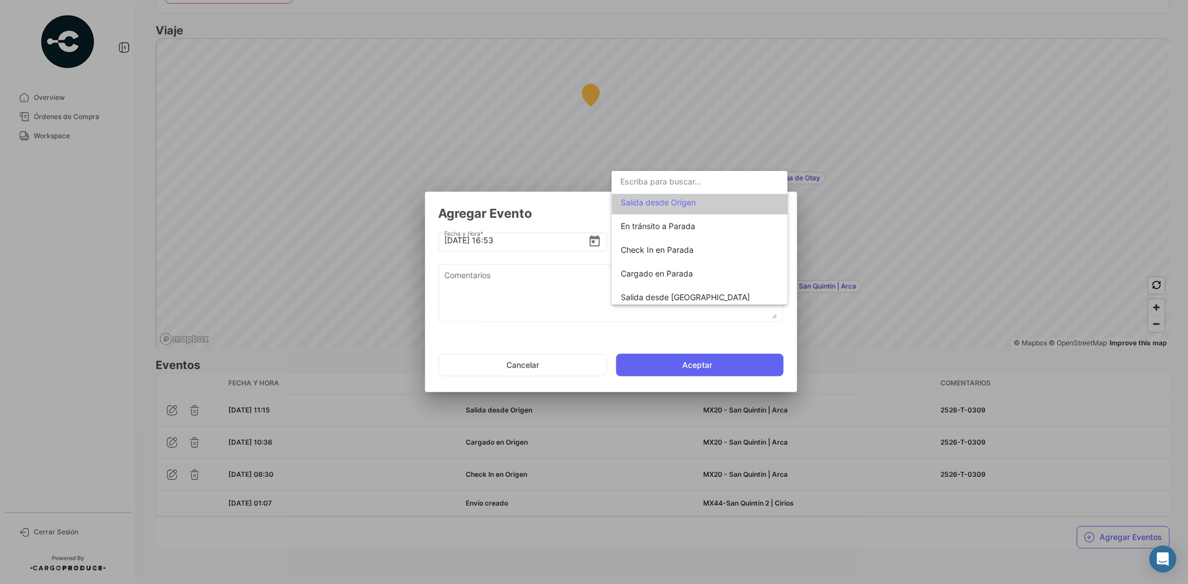
scroll to position [77, 0]
click at [681, 238] on span "Check In en Parada" at bounding box center [700, 248] width 158 height 24
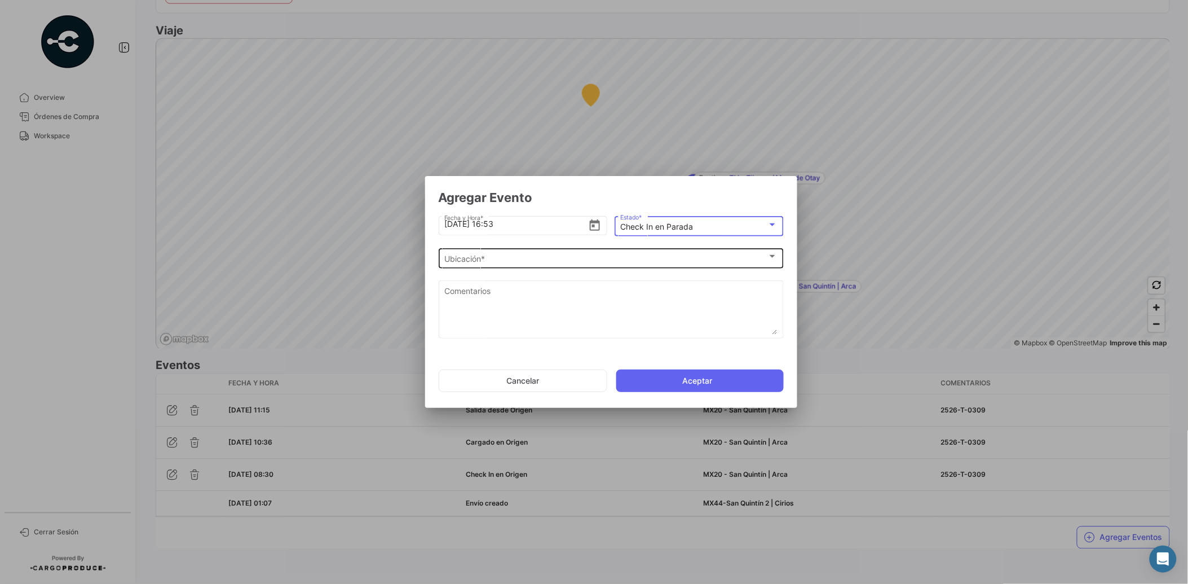
click at [553, 251] on div "Ubicación * Ubicación *" at bounding box center [610, 257] width 333 height 22
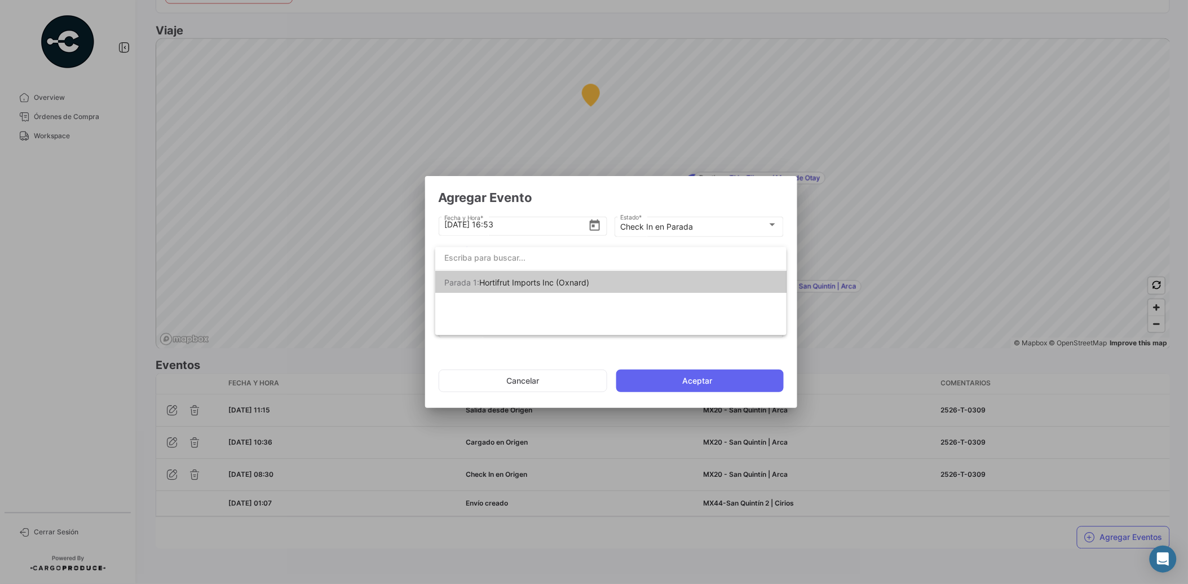
click at [586, 191] on div at bounding box center [594, 292] width 1188 height 584
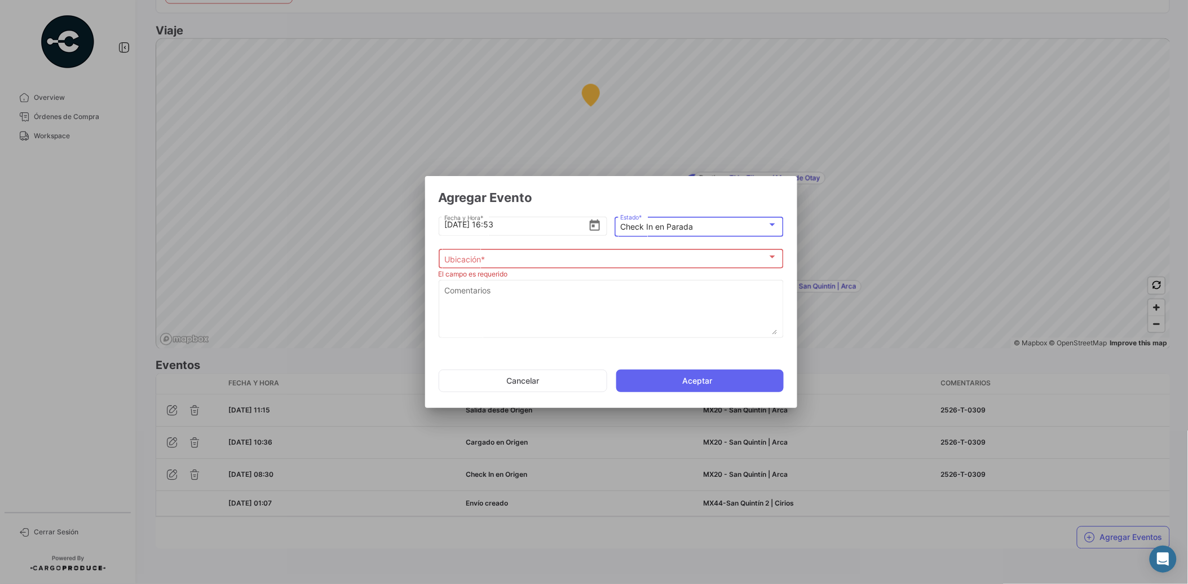
click at [724, 226] on div "Check In en Parada" at bounding box center [693, 227] width 147 height 10
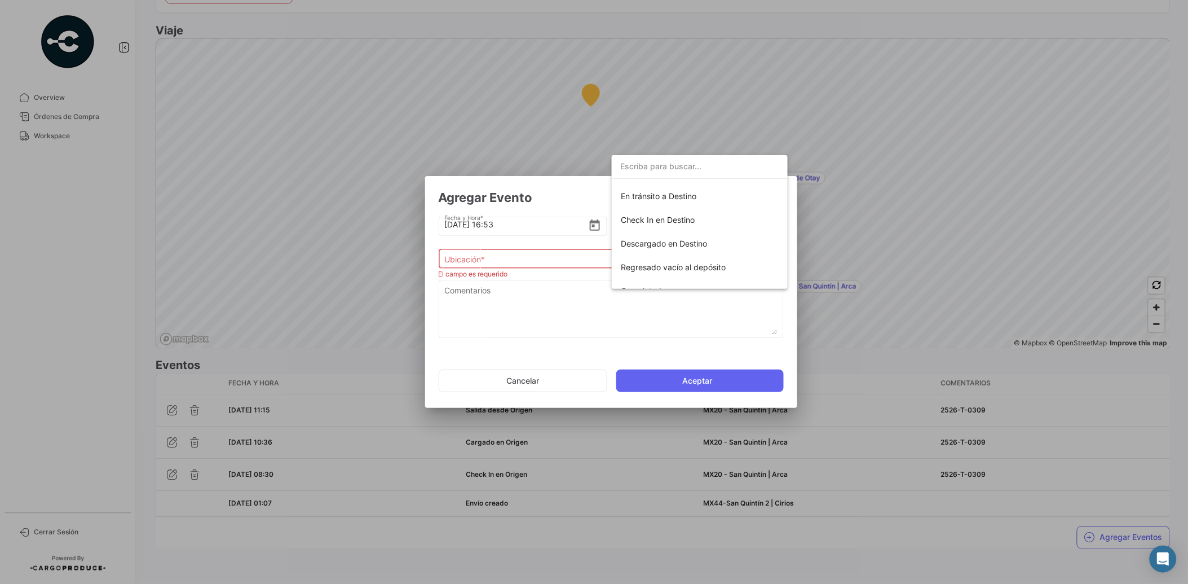
scroll to position [186, 0]
click at [668, 219] on span "Check In en Destino" at bounding box center [658, 218] width 74 height 10
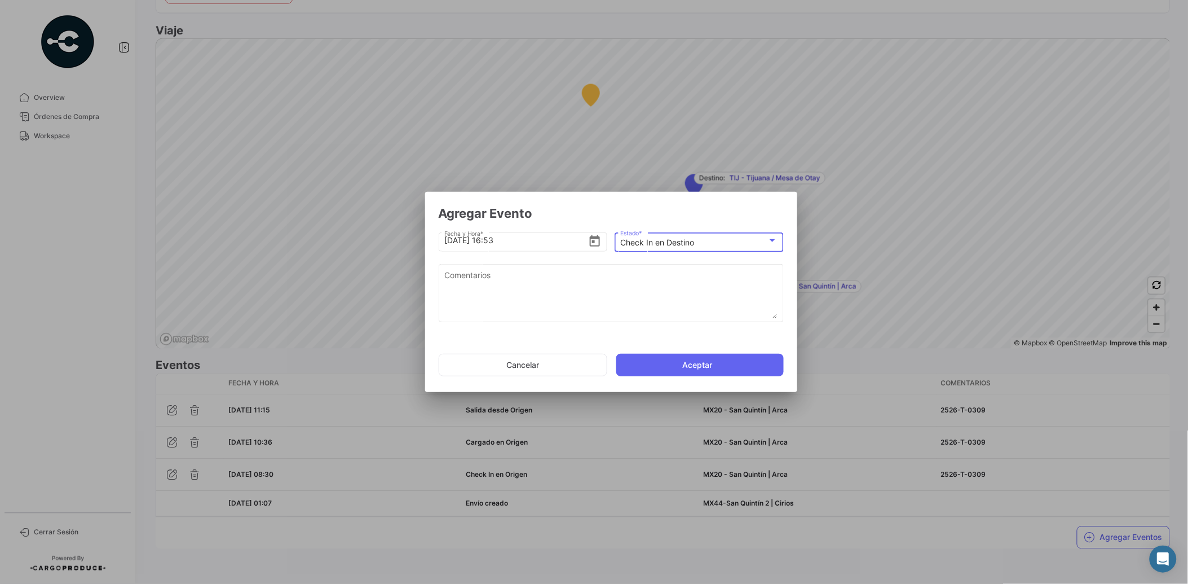
click at [748, 245] on div "Check In en Destino" at bounding box center [693, 243] width 147 height 10
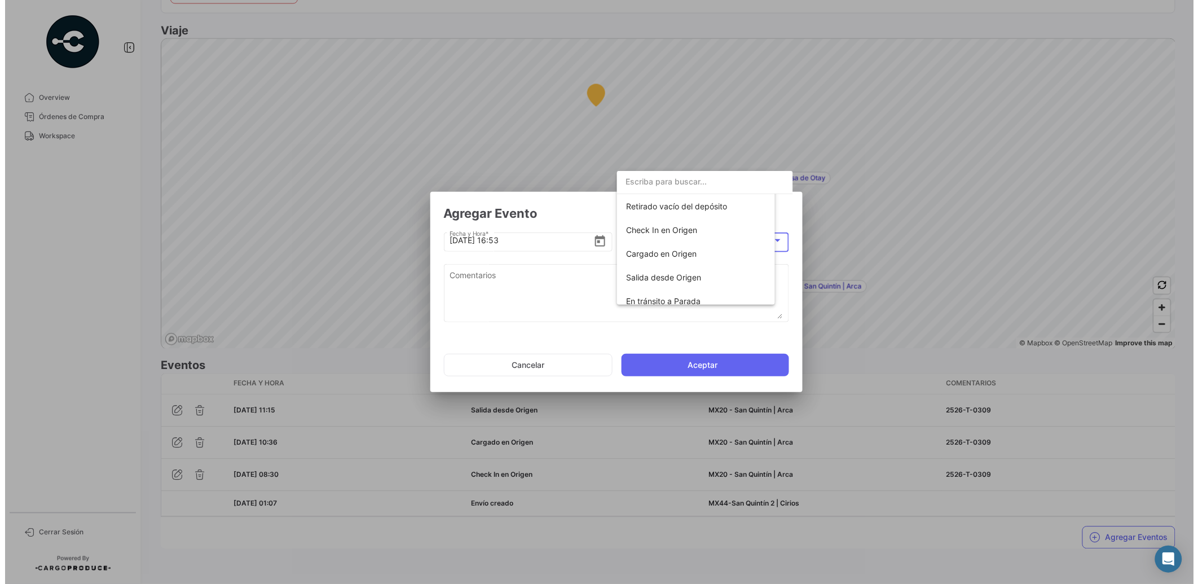
scroll to position [197, 0]
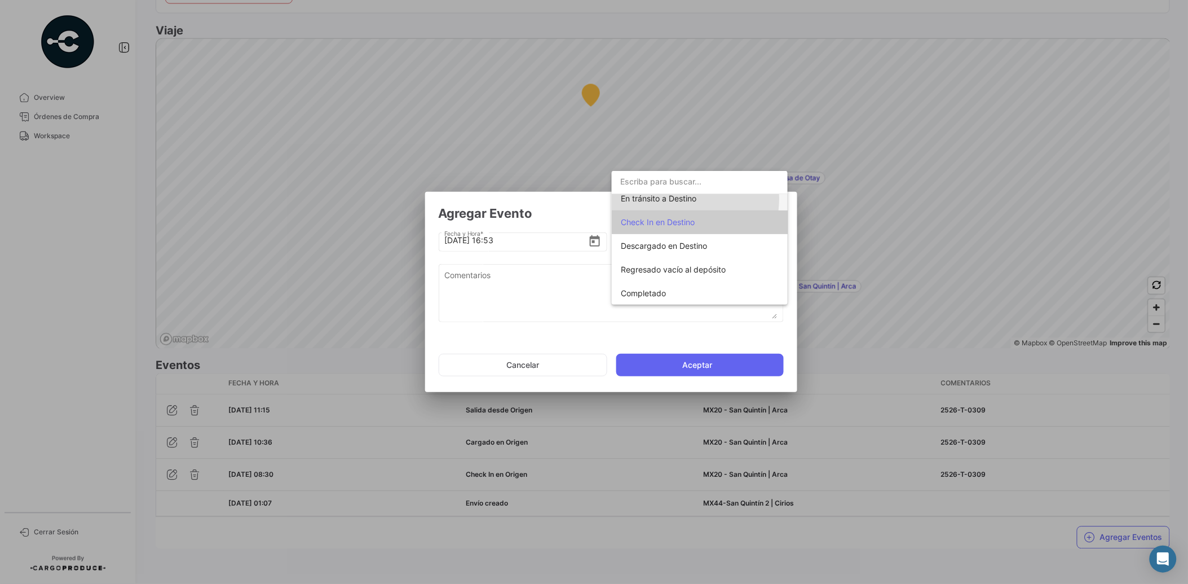
click at [689, 199] on span "En tránsito a Destino" at bounding box center [659, 198] width 76 height 10
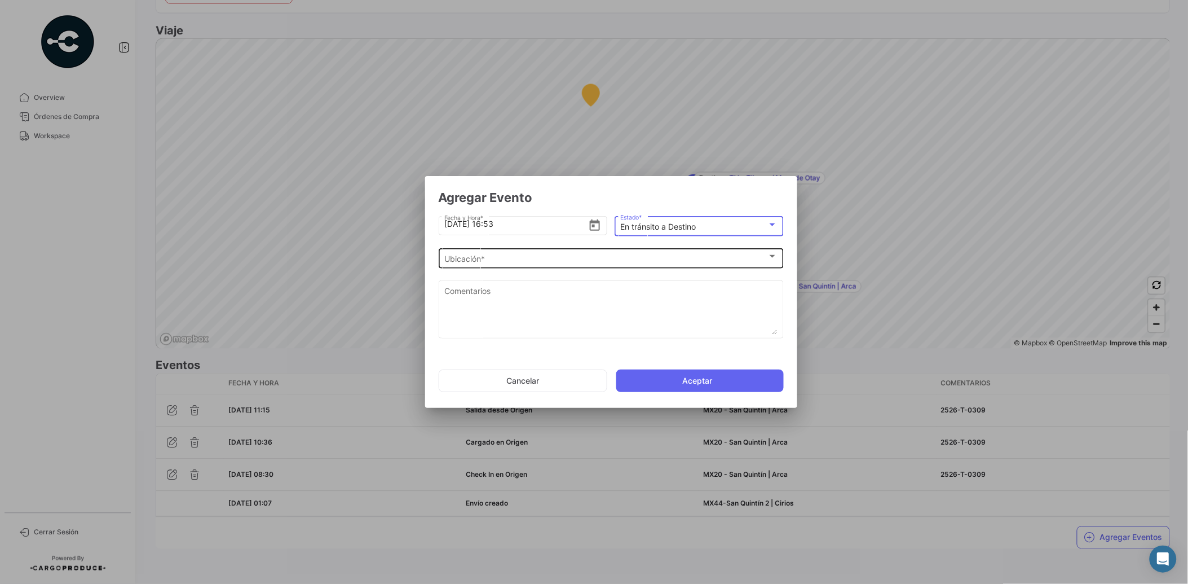
click at [532, 261] on div "Ubicación *" at bounding box center [605, 259] width 323 height 10
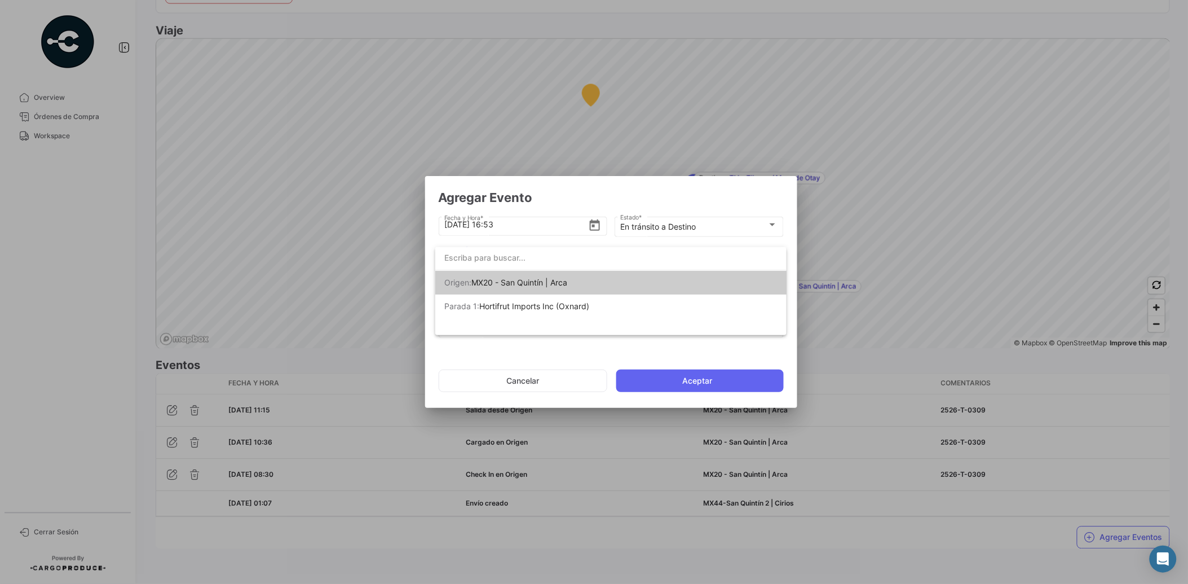
click at [594, 187] on div at bounding box center [594, 292] width 1188 height 584
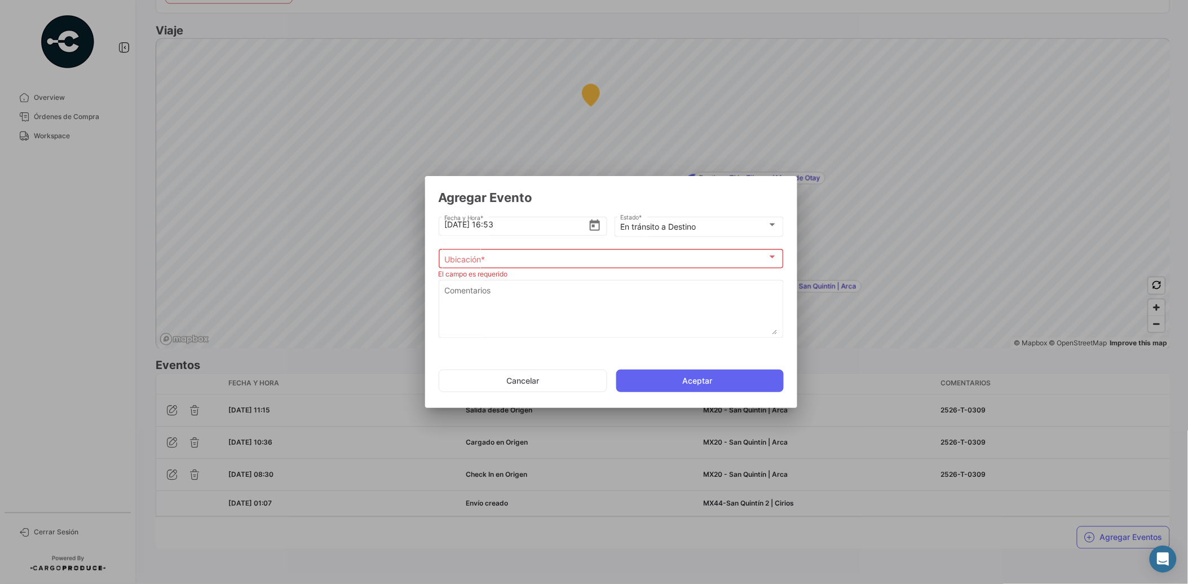
drag, startPoint x: 570, startPoint y: 375, endPoint x: 568, endPoint y: 363, distance: 12.0
click at [570, 376] on button "Cancelar" at bounding box center [523, 380] width 169 height 23
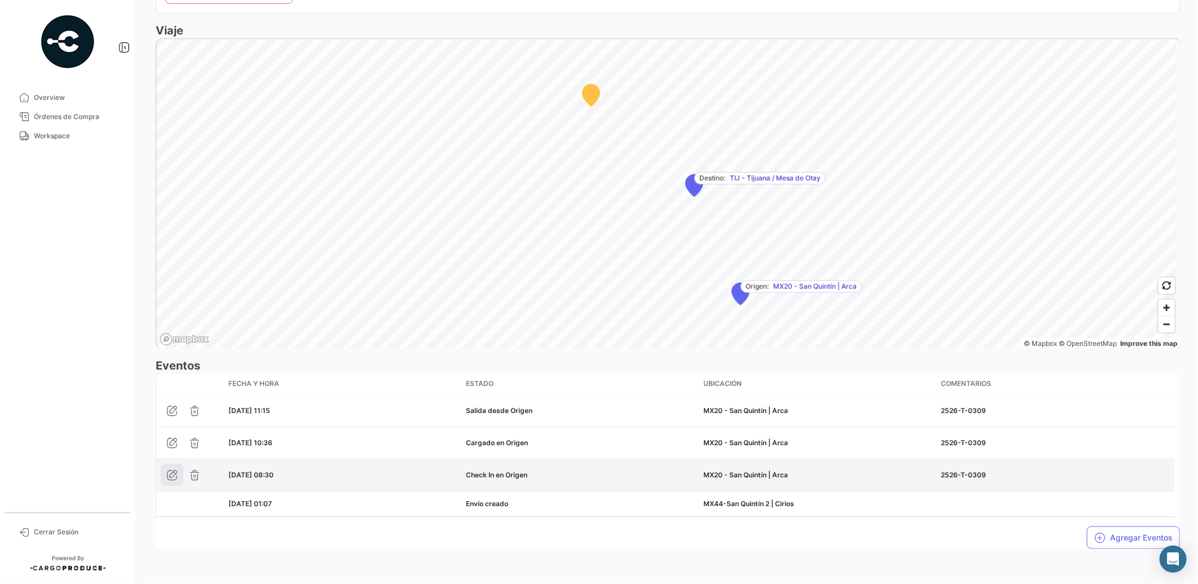
click at [171, 469] on icon "button" at bounding box center [171, 474] width 11 height 11
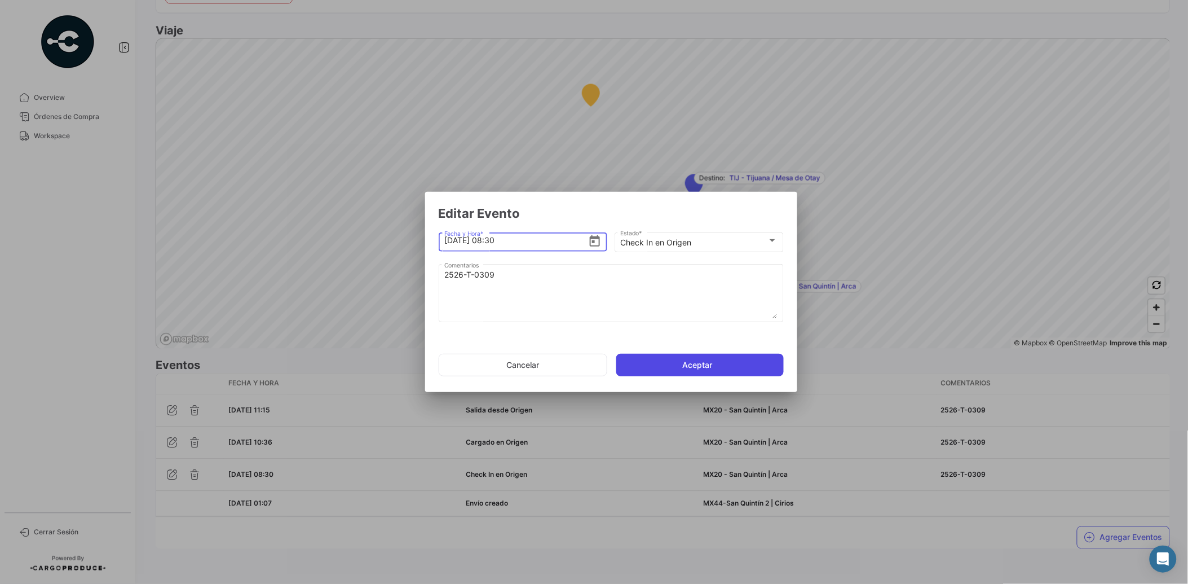
click at [660, 364] on button "Aceptar" at bounding box center [699, 365] width 167 height 23
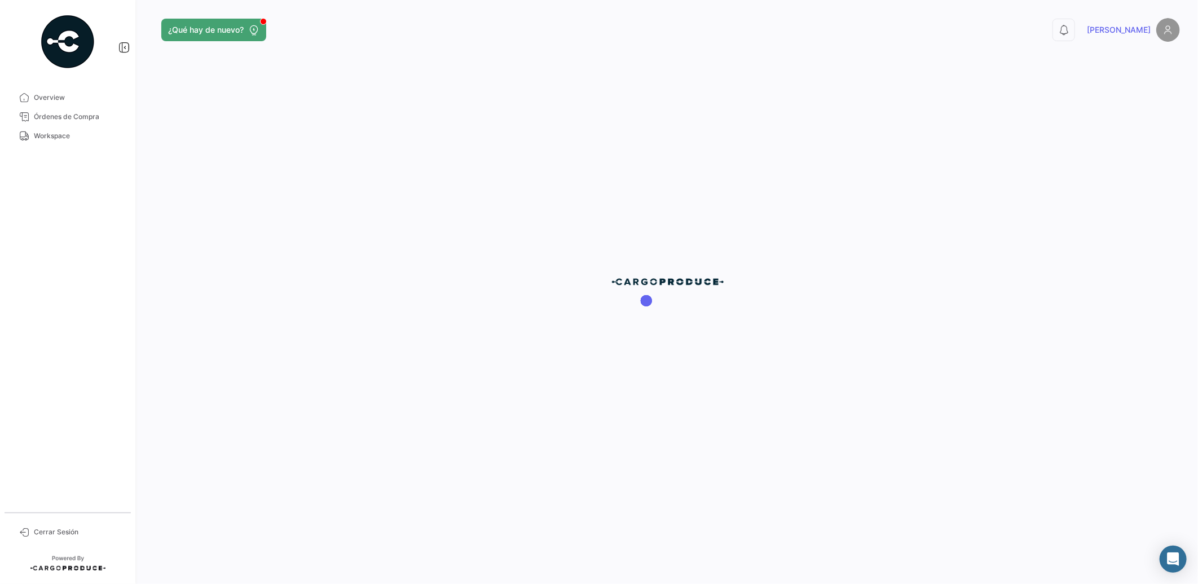
scroll to position [0, 0]
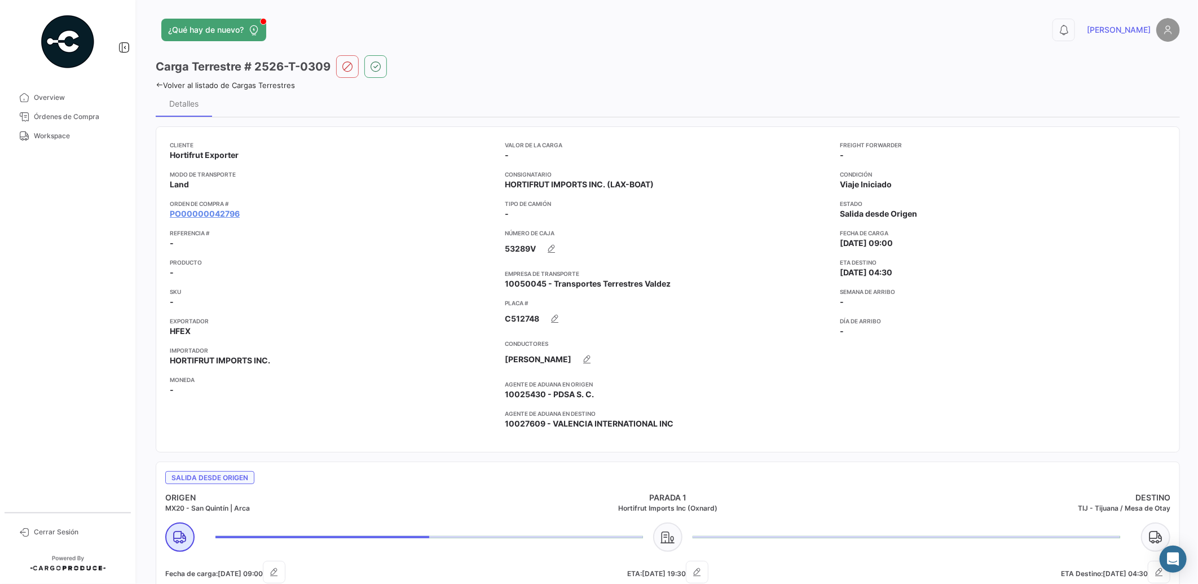
drag, startPoint x: 1198, startPoint y: 303, endPoint x: 1199, endPoint y: 349, distance: 45.1
click at [1197, 349] on html "Overview Órdenes de Compra Workspace Cerrar Sesión ¿Qué hay de nuevo? 0 [PERSON…" at bounding box center [599, 292] width 1198 height 584
drag, startPoint x: 1197, startPoint y: 348, endPoint x: 1188, endPoint y: 200, distance: 148.6
click at [1188, 200] on div "¿Qué hay de nuevo? 0 [PERSON_NAME] Terrestre # 2526-T-0309 Volver al listado de…" at bounding box center [668, 292] width 1060 height 584
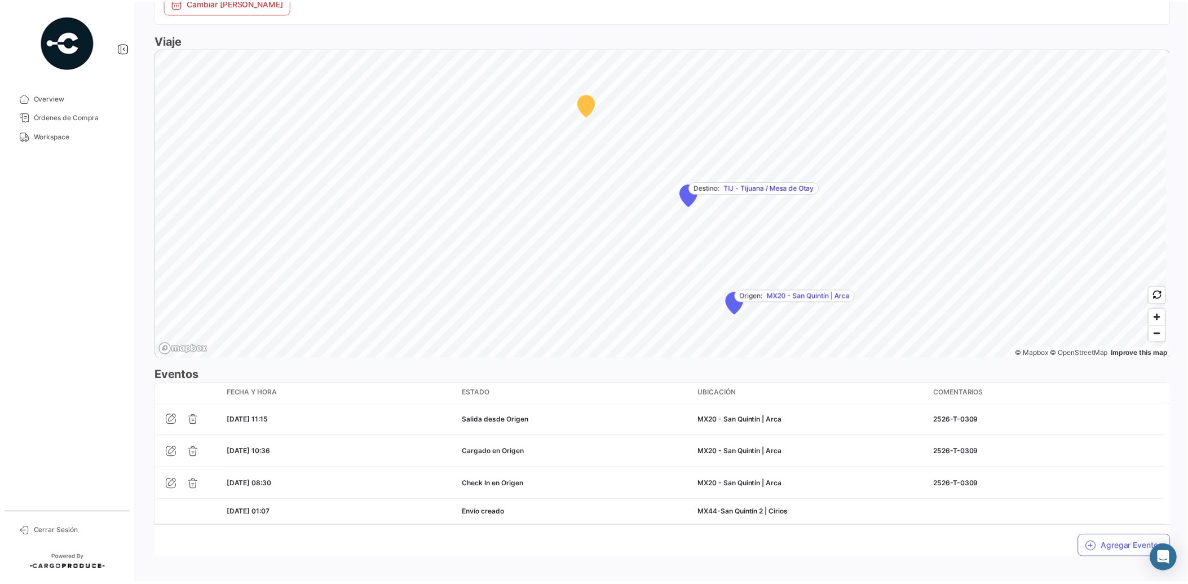
scroll to position [649, 0]
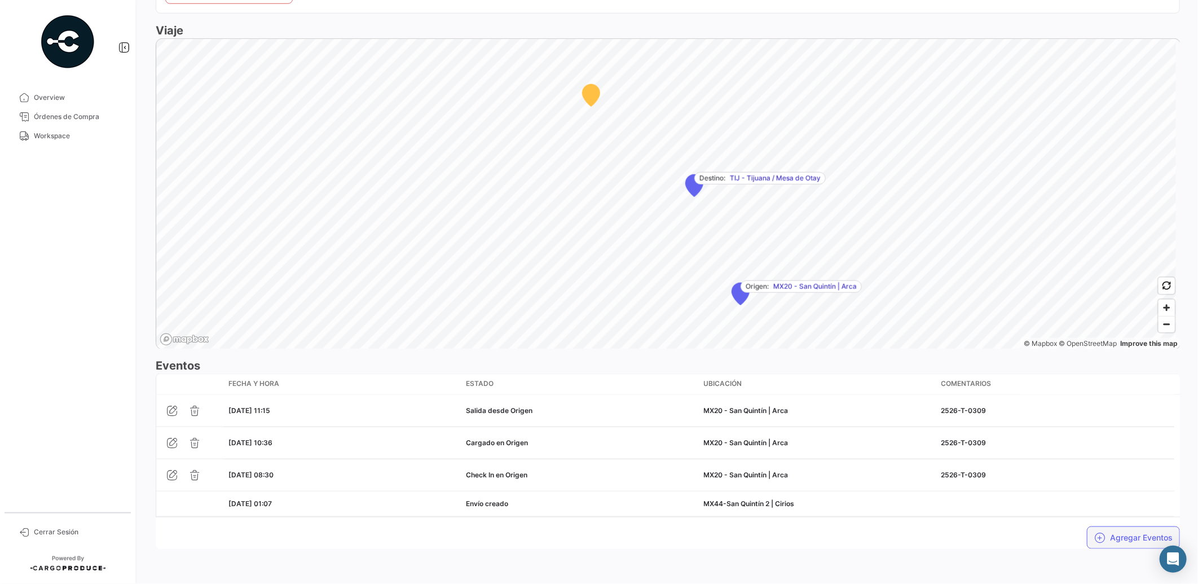
click at [1114, 531] on button "Agregar Eventos" at bounding box center [1133, 537] width 93 height 23
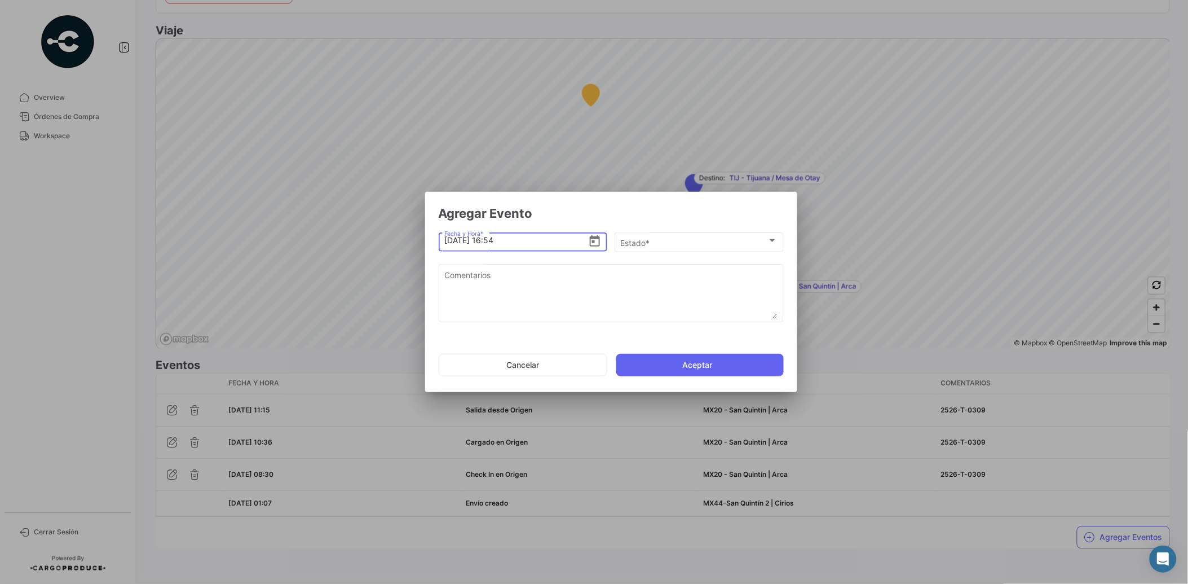
click at [597, 242] on icon "Open calendar" at bounding box center [595, 242] width 14 height 14
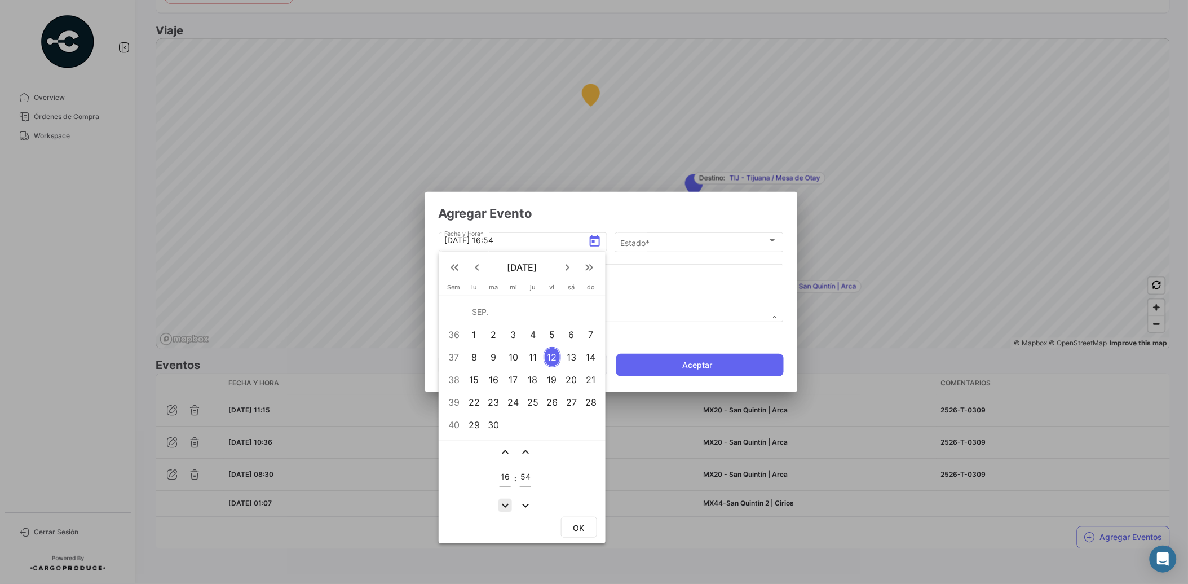
click at [500, 502] on mat-icon "expand_more" at bounding box center [506, 506] width 14 height 14
click at [502, 451] on mat-icon "expand_less" at bounding box center [506, 452] width 14 height 14
type input "16"
click at [522, 502] on mat-icon "expand_more" at bounding box center [526, 506] width 14 height 14
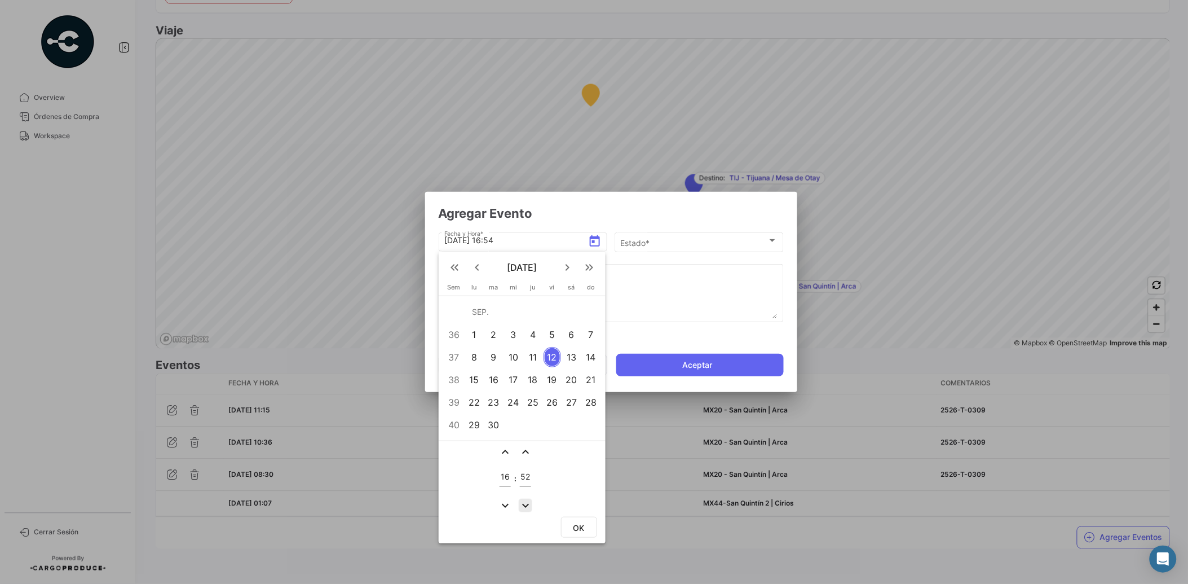
click at [522, 502] on mat-icon "expand_more" at bounding box center [526, 506] width 14 height 14
click at [523, 503] on mat-icon "expand_more" at bounding box center [526, 506] width 14 height 14
type input "50"
click at [593, 525] on button "OK" at bounding box center [579, 527] width 36 height 21
type input "[DATE] 16:50"
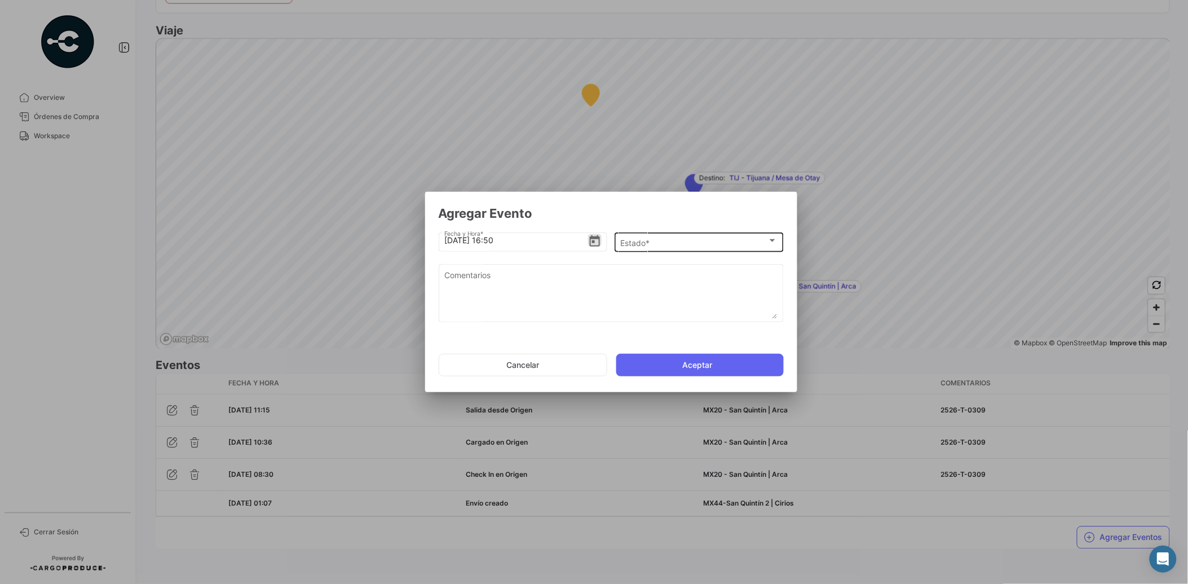
click at [661, 241] on div "Estado *" at bounding box center [693, 243] width 147 height 10
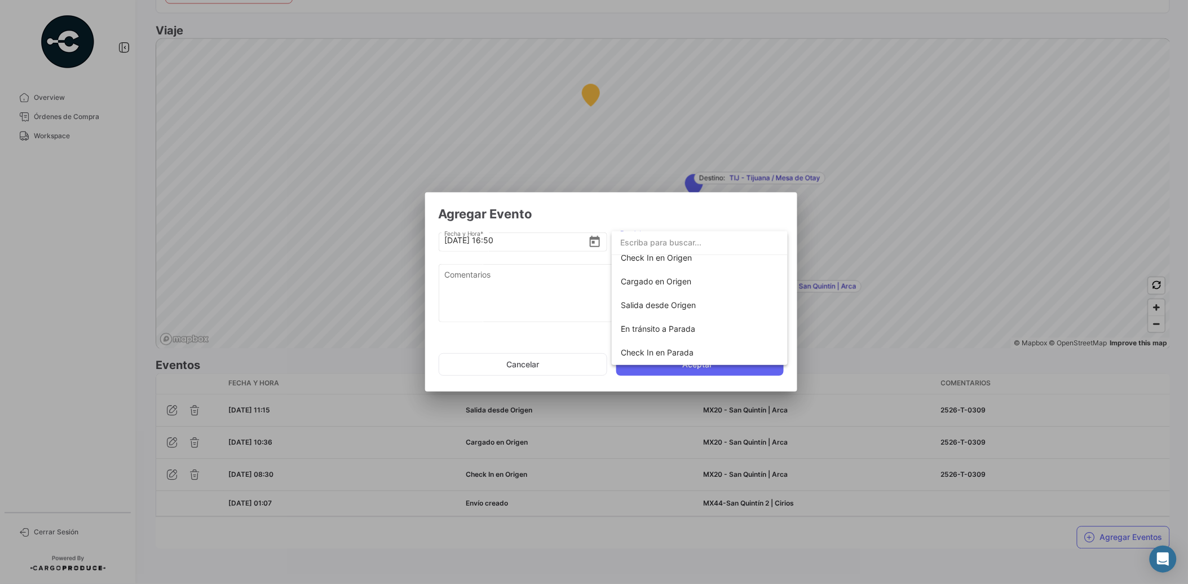
scroll to position [42, 0]
click at [672, 342] on span "Check In en Parada" at bounding box center [657, 343] width 73 height 10
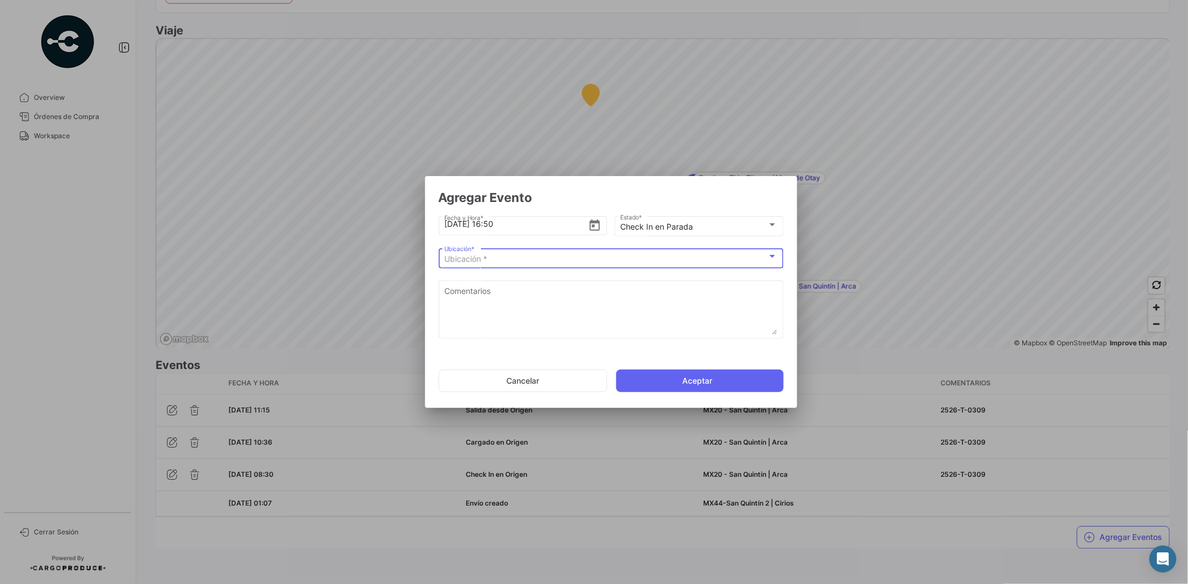
click at [571, 257] on div "Ubicación *" at bounding box center [605, 259] width 323 height 10
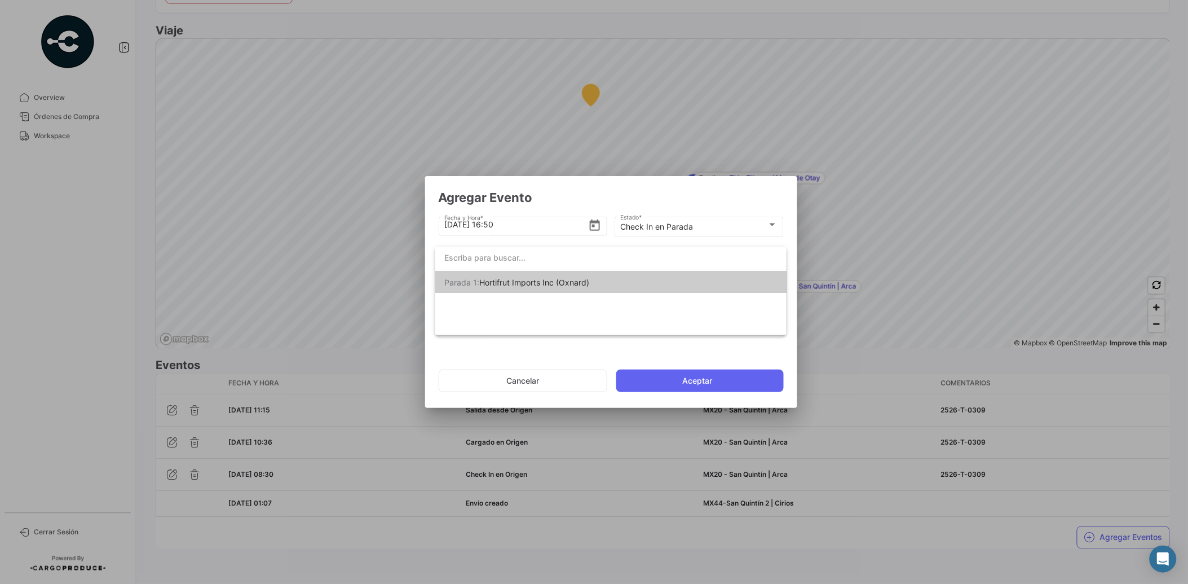
click at [582, 192] on div at bounding box center [594, 292] width 1188 height 584
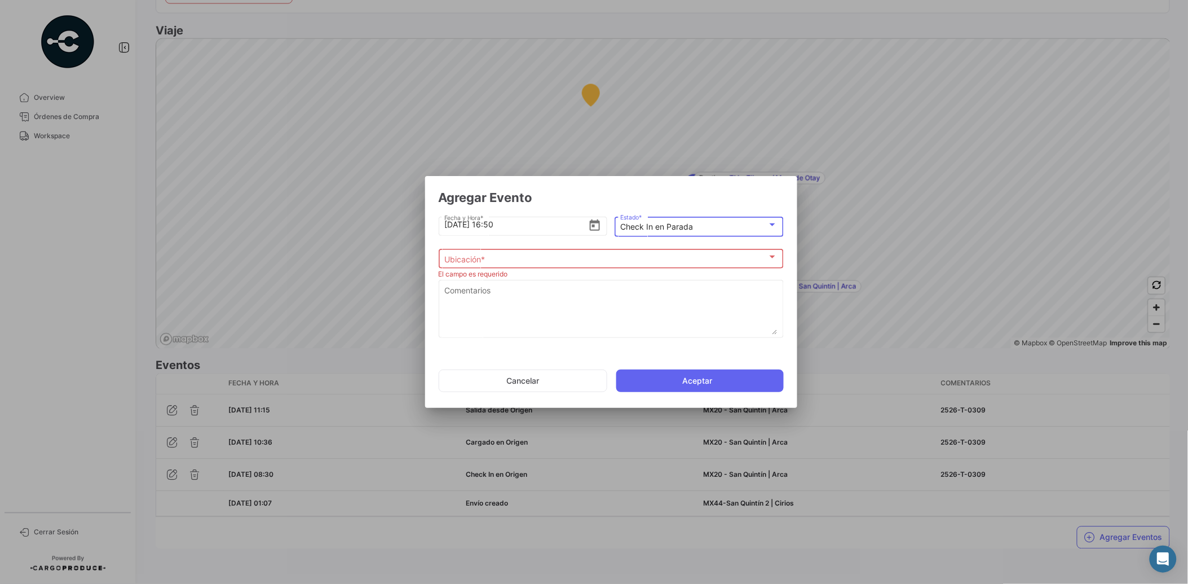
click at [690, 230] on mat-select-trigger "Check In en Parada" at bounding box center [656, 227] width 73 height 10
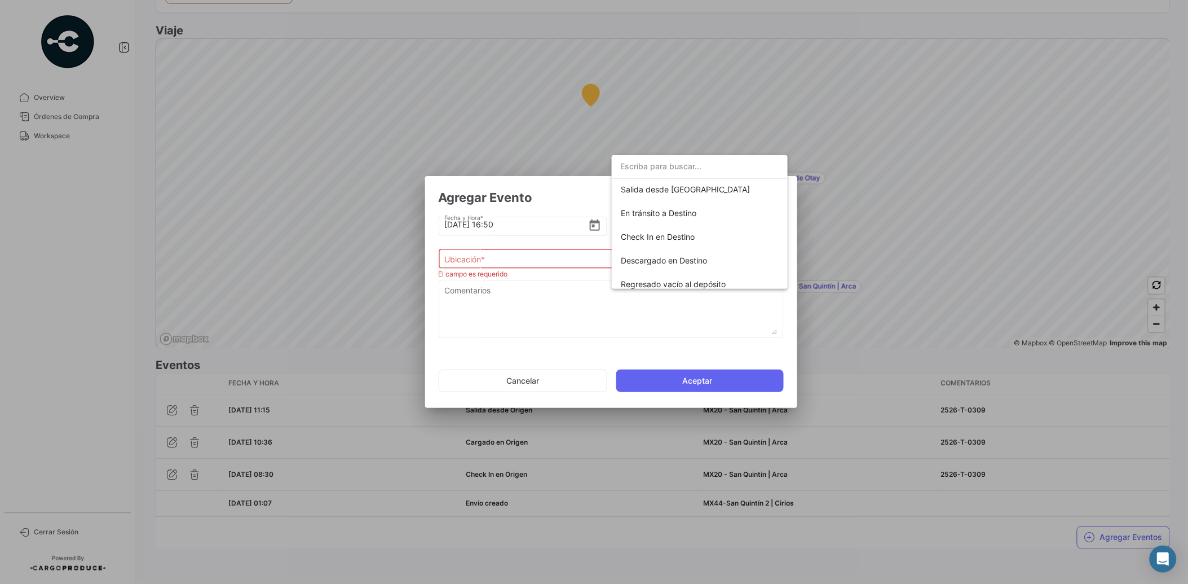
scroll to position [197, 0]
click at [696, 271] on span "Completado" at bounding box center [700, 278] width 158 height 24
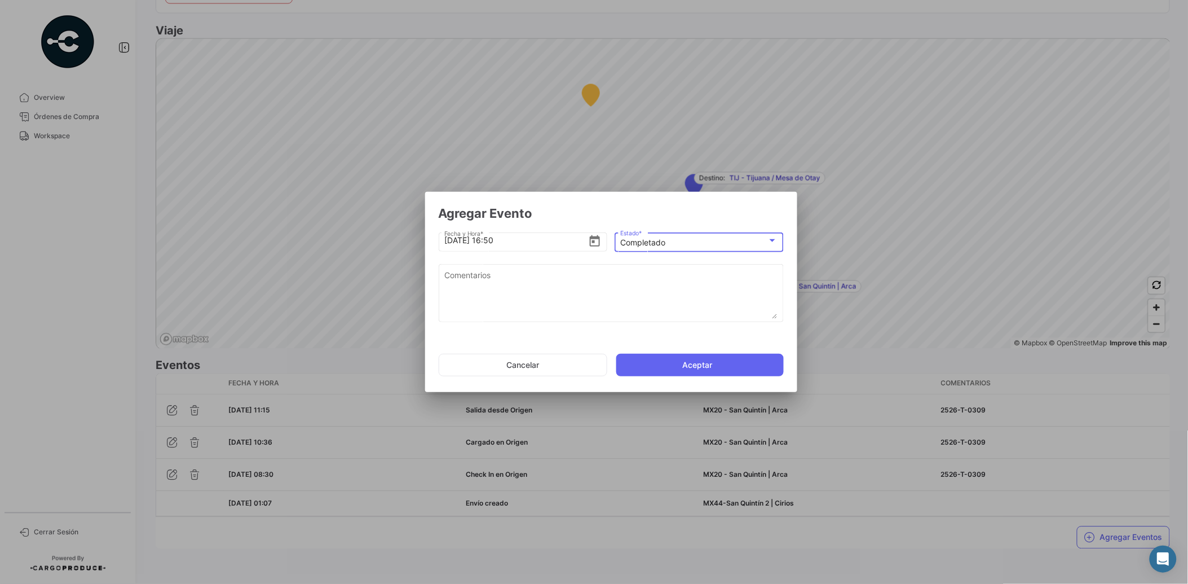
click at [682, 239] on div "Completado" at bounding box center [693, 243] width 147 height 10
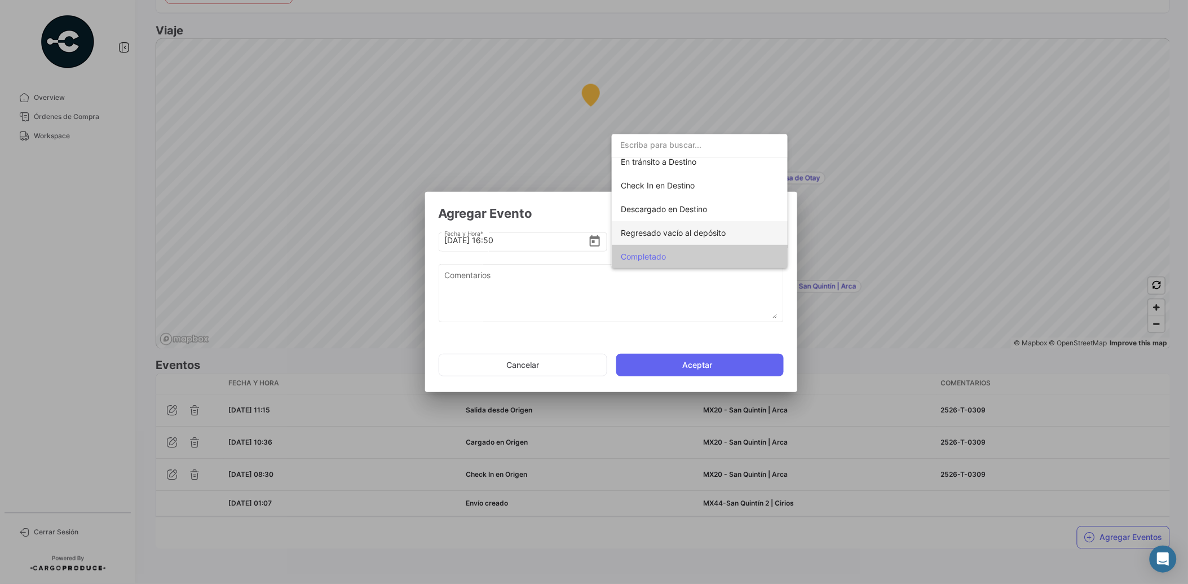
click at [683, 232] on span "Regresado vacío al depósito" at bounding box center [673, 233] width 105 height 10
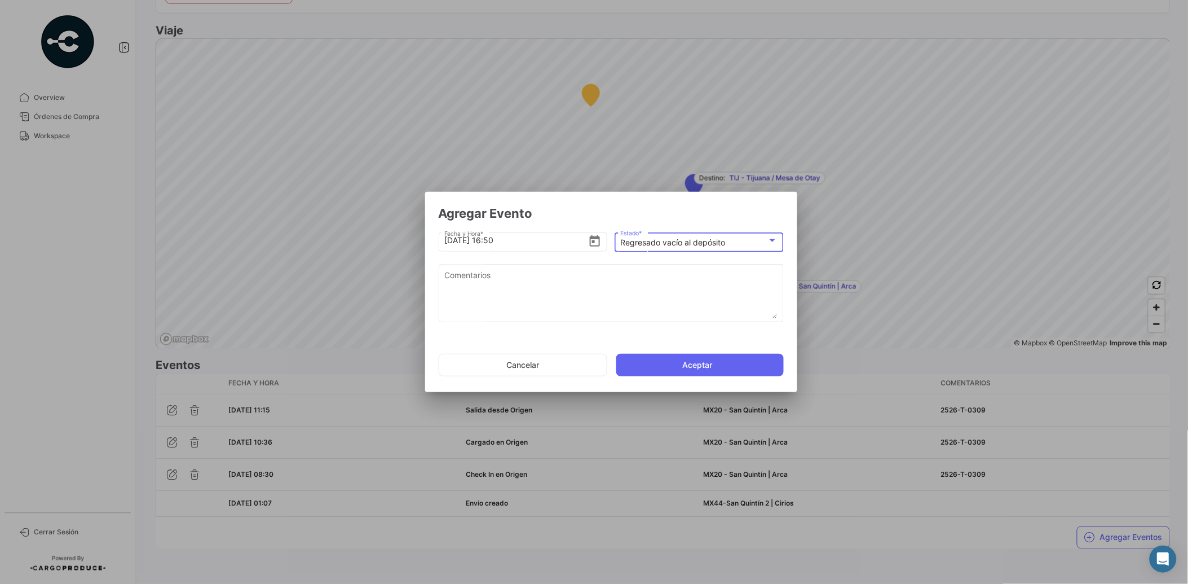
click at [687, 242] on mat-select-trigger "Regresado vacío al depósito" at bounding box center [672, 242] width 105 height 10
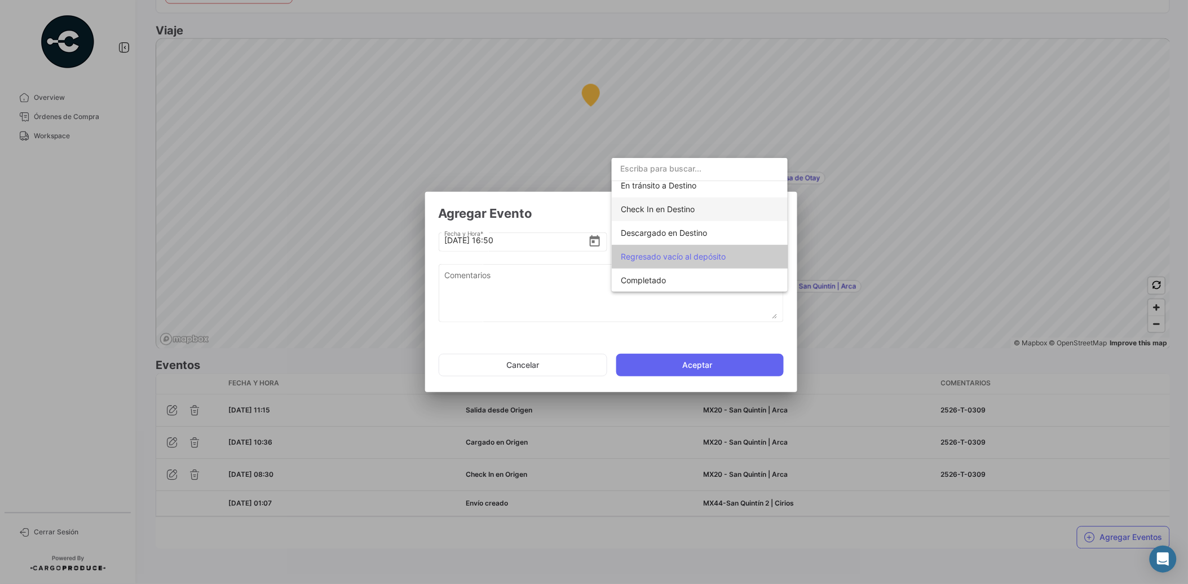
click at [681, 210] on span "Check In en Destino" at bounding box center [658, 209] width 74 height 10
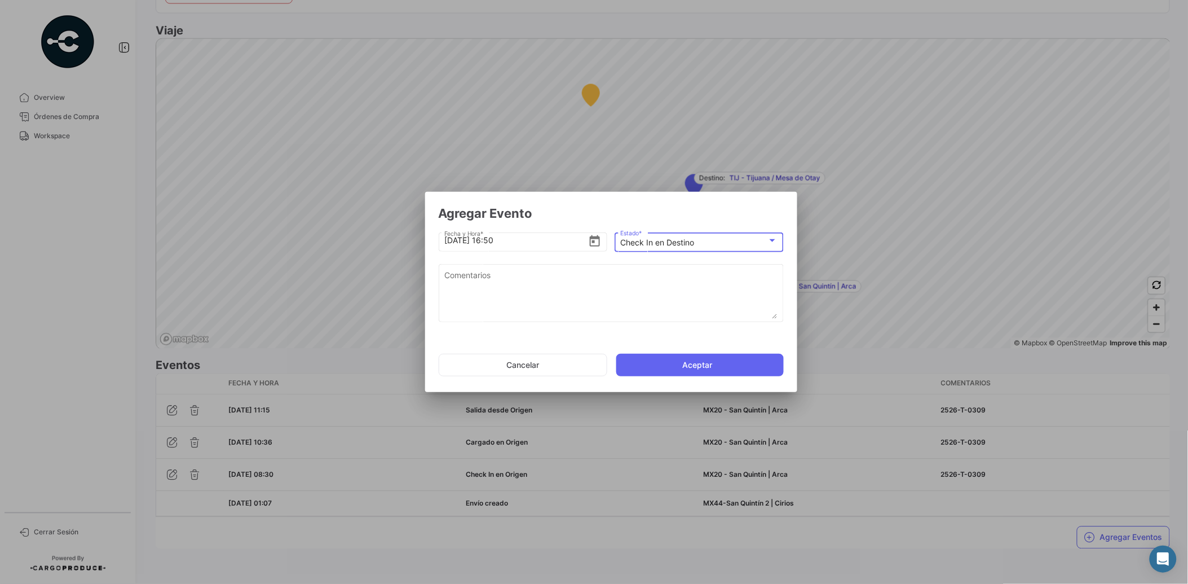
click at [691, 246] on mat-select-trigger "Check In en Destino" at bounding box center [657, 242] width 74 height 10
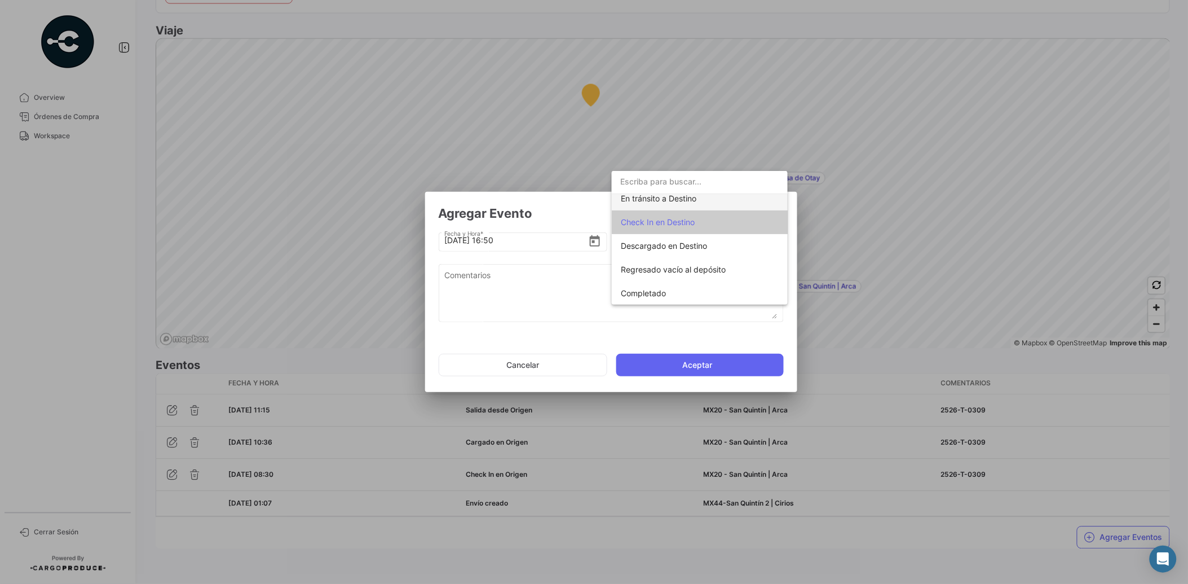
click at [673, 197] on span "En tránsito a Destino" at bounding box center [659, 198] width 76 height 10
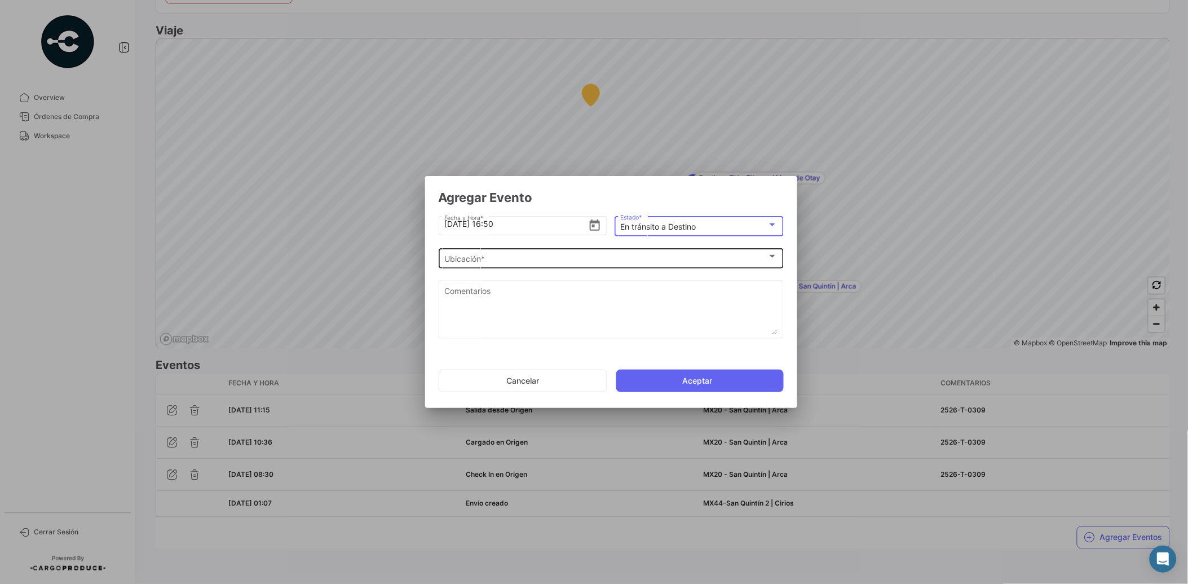
click at [624, 263] on div "Ubicación * Ubicación *" at bounding box center [610, 257] width 333 height 22
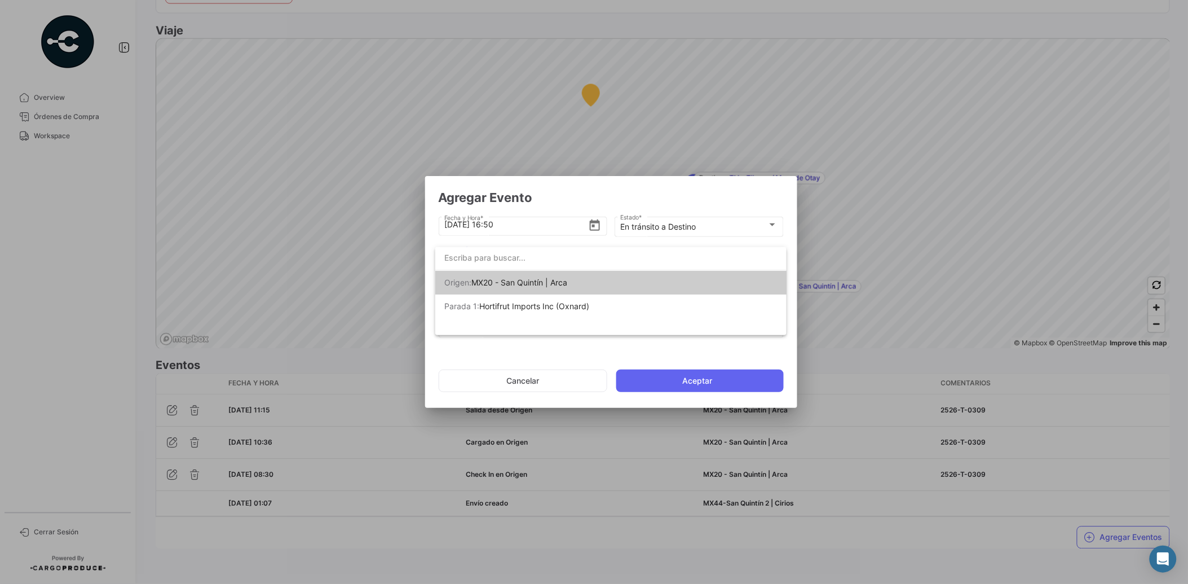
click at [607, 192] on div at bounding box center [594, 292] width 1188 height 584
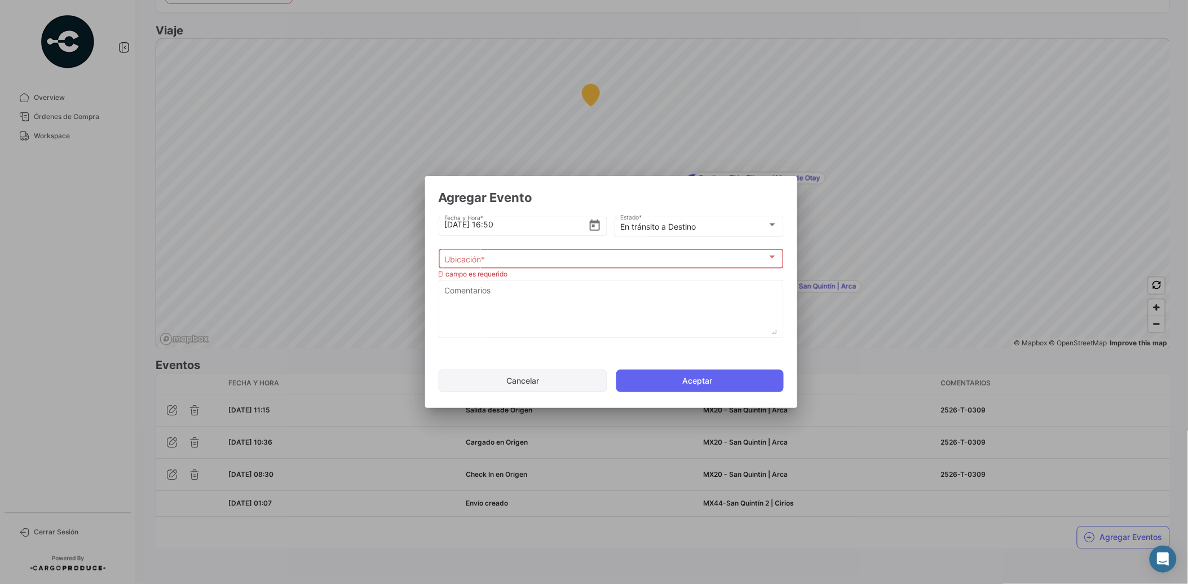
click at [563, 377] on button "Cancelar" at bounding box center [523, 380] width 169 height 23
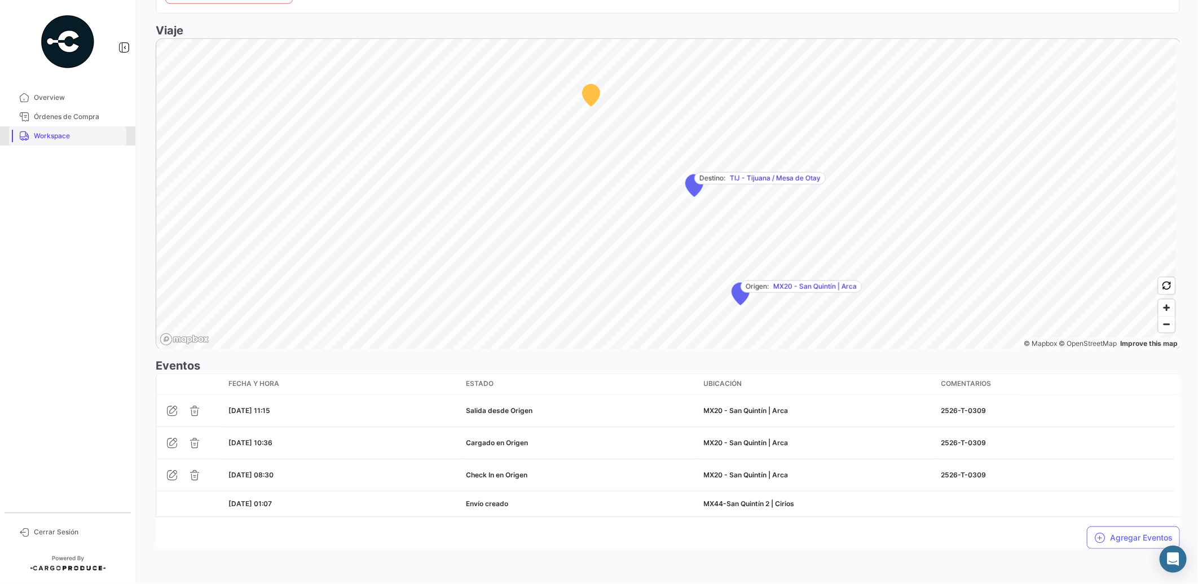
click at [56, 133] on span "Workspace" at bounding box center [78, 136] width 88 height 10
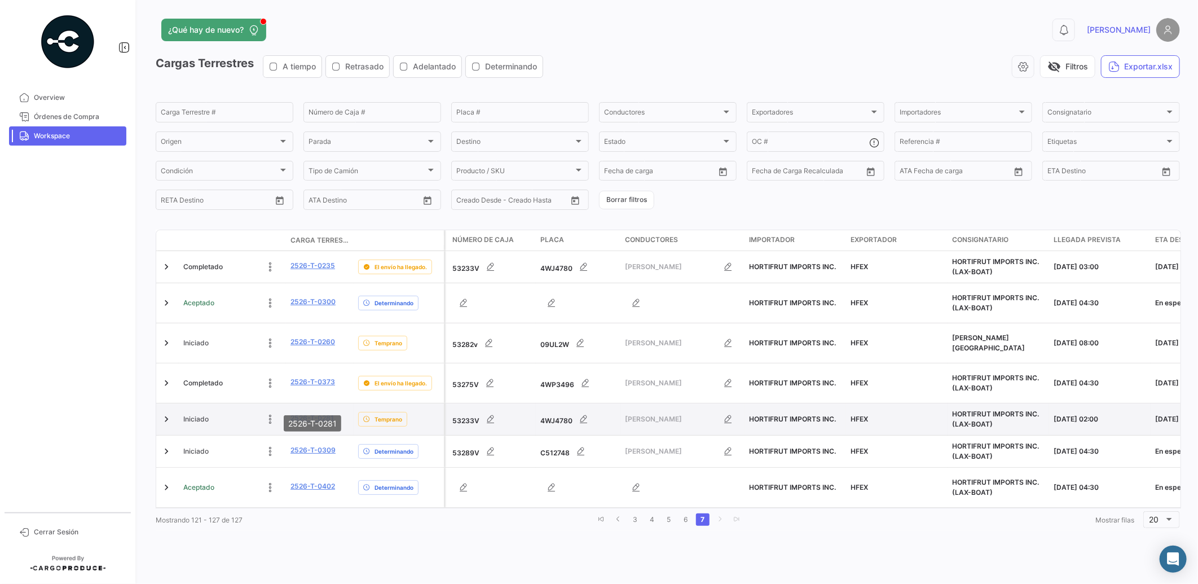
click at [325, 413] on link "2526-T-0281" at bounding box center [311, 418] width 43 height 10
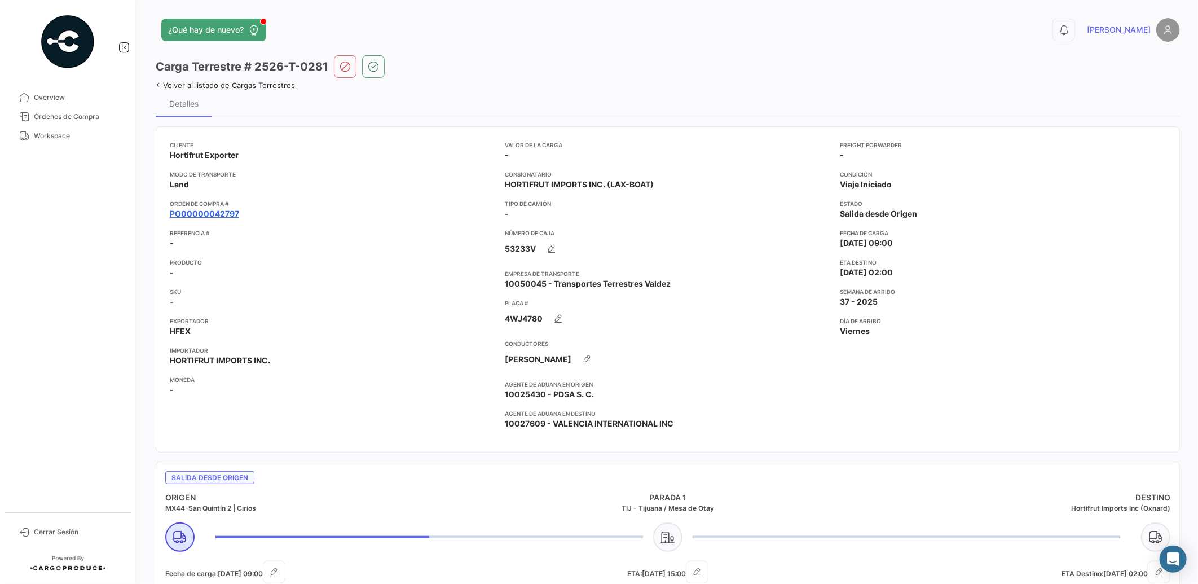
click at [224, 210] on link "PO00000042797" at bounding box center [204, 213] width 69 height 11
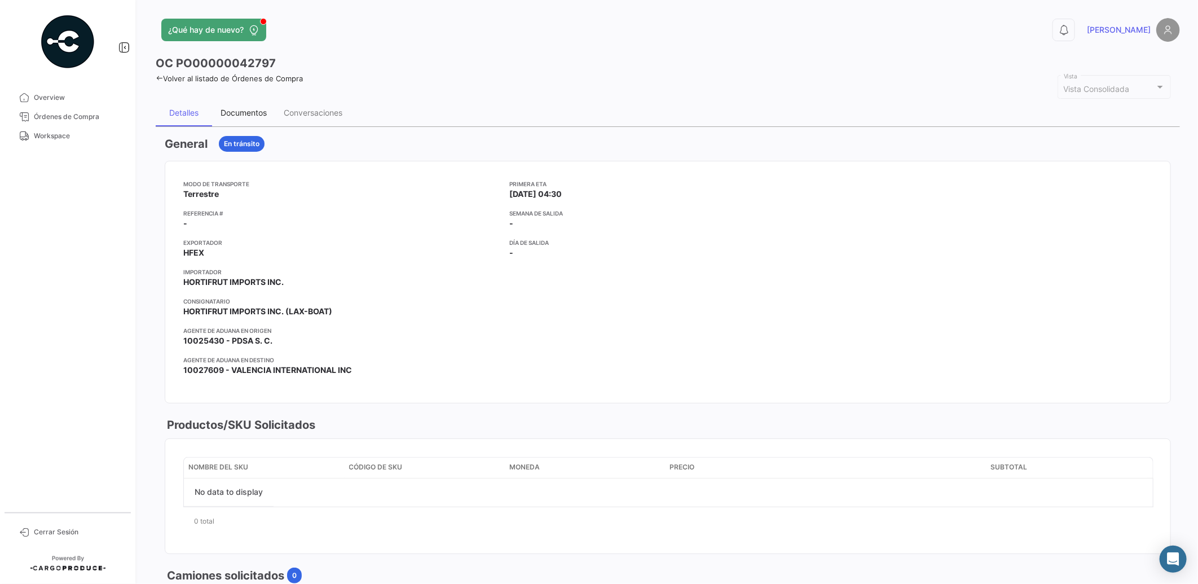
click at [249, 109] on div "Documentos" at bounding box center [243, 113] width 46 height 10
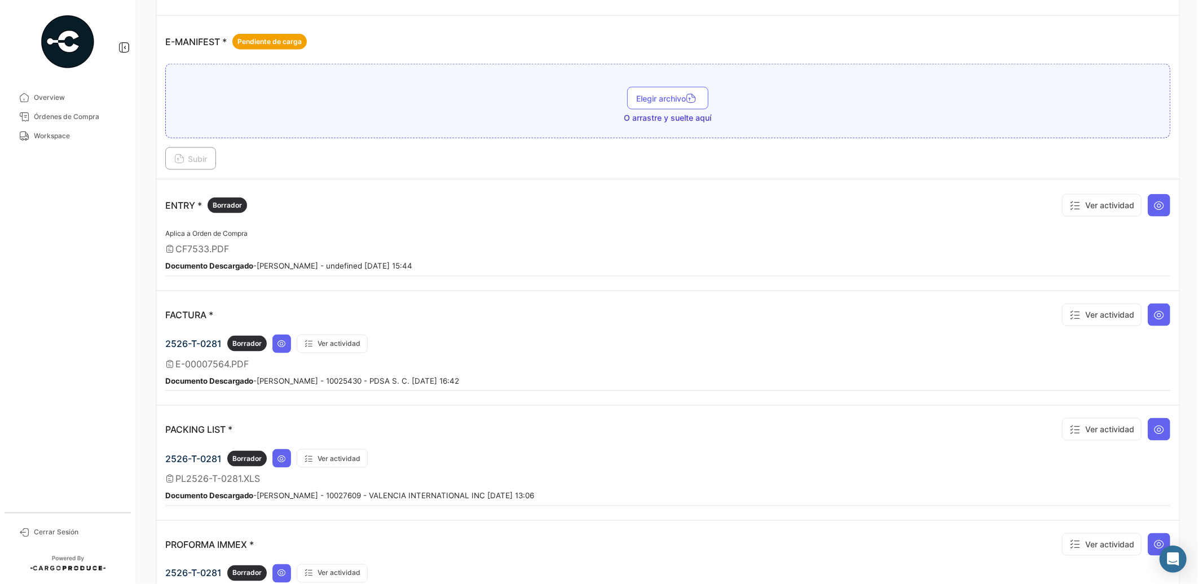
scroll to position [821, 0]
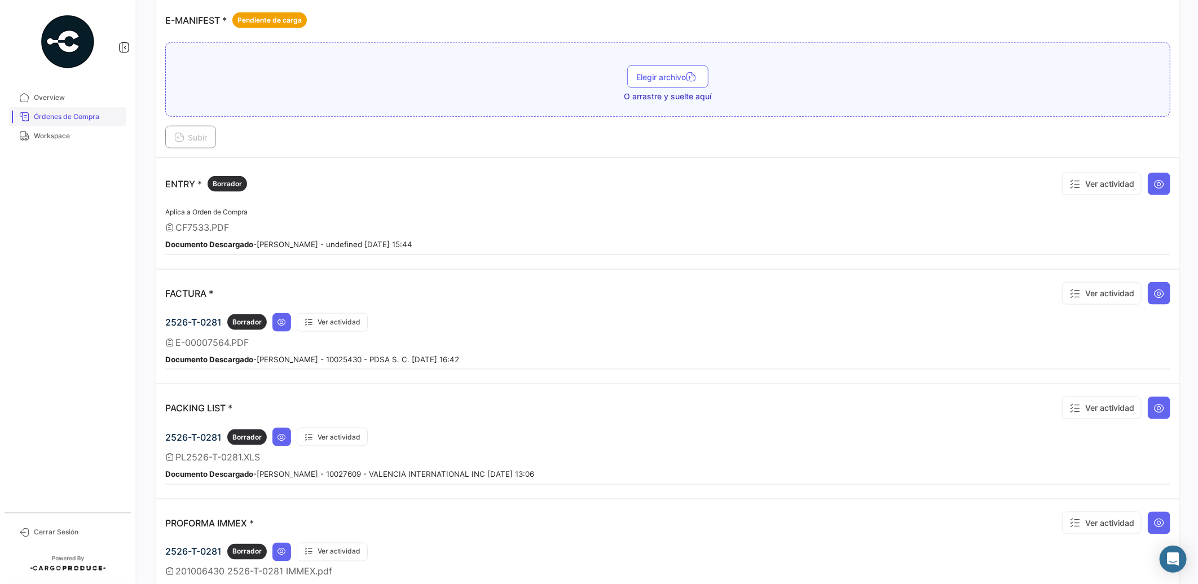
drag, startPoint x: 51, startPoint y: 130, endPoint x: 57, endPoint y: 121, distance: 11.1
click at [51, 131] on span "Workspace" at bounding box center [78, 136] width 88 height 10
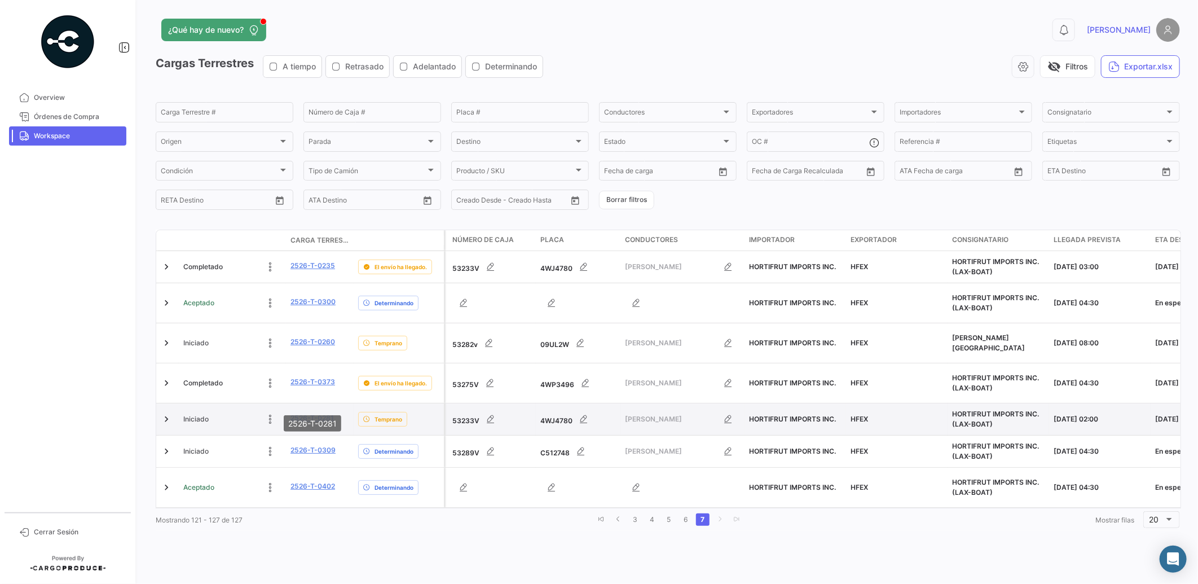
click at [316, 413] on link "2526-T-0281" at bounding box center [311, 418] width 43 height 10
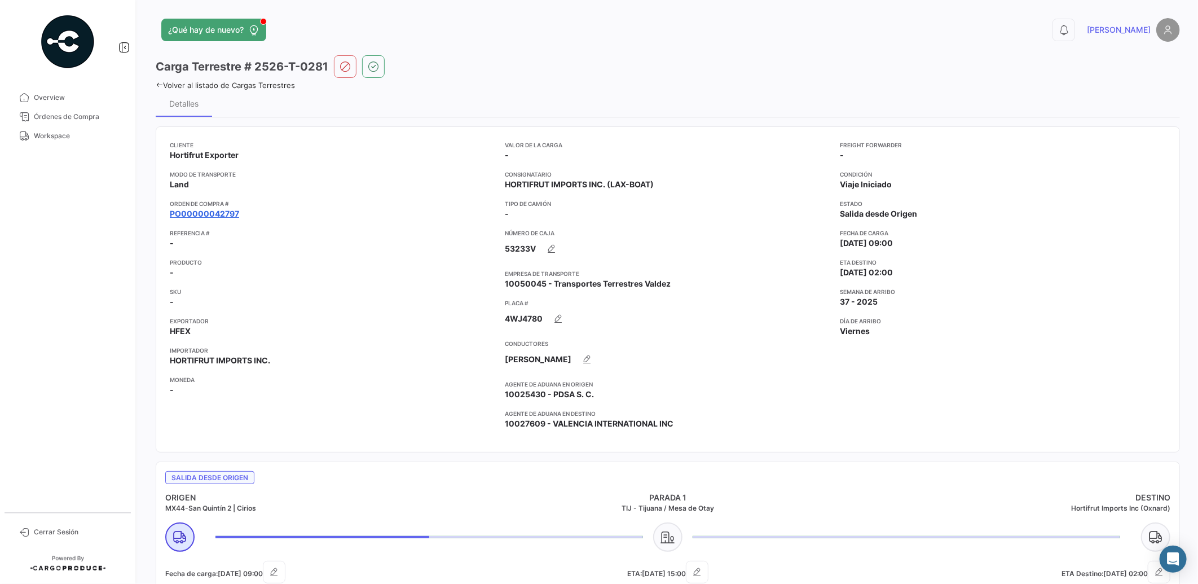
click at [207, 214] on link "PO00000042797" at bounding box center [204, 213] width 69 height 11
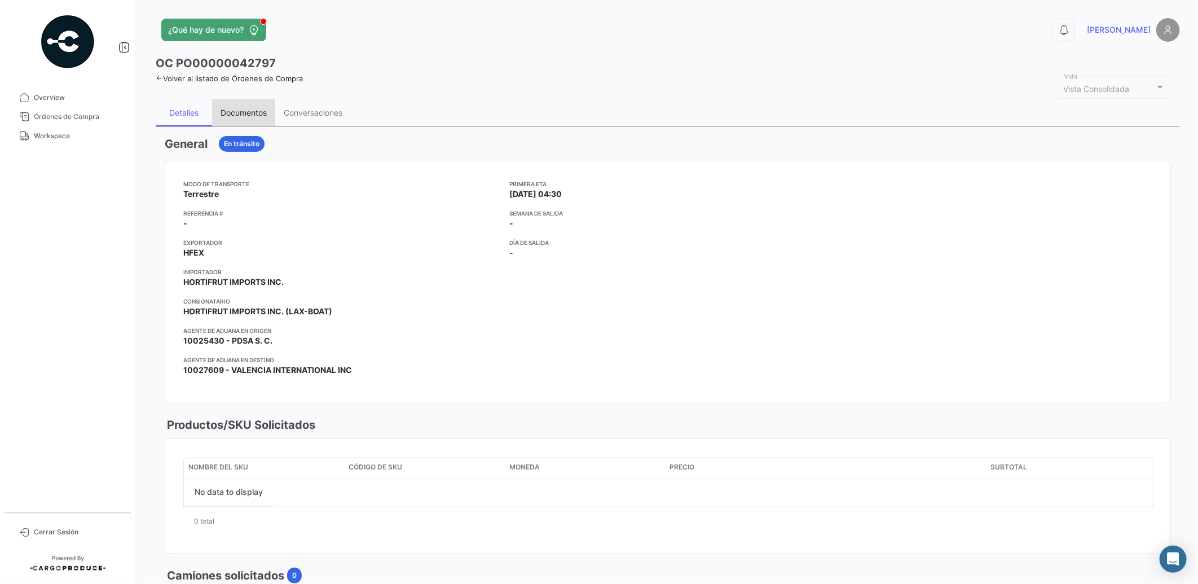
click at [248, 114] on div "Documentos" at bounding box center [243, 113] width 46 height 10
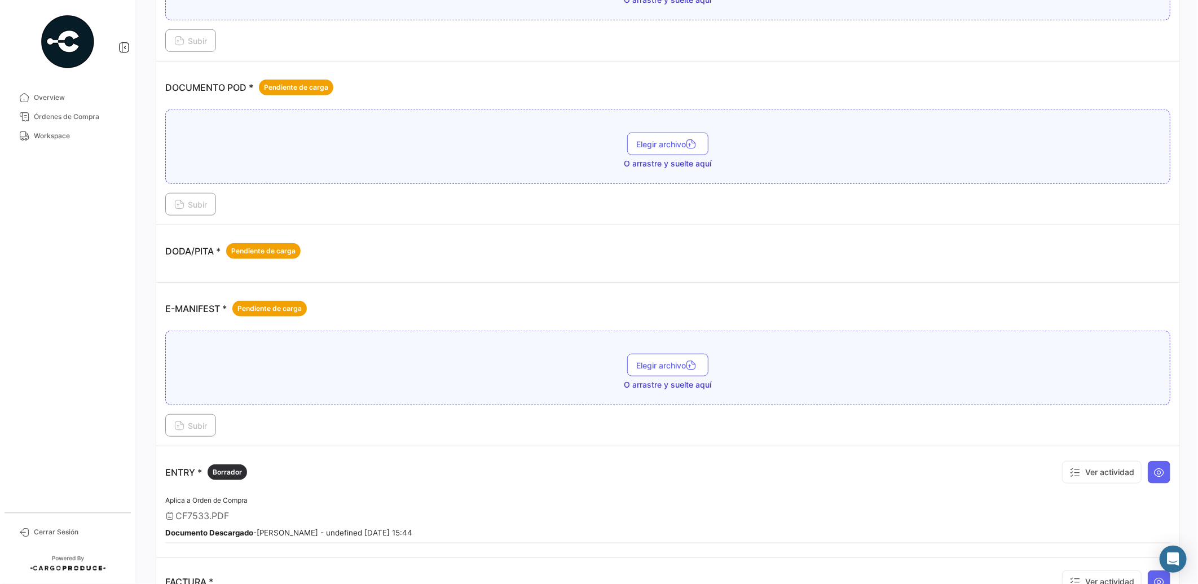
scroll to position [521, 0]
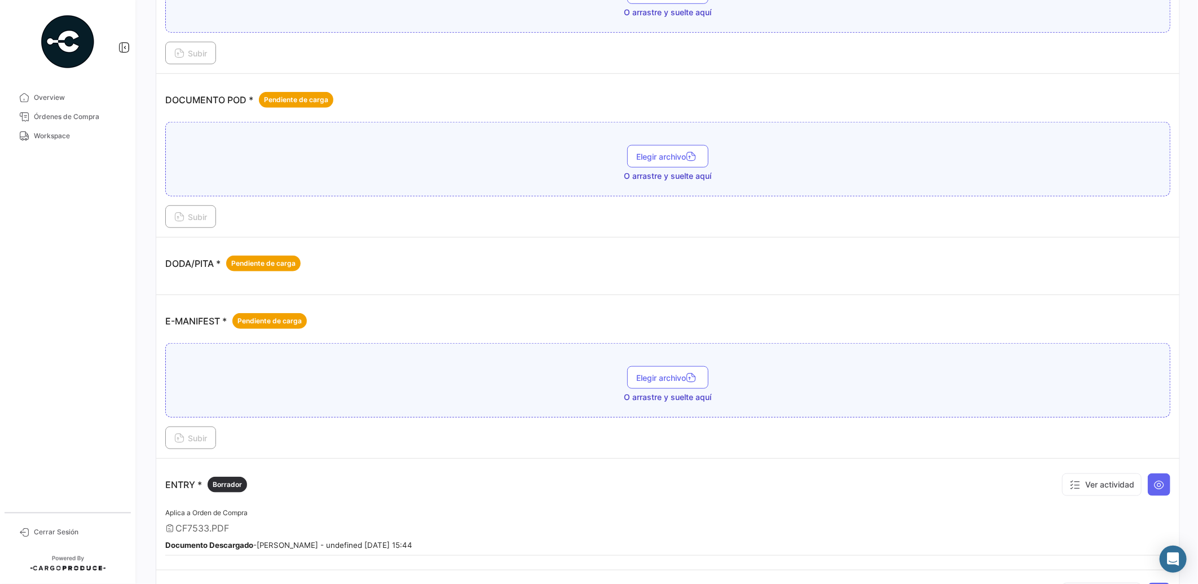
click at [408, 260] on div "DODA/PITA * Pendiente de carga" at bounding box center [667, 263] width 1005 height 34
drag, startPoint x: 74, startPoint y: 136, endPoint x: 257, endPoint y: 311, distance: 252.5
click at [74, 136] on span "Workspace" at bounding box center [78, 136] width 88 height 10
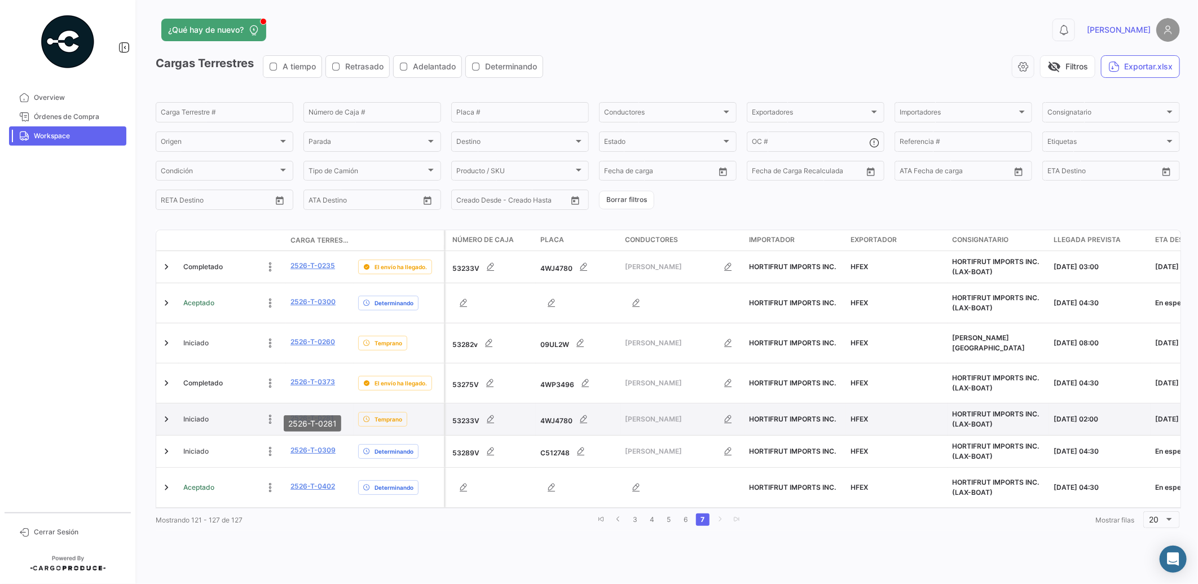
click at [312, 413] on link "2526-T-0281" at bounding box center [311, 418] width 43 height 10
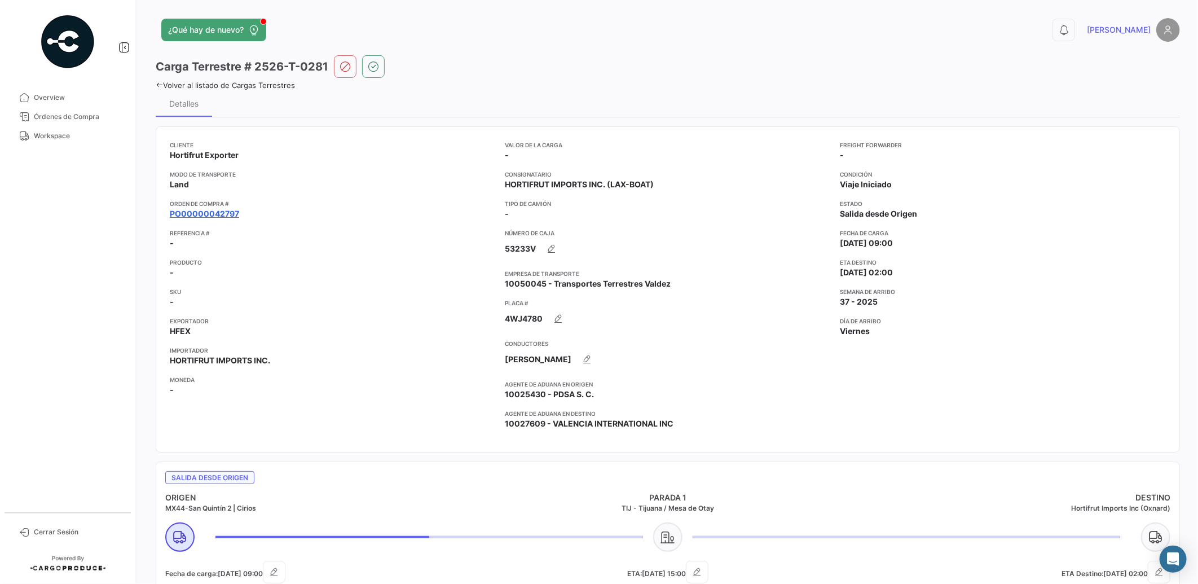
click at [223, 214] on link "PO00000042797" at bounding box center [204, 213] width 69 height 11
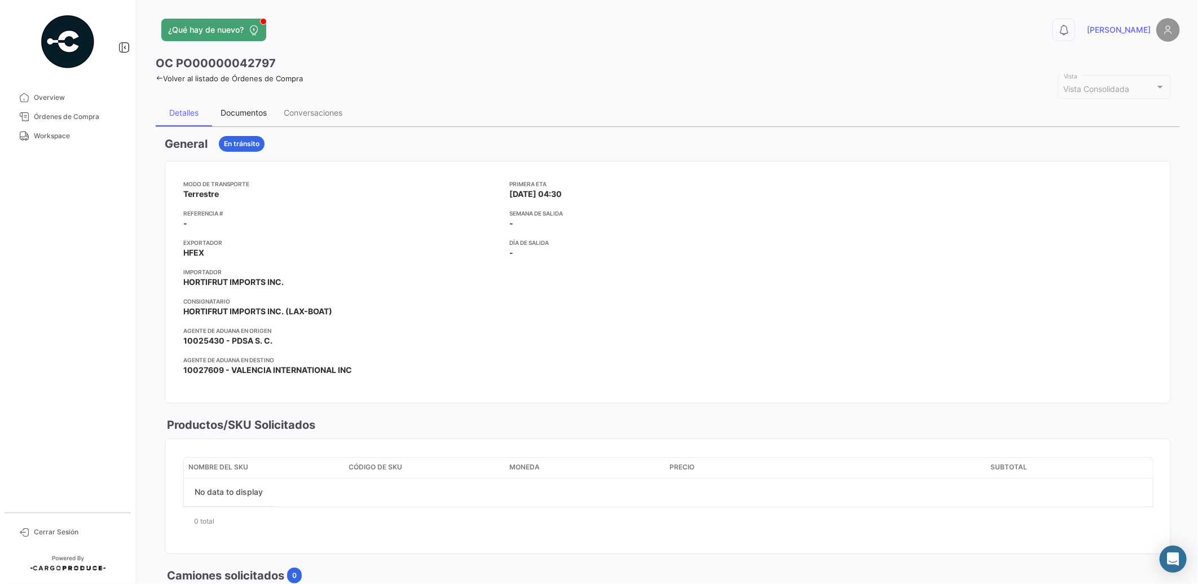
click at [246, 112] on div "Documentos" at bounding box center [243, 113] width 46 height 10
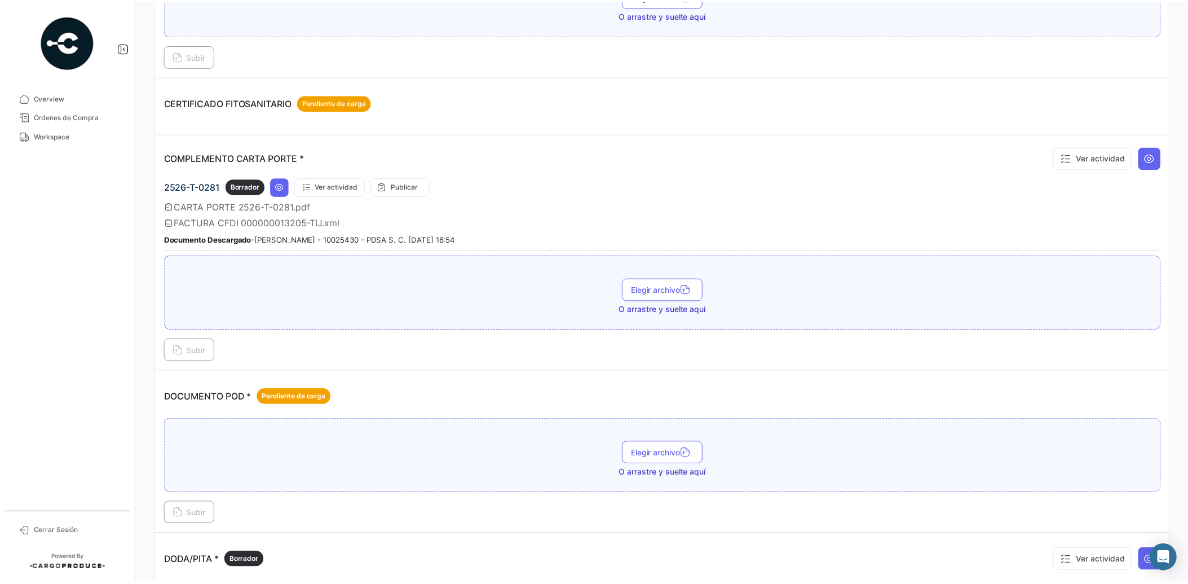
scroll to position [462, 0]
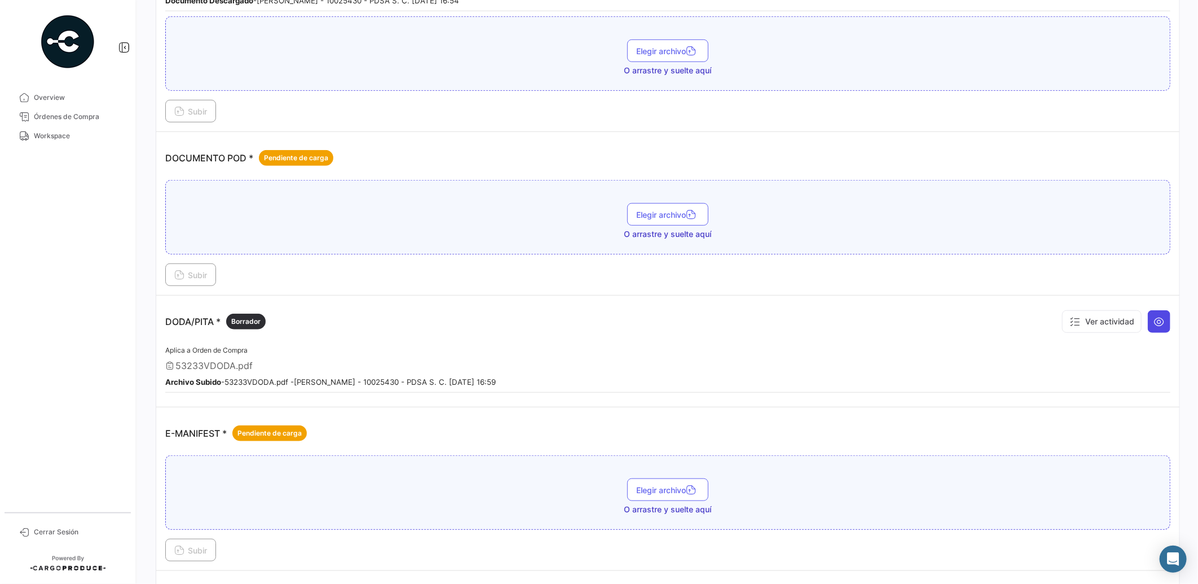
click at [1156, 317] on icon at bounding box center [1158, 321] width 11 height 11
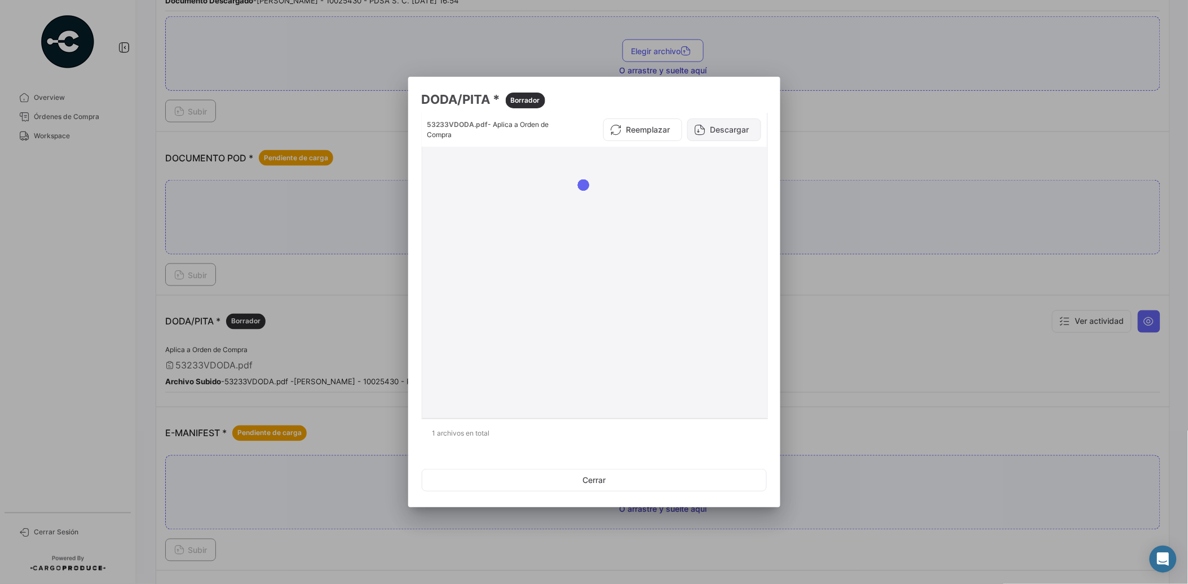
click at [738, 130] on button "Descargar" at bounding box center [724, 129] width 74 height 23
click at [713, 128] on button "Descargar" at bounding box center [724, 129] width 74 height 23
